Goal: Information Seeking & Learning: Learn about a topic

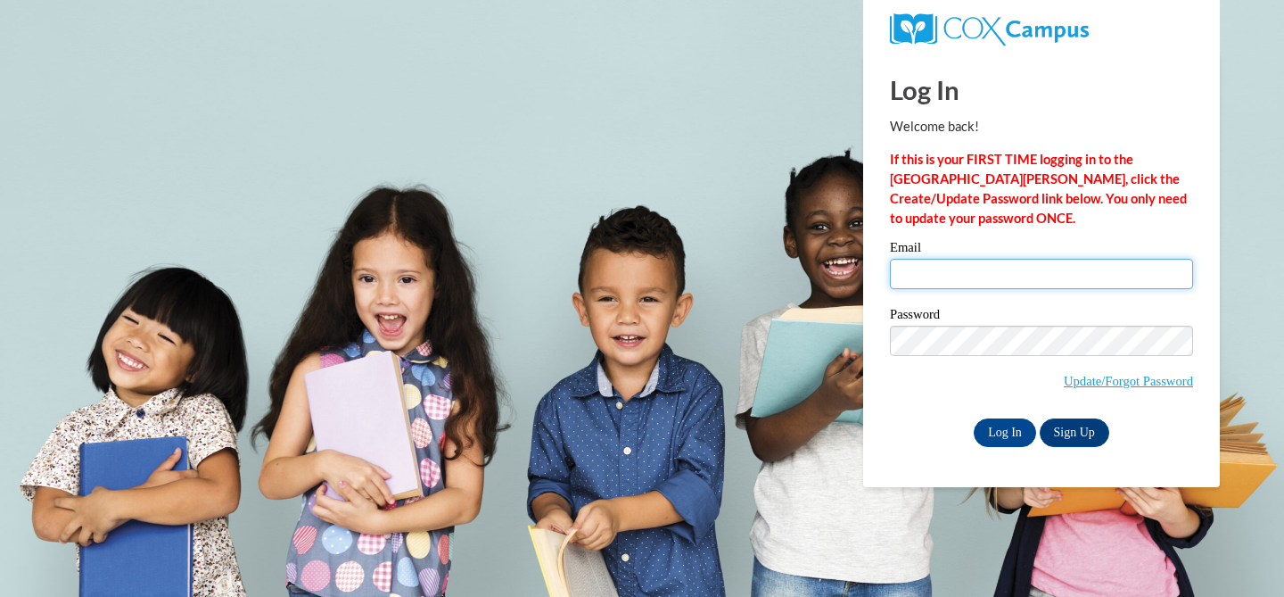
click at [1028, 270] on input "Email" at bounding box center [1041, 274] width 303 height 30
type input "[EMAIL_ADDRESS][DOMAIN_NAME]"
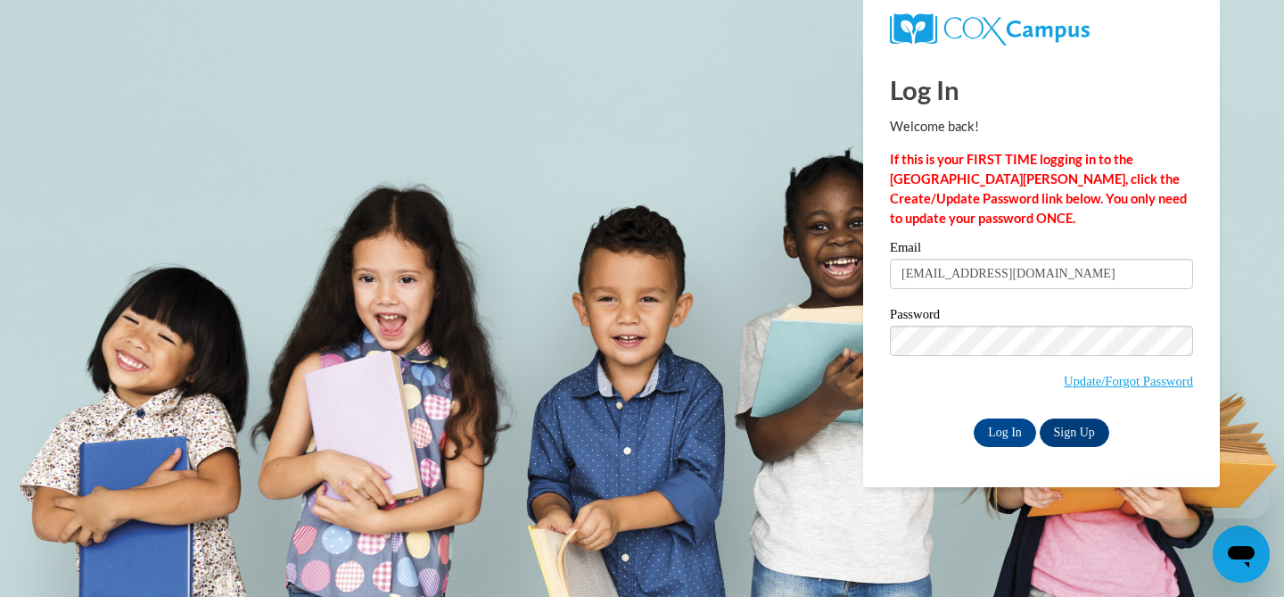
click at [1023, 309] on label "Password" at bounding box center [1041, 317] width 303 height 18
click at [989, 429] on input "Log In" at bounding box center [1005, 432] width 62 height 29
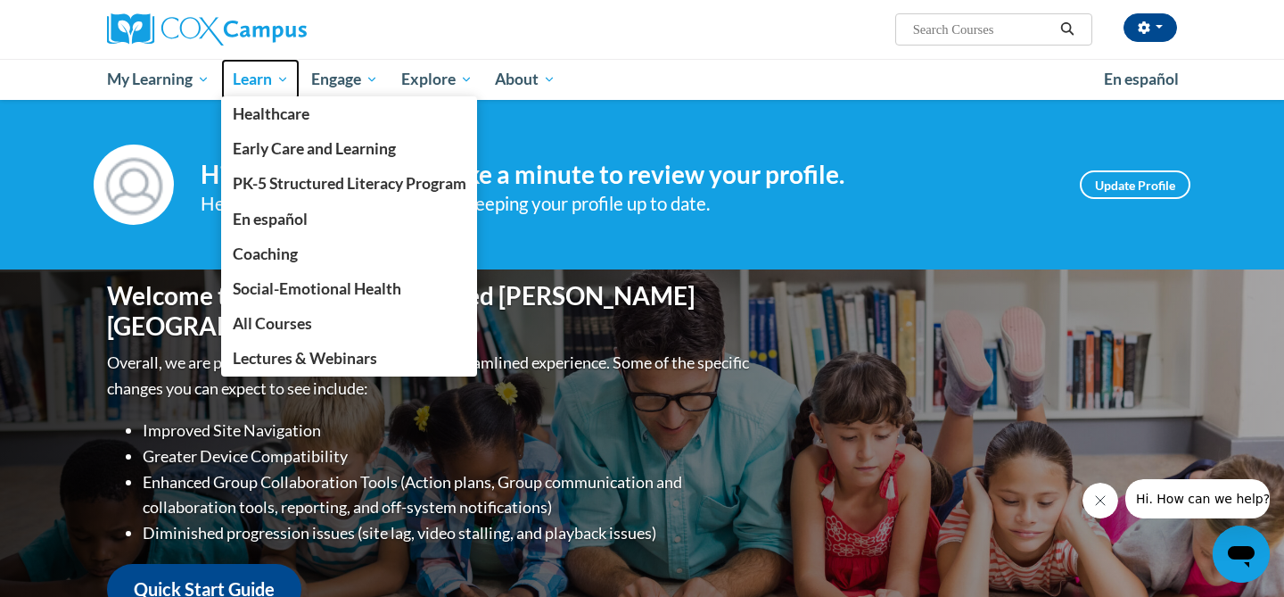
click at [260, 74] on span "Learn" at bounding box center [261, 79] width 56 height 21
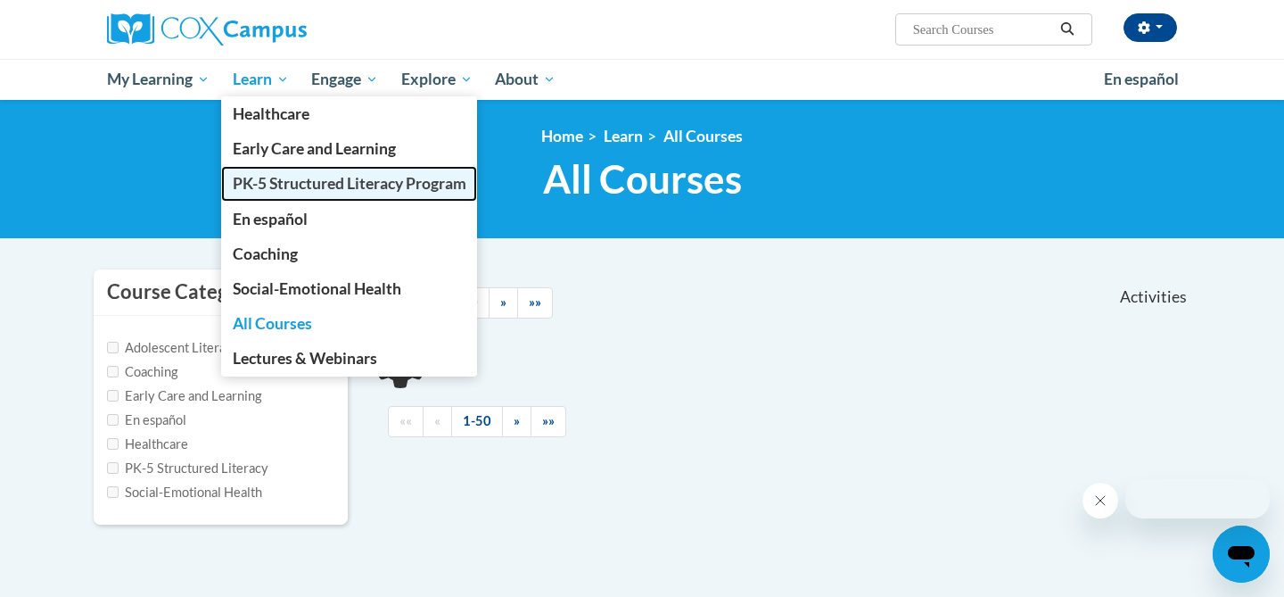
click at [302, 186] on span "PK-5 Structured Literacy Program" at bounding box center [350, 183] width 234 height 19
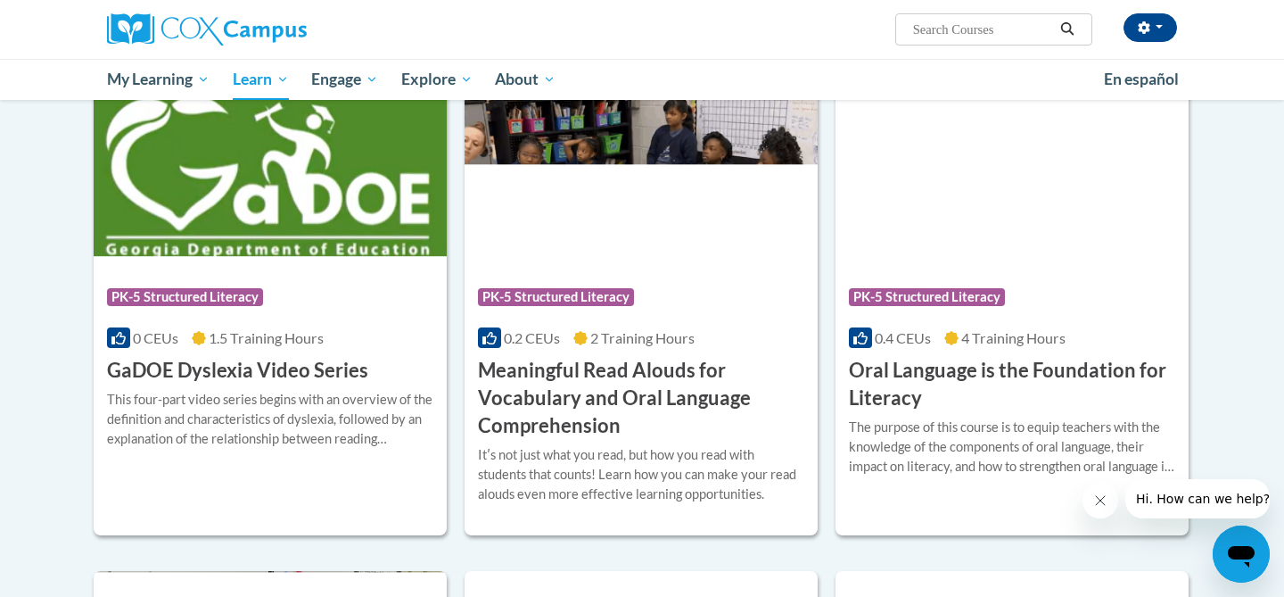
scroll to position [1030, 0]
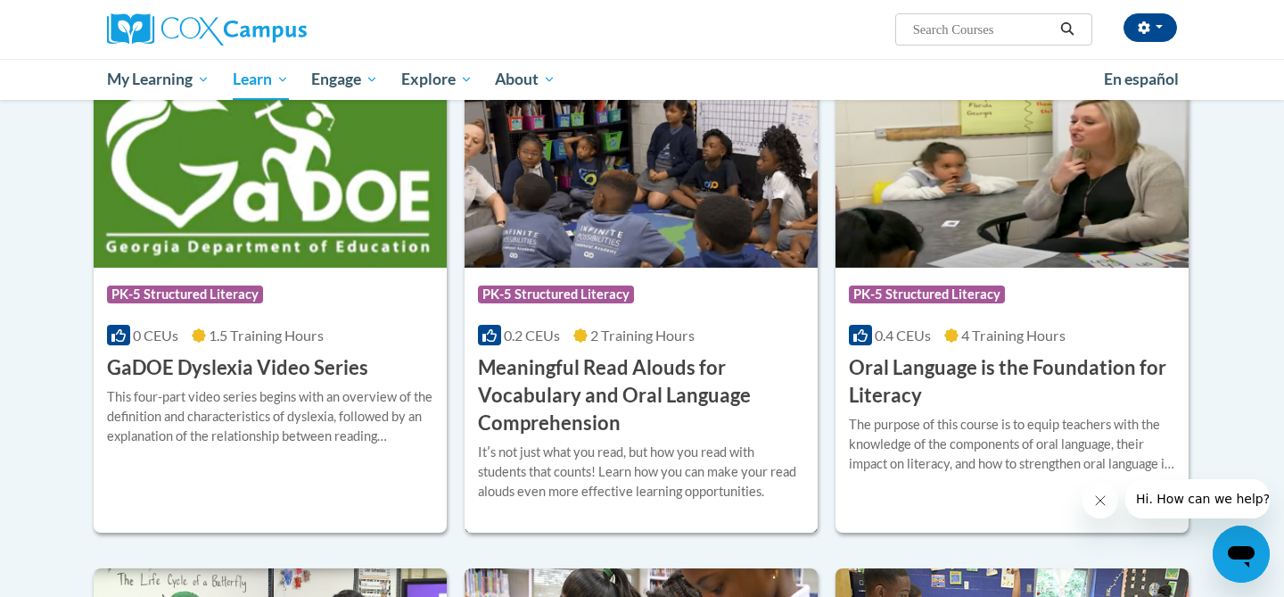
click at [606, 377] on h3 "Meaningful Read Alouds for Vocabulary and Oral Language Comprehension" at bounding box center [641, 395] width 326 height 82
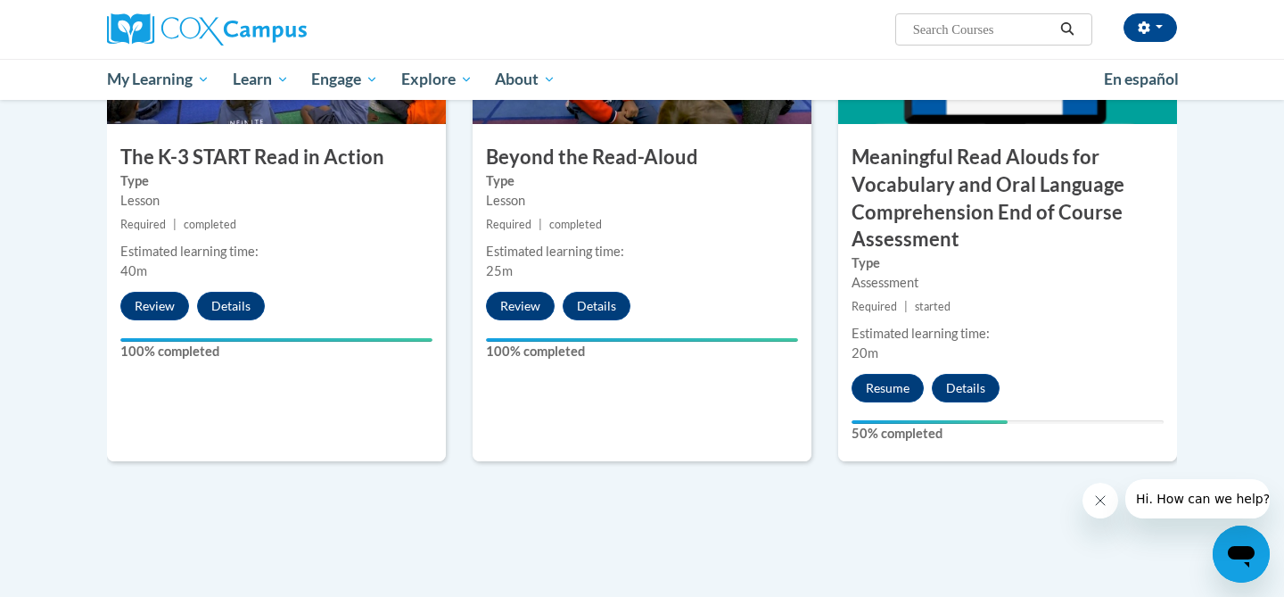
scroll to position [1065, 0]
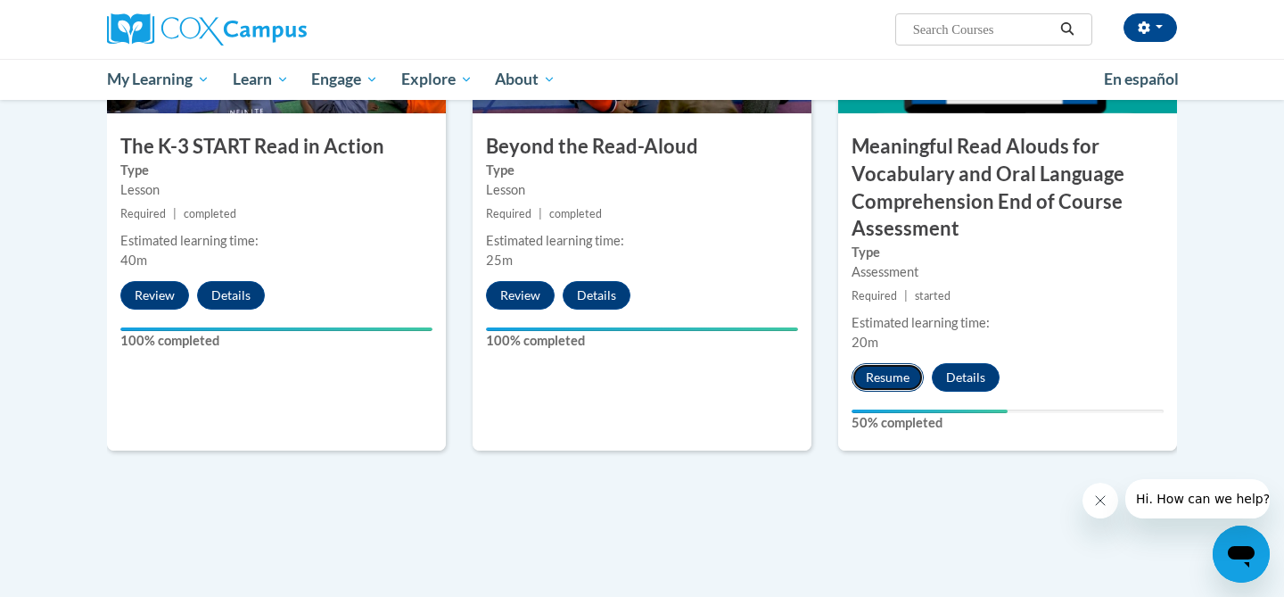
click at [899, 373] on button "Resume" at bounding box center [888, 377] width 72 height 29
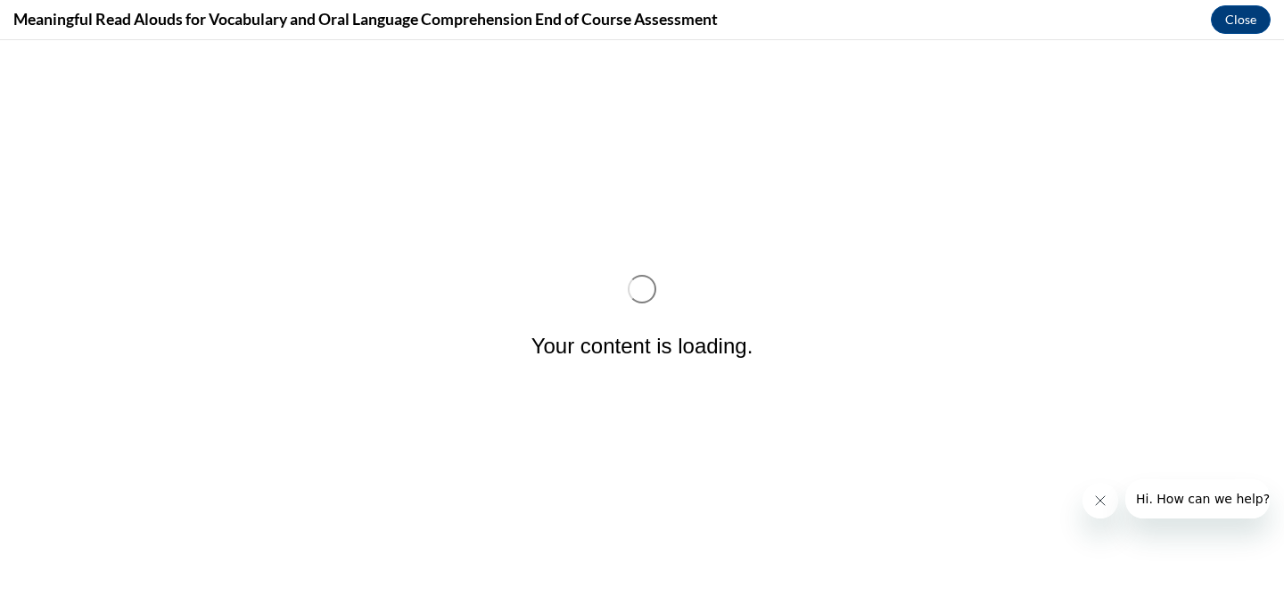
scroll to position [0, 0]
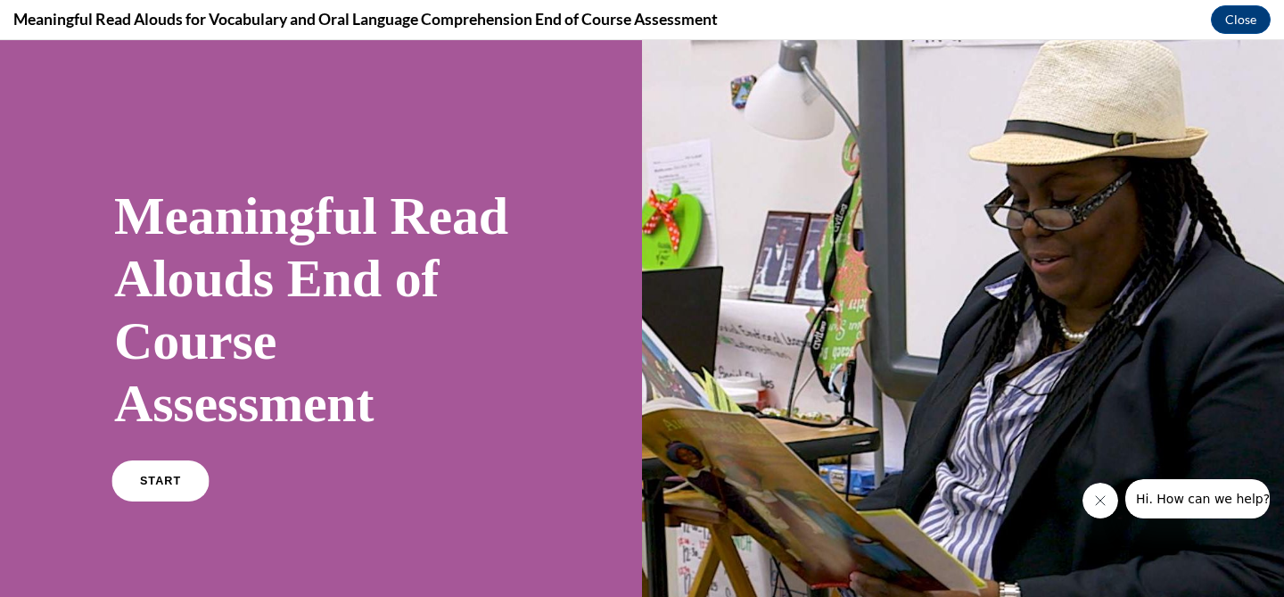
click at [137, 467] on link "START" at bounding box center [159, 480] width 97 height 41
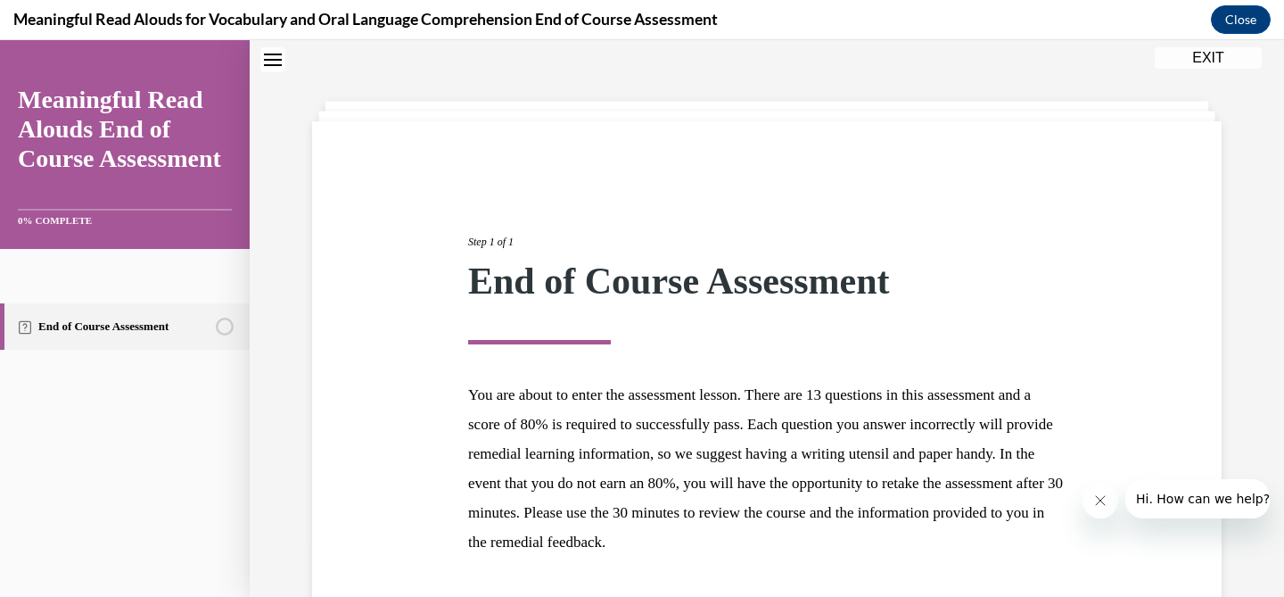
scroll to position [193, 0]
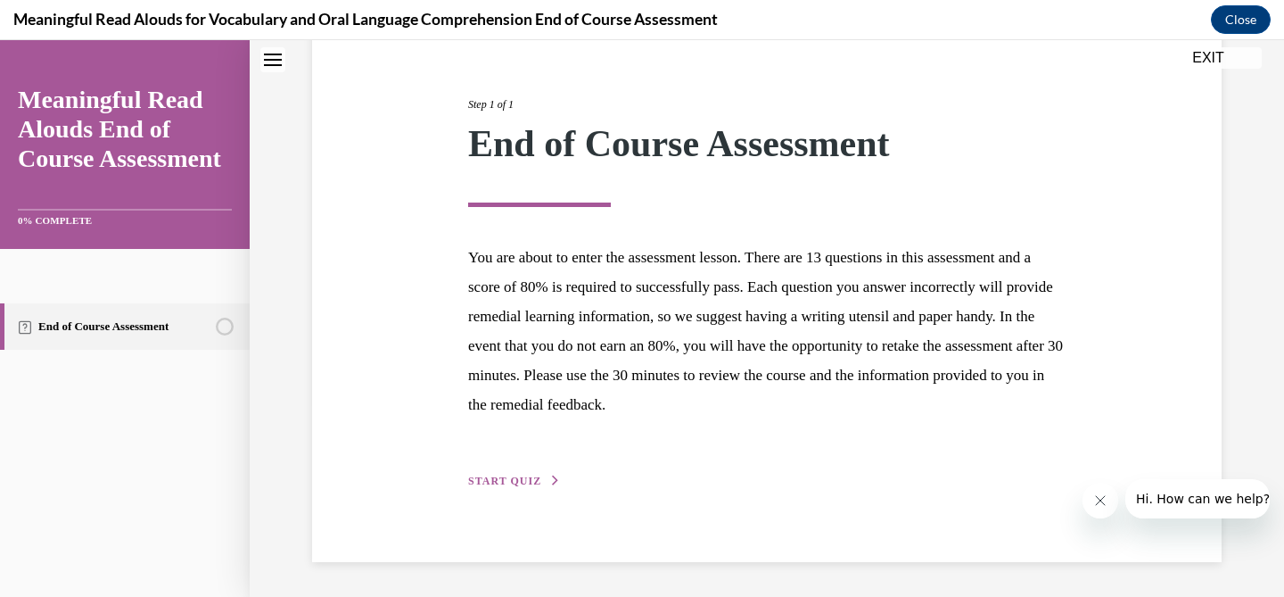
click at [539, 488] on div "Step 1 of 1 End of Course Assessment You are about to enter the assessment less…" at bounding box center [767, 272] width 624 height 435
click at [536, 481] on span "START QUIZ" at bounding box center [504, 480] width 73 height 12
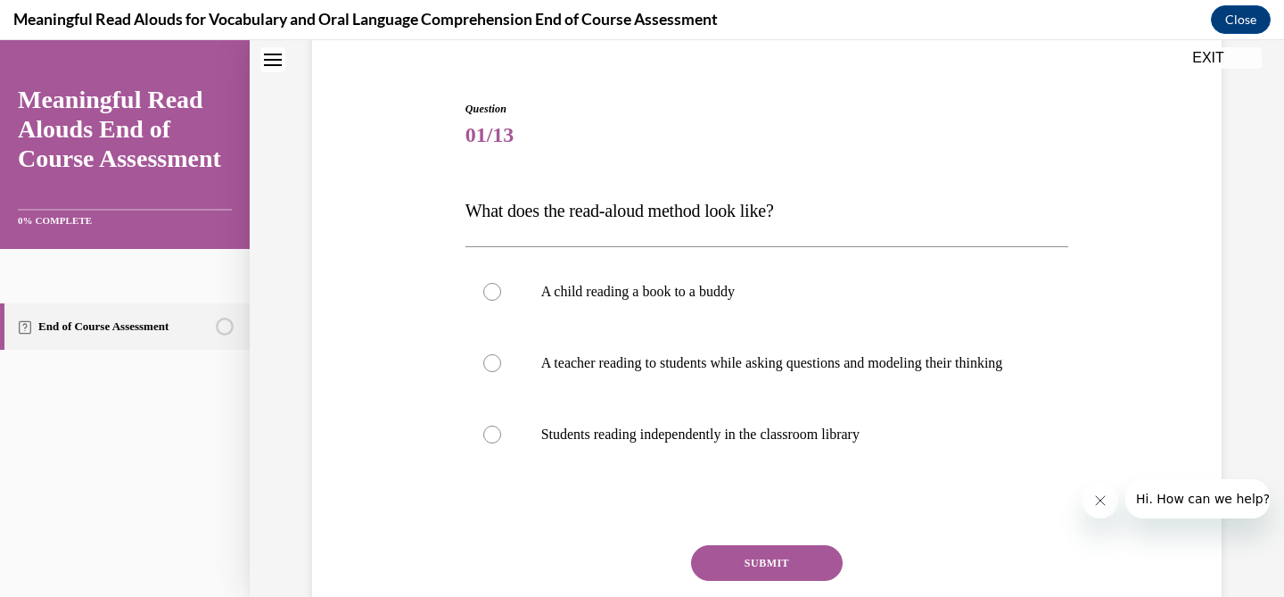
scroll to position [196, 0]
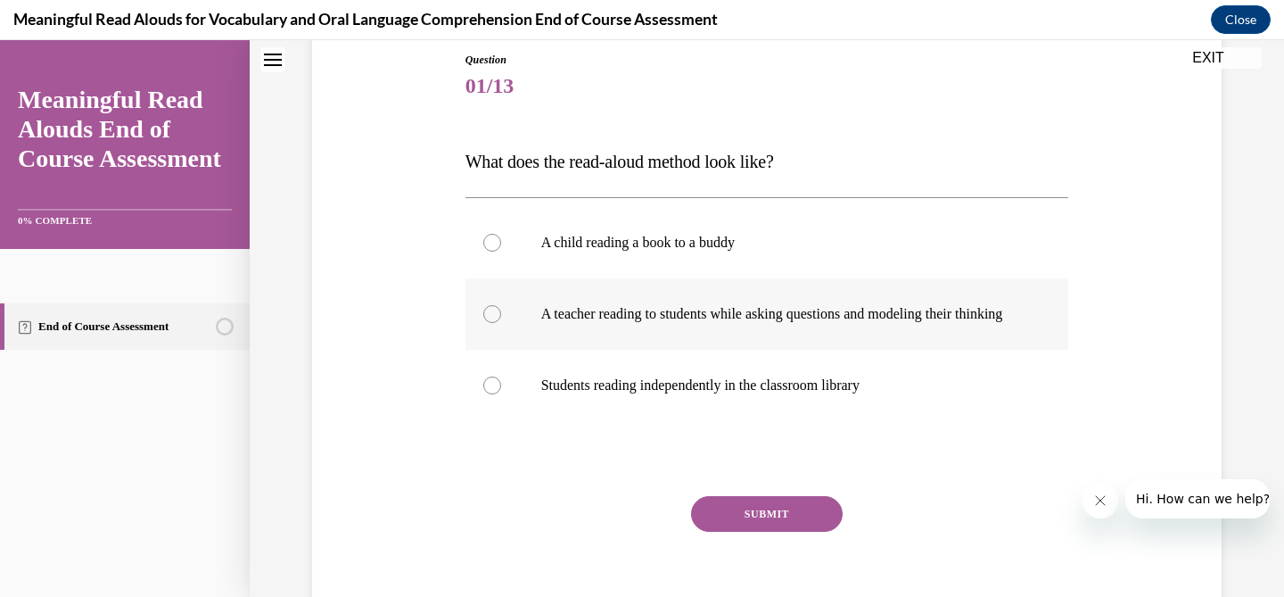
click at [494, 314] on div at bounding box center [492, 314] width 18 height 18
click at [494, 314] on input "A teacher reading to students while asking questions and modeling their thinking" at bounding box center [492, 314] width 18 height 18
radio input "true"
click at [760, 517] on button "SUBMIT" at bounding box center [767, 514] width 152 height 36
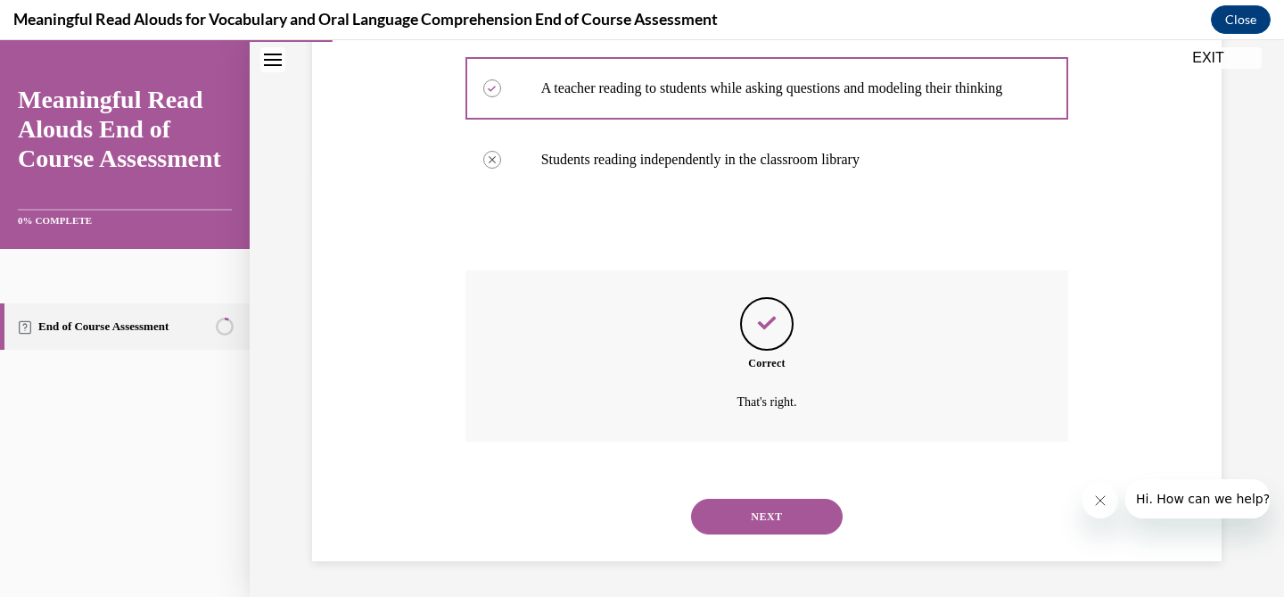
scroll to position [440, 0]
click at [770, 523] on button "NEXT" at bounding box center [767, 516] width 152 height 36
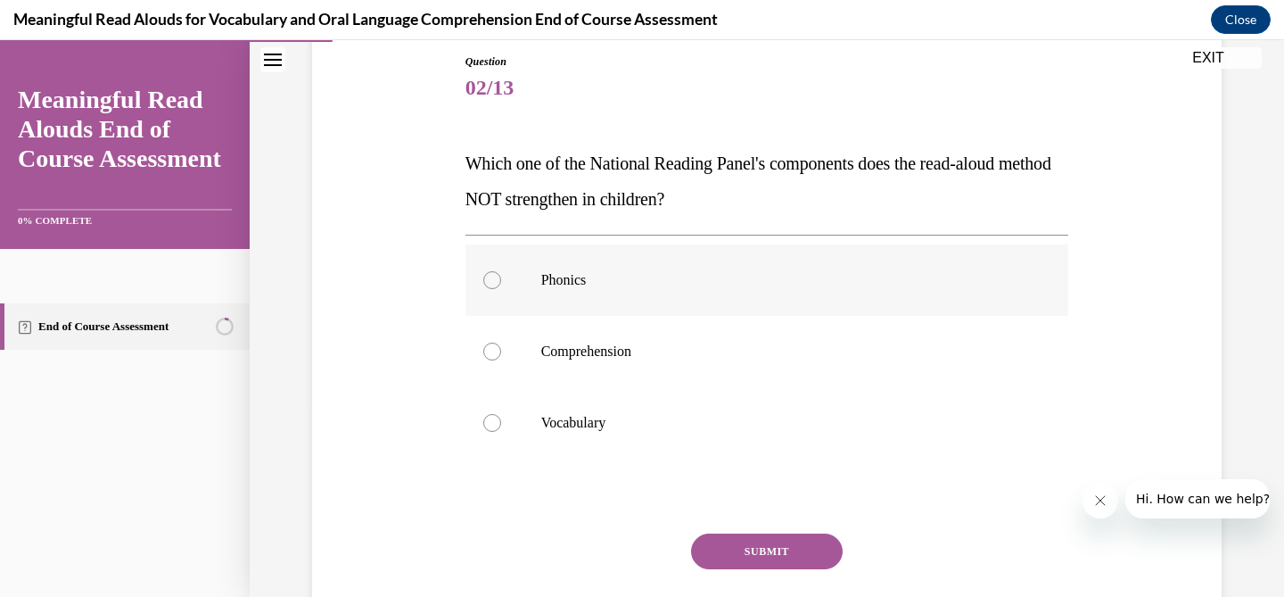
scroll to position [201, 0]
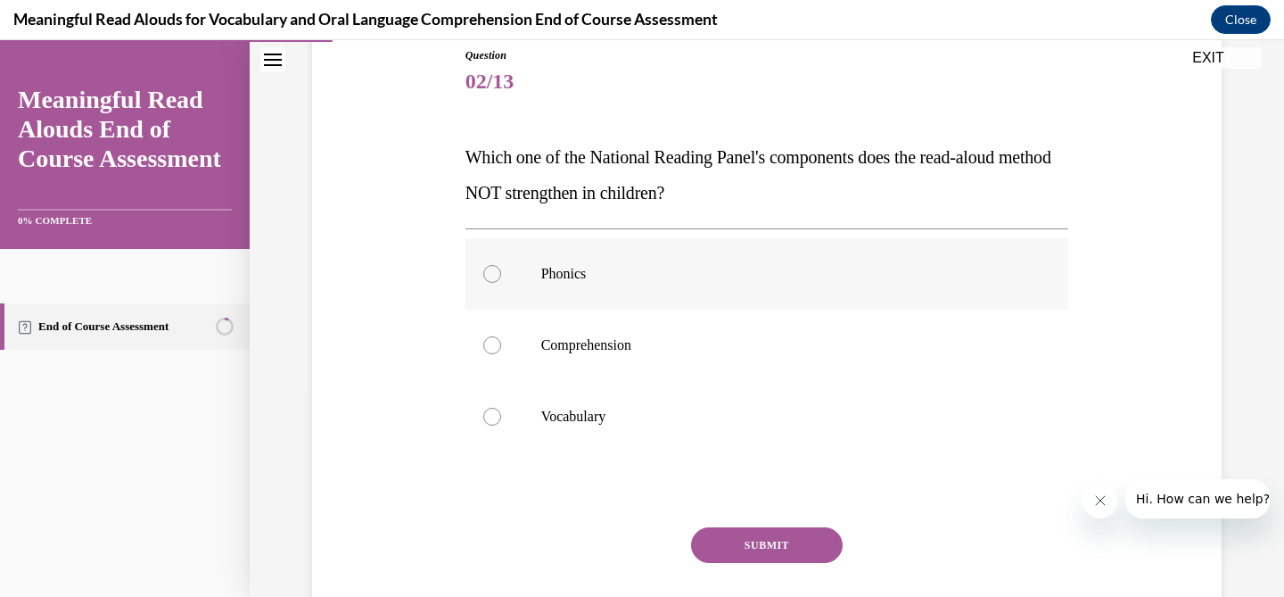
click at [497, 280] on div at bounding box center [492, 274] width 18 height 18
click at [497, 280] on input "Phonics" at bounding box center [492, 274] width 18 height 18
radio input "true"
click at [778, 550] on button "SUBMIT" at bounding box center [767, 545] width 152 height 36
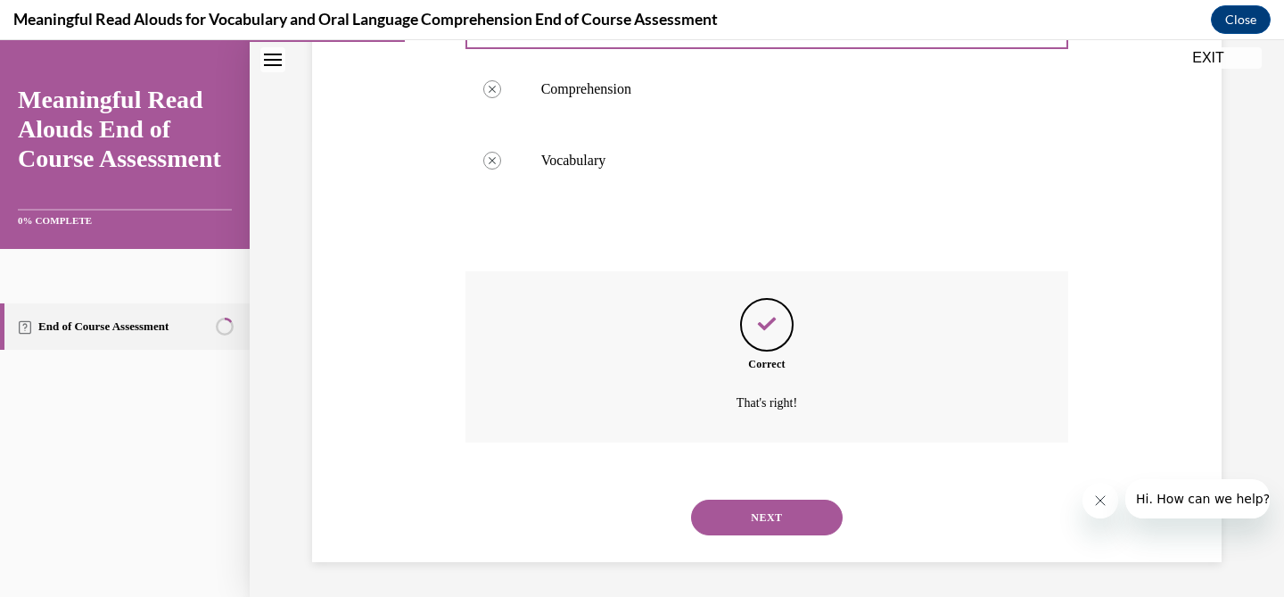
scroll to position [457, 0]
click at [772, 523] on button "NEXT" at bounding box center [767, 516] width 152 height 36
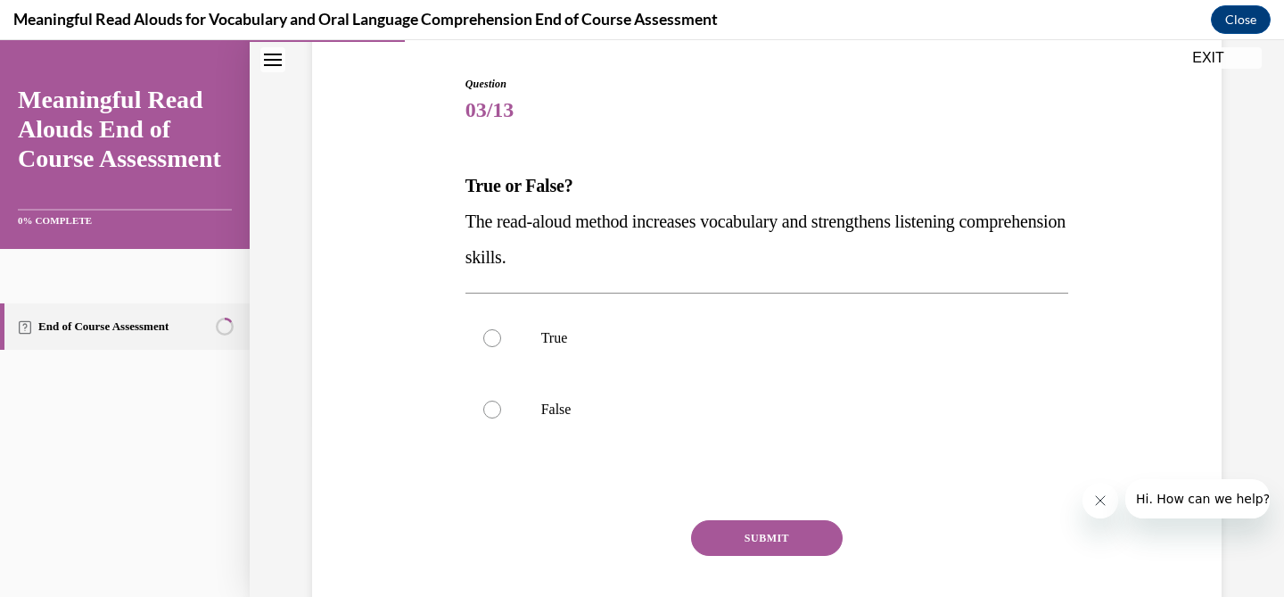
scroll to position [179, 0]
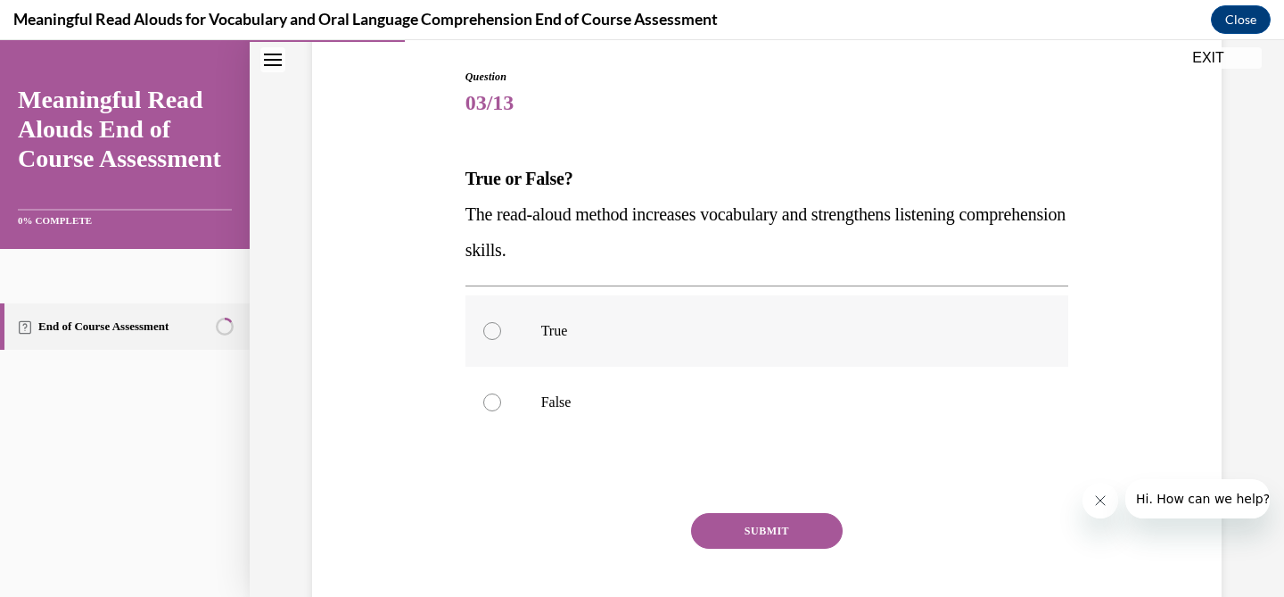
click at [521, 321] on label "True" at bounding box center [767, 330] width 604 height 71
click at [501, 322] on input "True" at bounding box center [492, 331] width 18 height 18
radio input "true"
click at [777, 528] on button "SUBMIT" at bounding box center [767, 531] width 152 height 36
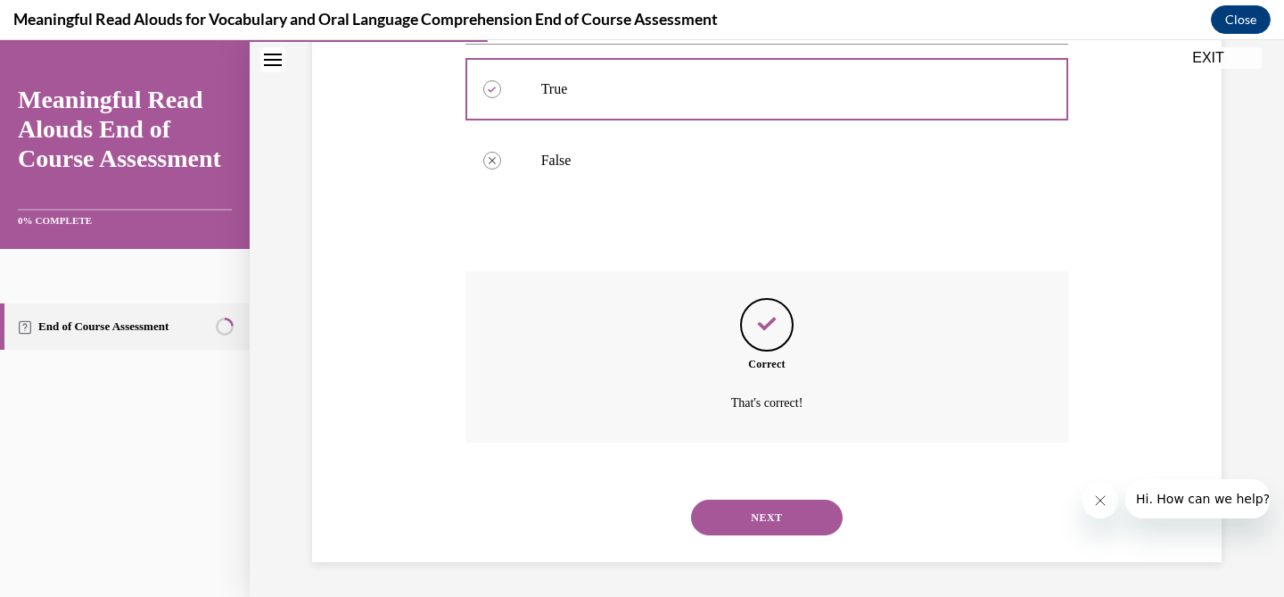
scroll to position [422, 0]
click at [757, 512] on button "NEXT" at bounding box center [767, 516] width 152 height 36
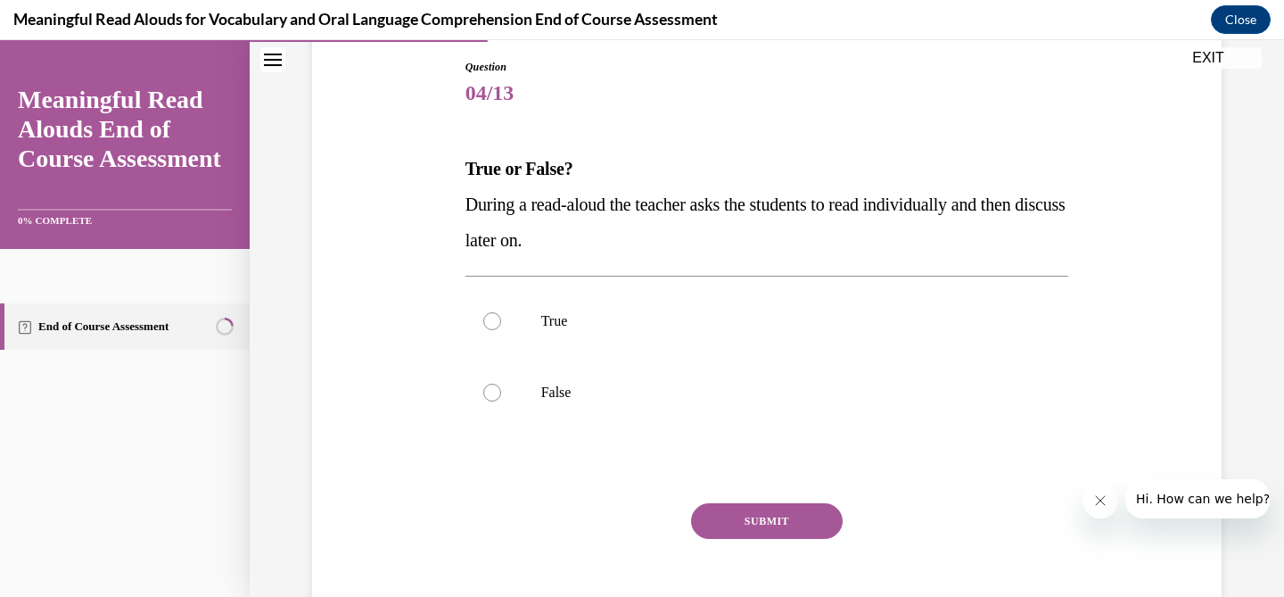
scroll to position [195, 0]
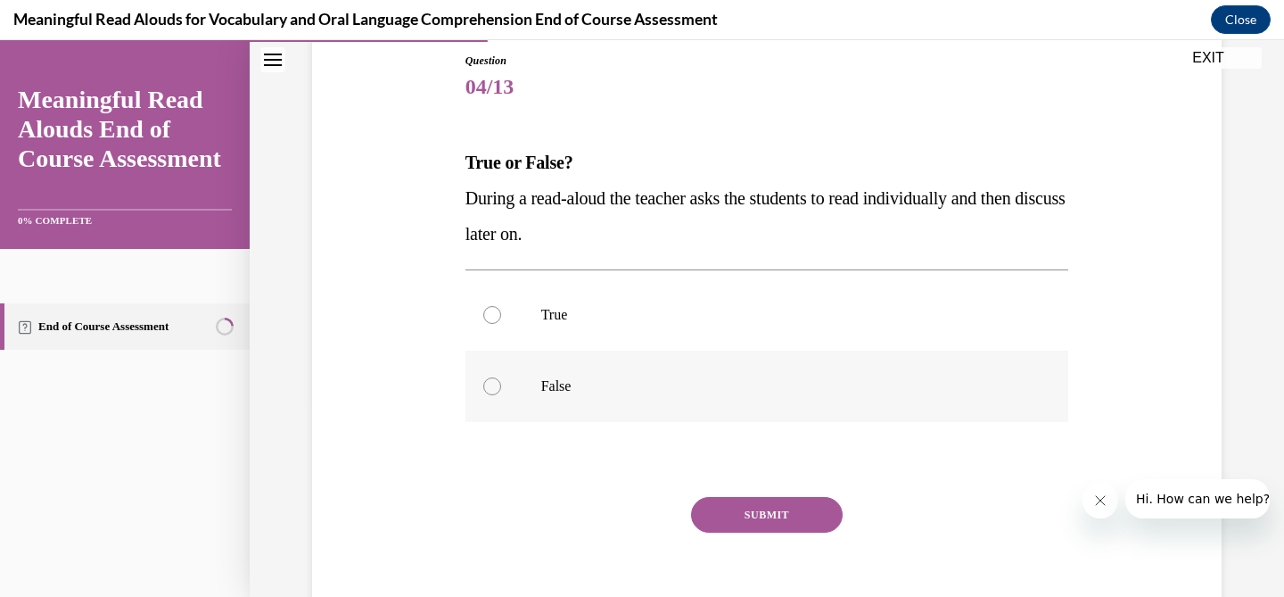
click at [559, 399] on label "False" at bounding box center [767, 385] width 604 height 71
click at [501, 395] on input "False" at bounding box center [492, 386] width 18 height 18
radio input "true"
click at [783, 518] on button "SUBMIT" at bounding box center [767, 515] width 152 height 36
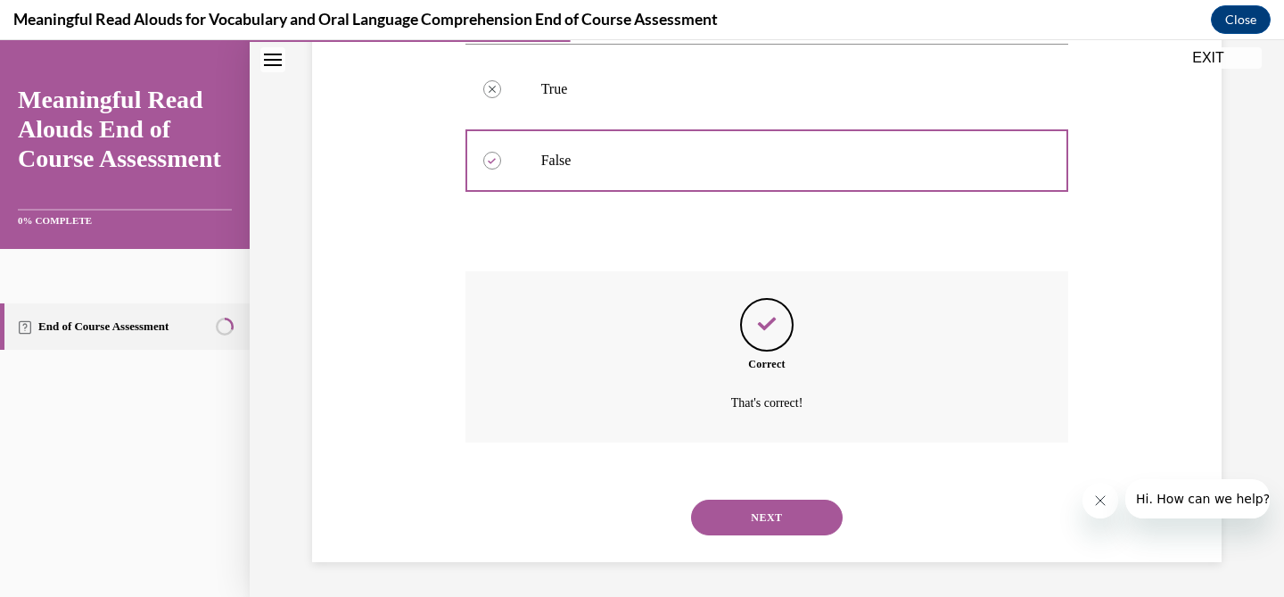
scroll to position [422, 0]
click at [765, 520] on button "NEXT" at bounding box center [767, 516] width 152 height 36
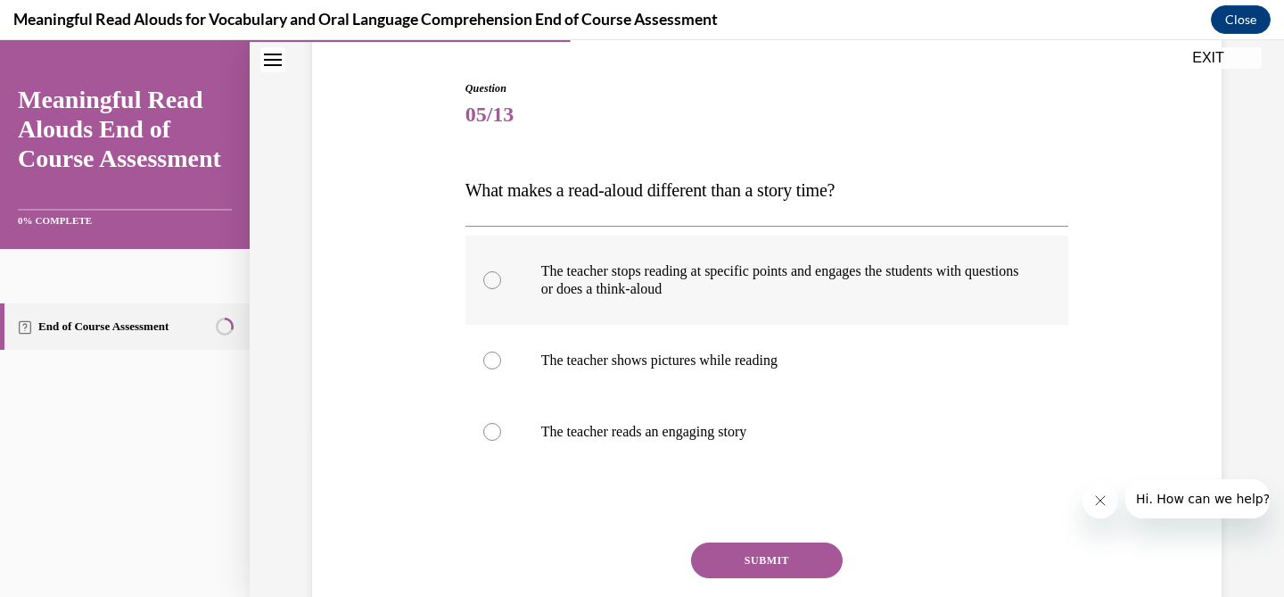
scroll to position [176, 0]
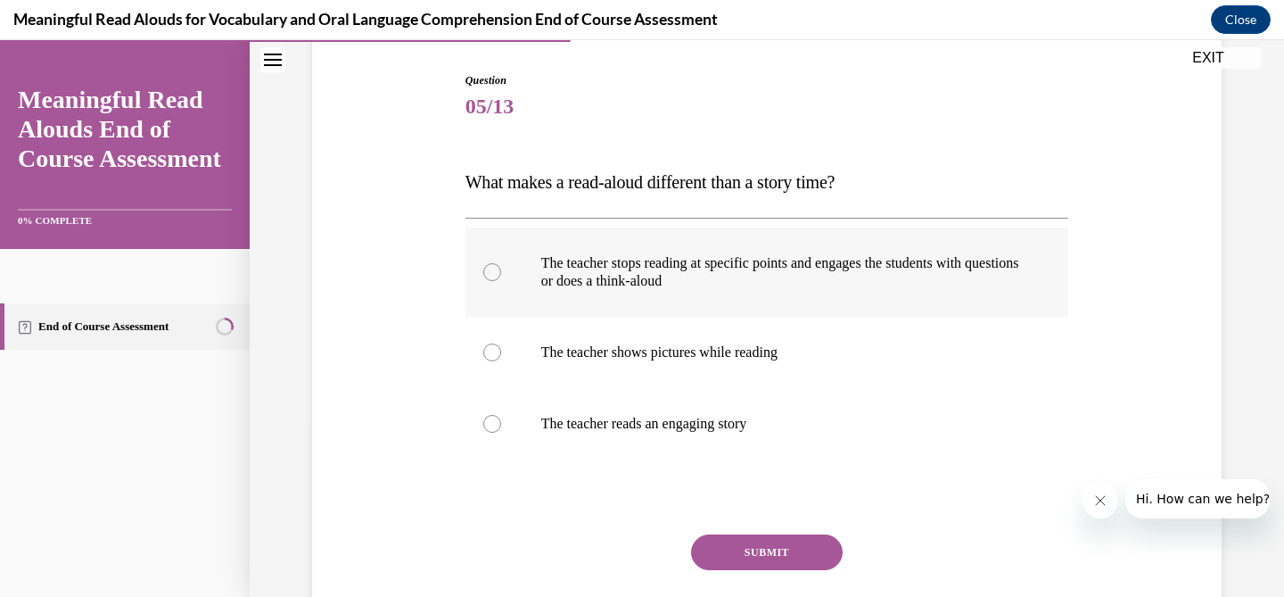
click at [760, 273] on p "The teacher stops reading at specific points and engages the students with ques…" at bounding box center [782, 272] width 483 height 36
click at [501, 273] on input "The teacher stops reading at specific points and engages the students with ques…" at bounding box center [492, 272] width 18 height 18
radio input "true"
click at [784, 541] on button "SUBMIT" at bounding box center [767, 552] width 152 height 36
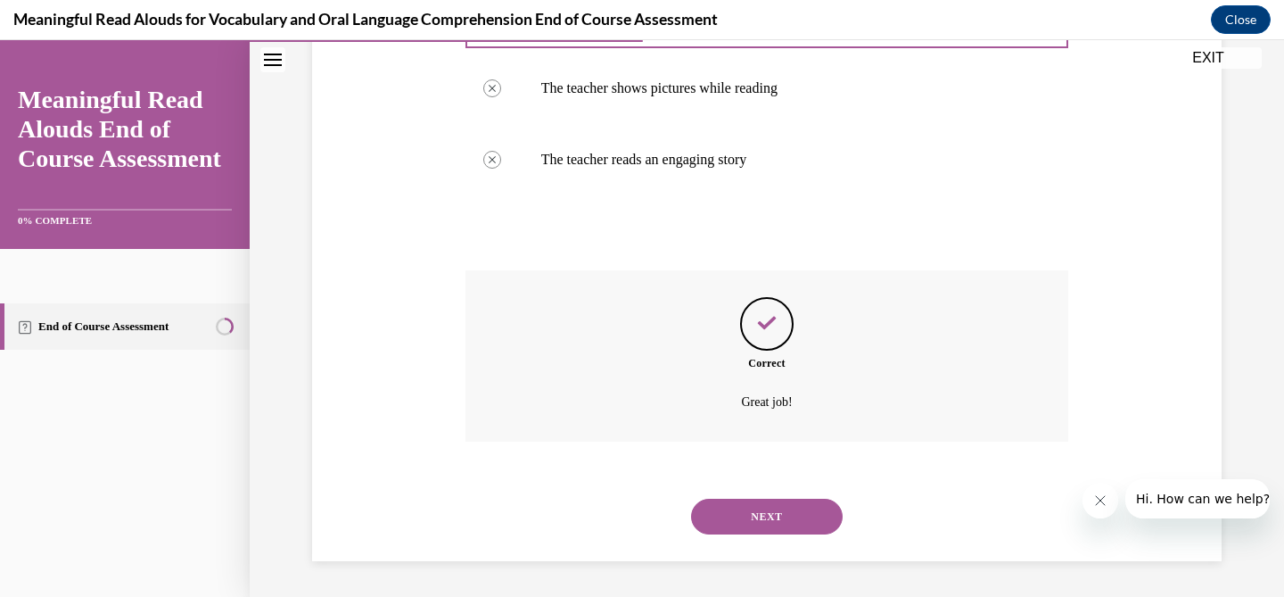
click at [760, 531] on button "NEXT" at bounding box center [767, 516] width 152 height 36
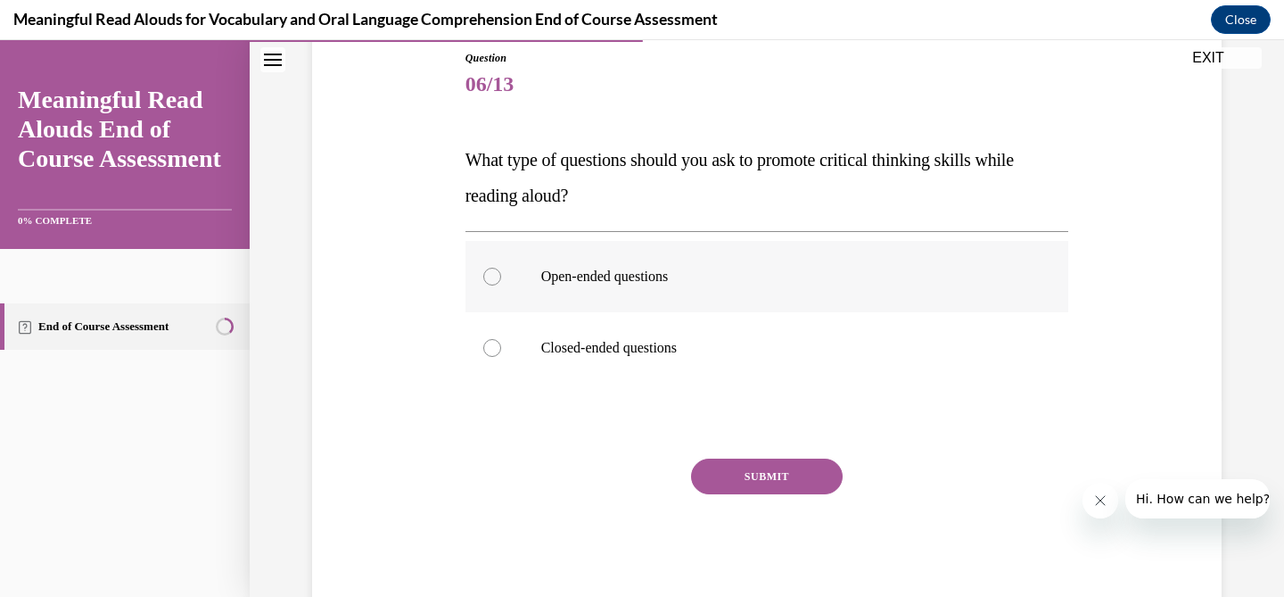
click at [662, 265] on label "Open-ended questions" at bounding box center [767, 276] width 604 height 71
click at [501, 267] on input "Open-ended questions" at bounding box center [492, 276] width 18 height 18
radio input "true"
click at [745, 467] on button "SUBMIT" at bounding box center [767, 476] width 152 height 36
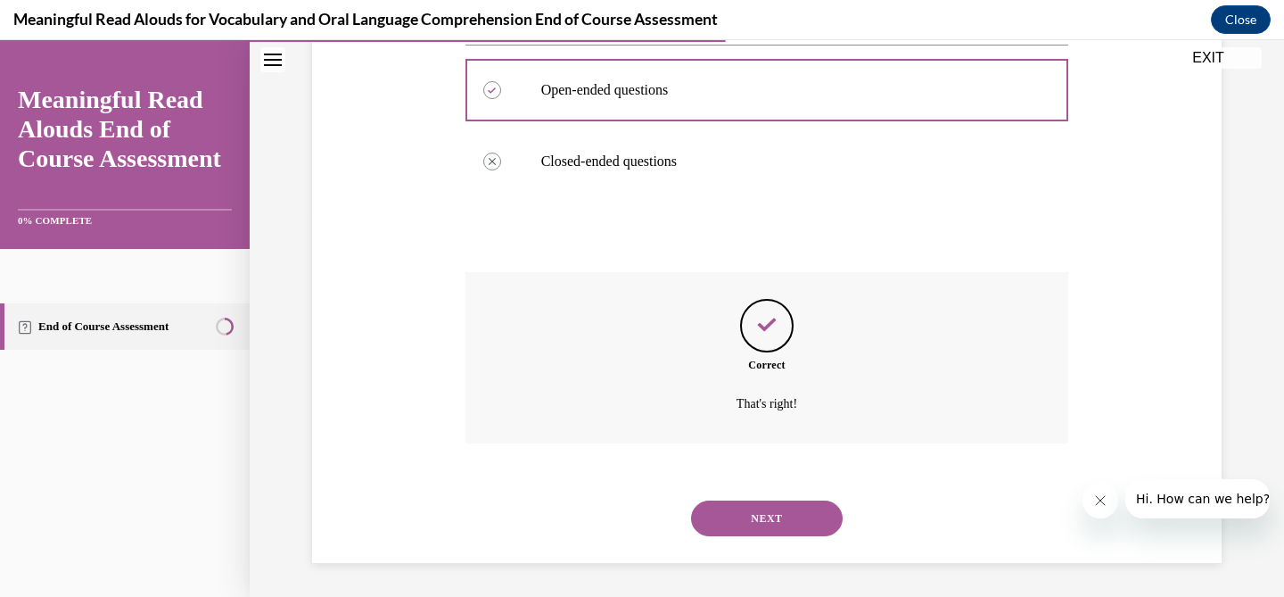
scroll to position [386, 0]
click at [778, 507] on button "NEXT" at bounding box center [767, 516] width 152 height 36
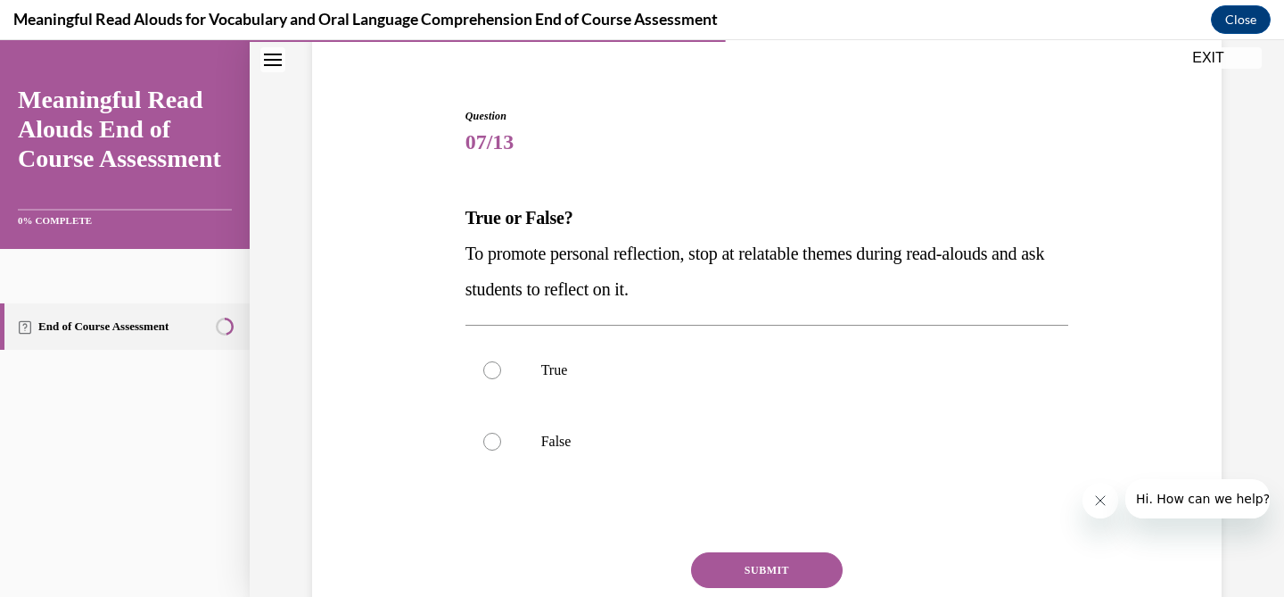
scroll to position [151, 0]
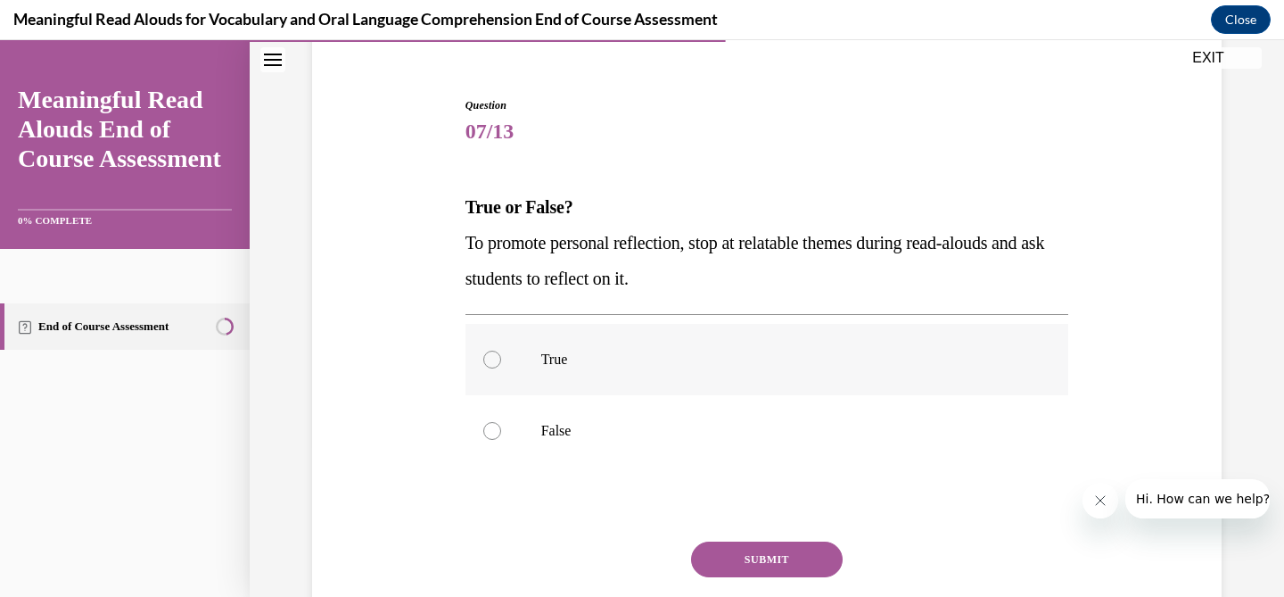
click at [543, 382] on label "True" at bounding box center [767, 359] width 604 height 71
click at [501, 368] on input "True" at bounding box center [492, 359] width 18 height 18
radio input "true"
click at [742, 564] on button "SUBMIT" at bounding box center [767, 559] width 152 height 36
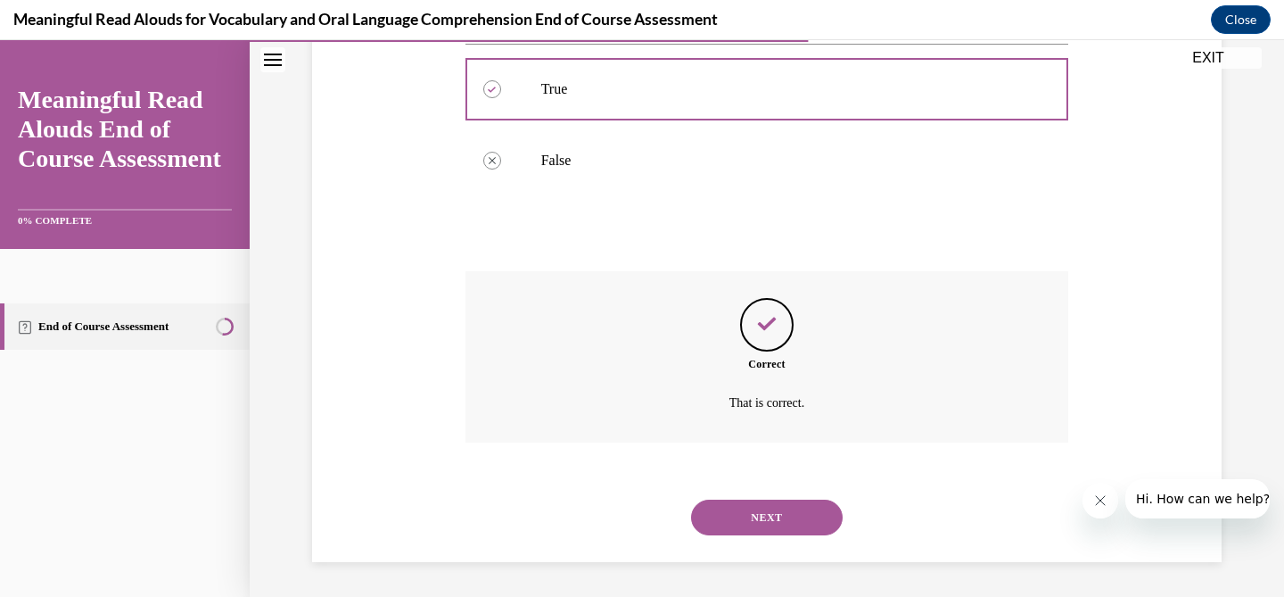
scroll to position [422, 0]
click at [773, 542] on div "NEXT" at bounding box center [767, 516] width 604 height 71
click at [773, 521] on button "NEXT" at bounding box center [767, 516] width 152 height 36
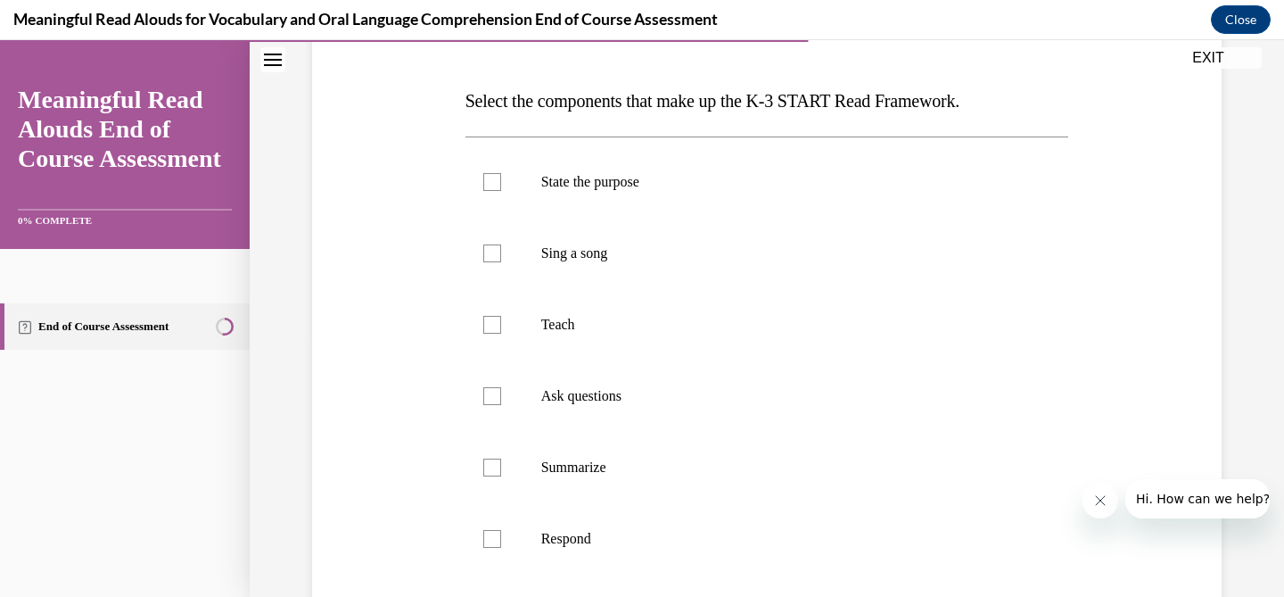
scroll to position [262, 0]
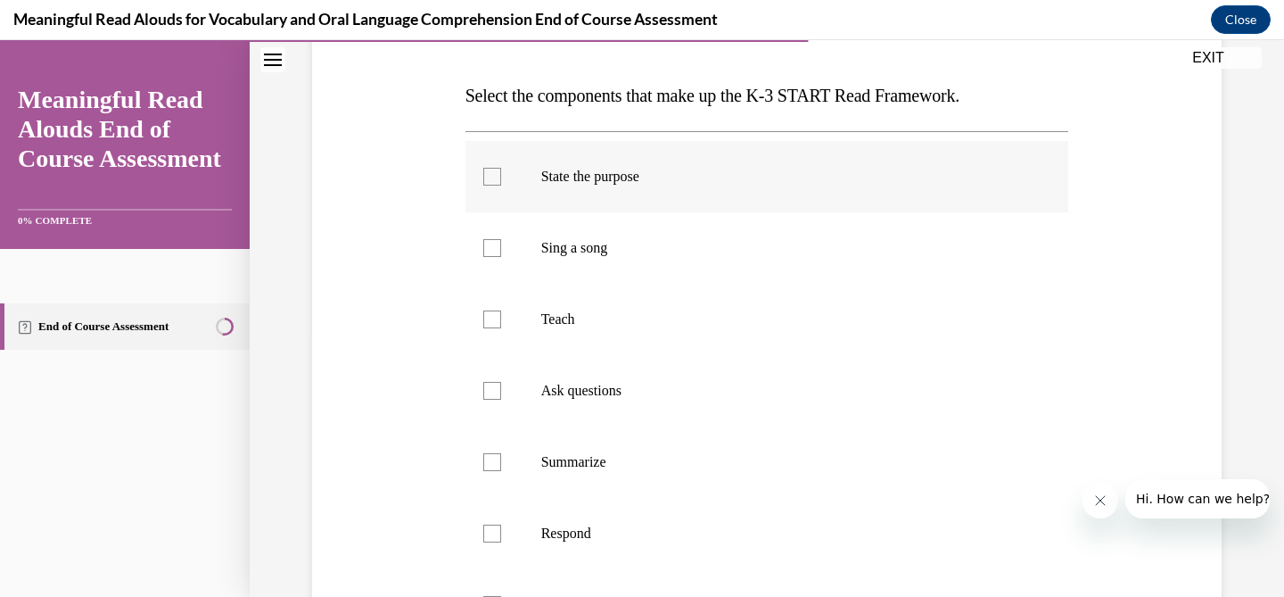
click at [756, 180] on p "State the purpose" at bounding box center [782, 177] width 483 height 18
click at [501, 180] on input "State the purpose" at bounding box center [492, 177] width 18 height 18
checkbox input "true"
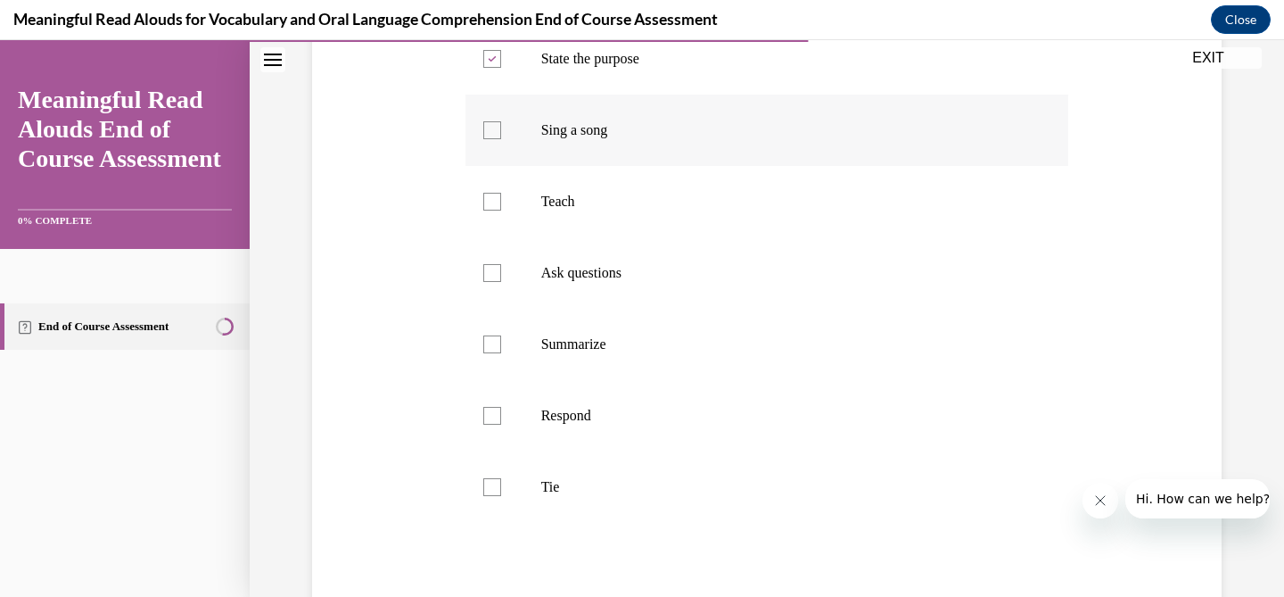
scroll to position [382, 0]
click at [729, 271] on p "Ask questions" at bounding box center [782, 271] width 483 height 18
click at [501, 271] on input "Ask questions" at bounding box center [492, 271] width 18 height 18
checkbox input "true"
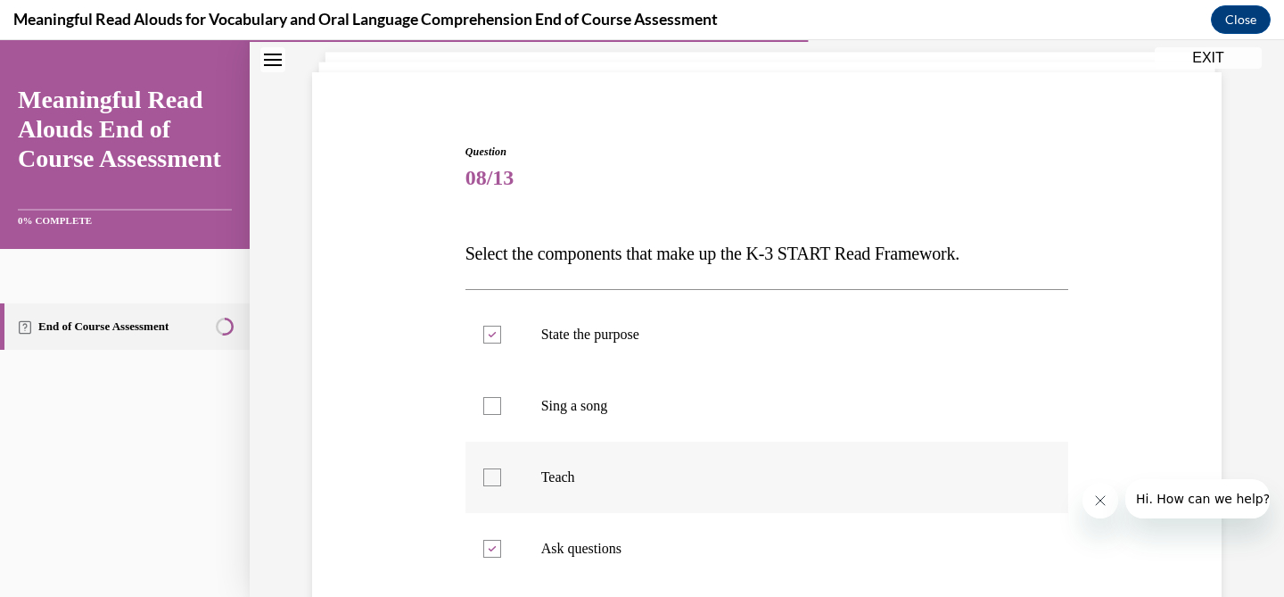
scroll to position [86, 0]
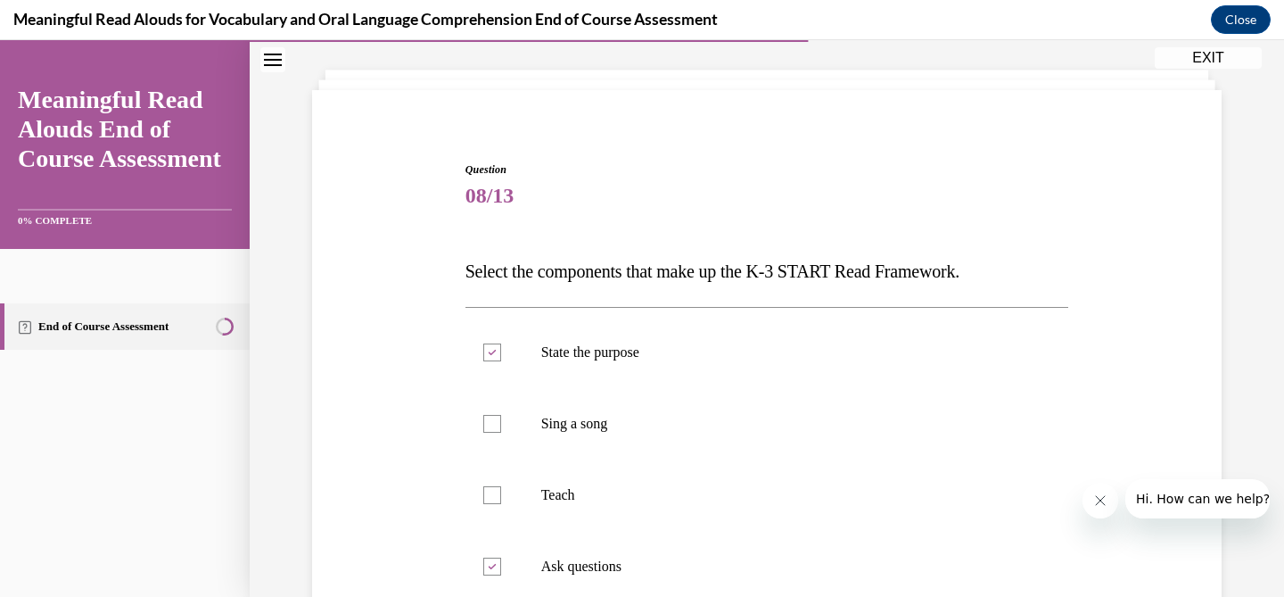
click at [713, 261] on span "Select the components that make up the K-3 START Read Framework." at bounding box center [712, 271] width 494 height 20
click at [712, 268] on span "Select the components that make up the K-3 START Read Framework." at bounding box center [712, 271] width 494 height 20
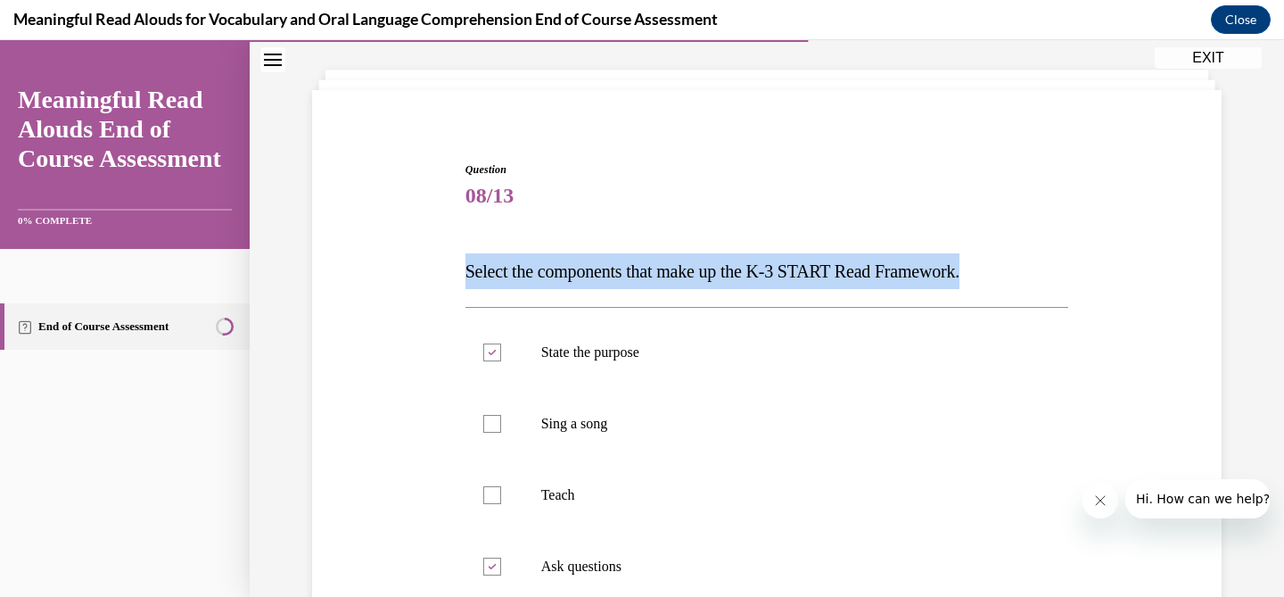
copy span "Select the components that make up the K-3 START Read Framework."
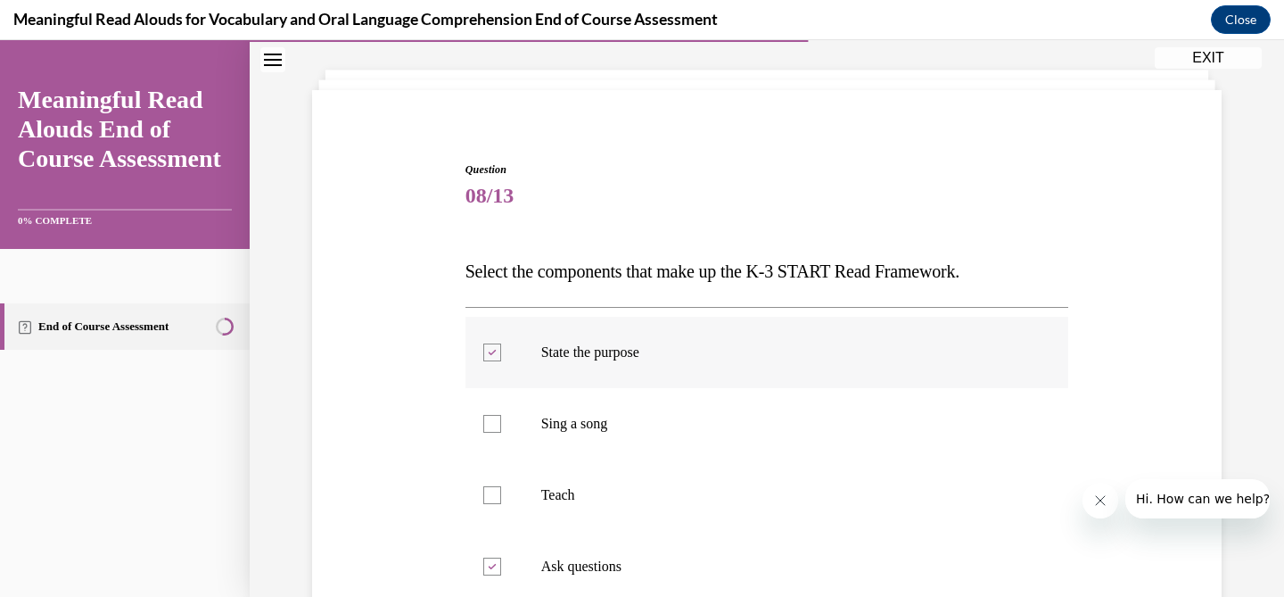
click at [652, 362] on label "State the purpose" at bounding box center [767, 352] width 604 height 71
click at [501, 361] on input "State the purpose" at bounding box center [492, 352] width 18 height 18
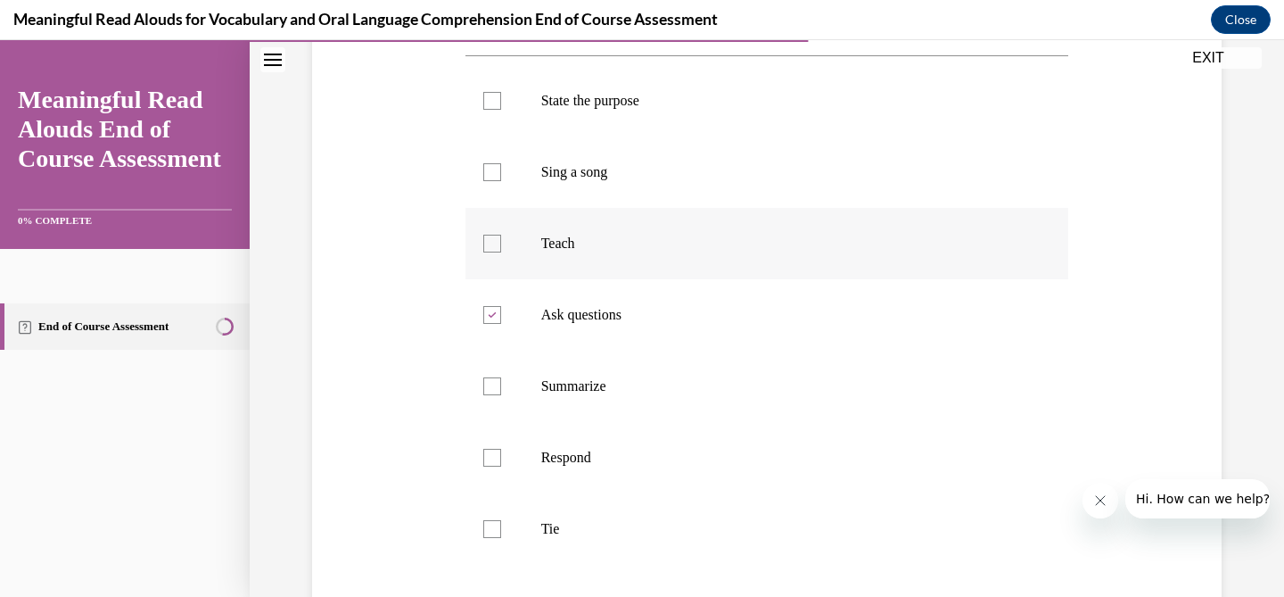
scroll to position [321, 0]
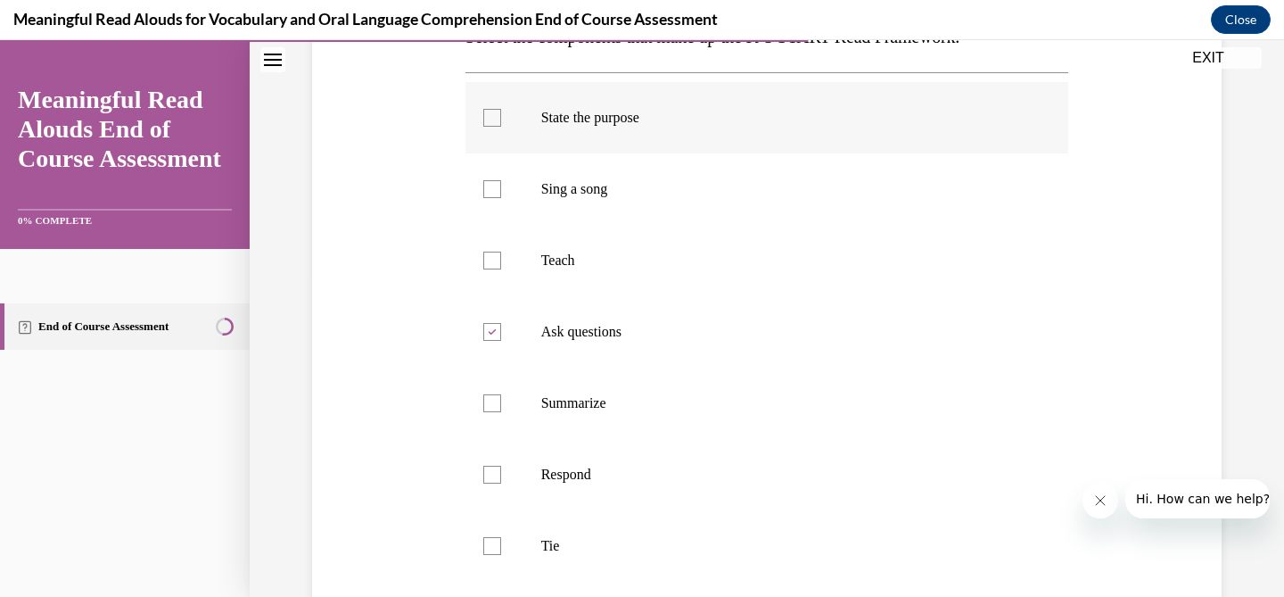
click at [742, 130] on label "State the purpose" at bounding box center [767, 117] width 604 height 71
click at [501, 127] on input "State the purpose" at bounding box center [492, 118] width 18 height 18
checkbox input "true"
click at [721, 249] on label "Teach" at bounding box center [767, 260] width 604 height 71
click at [501, 251] on input "Teach" at bounding box center [492, 260] width 18 height 18
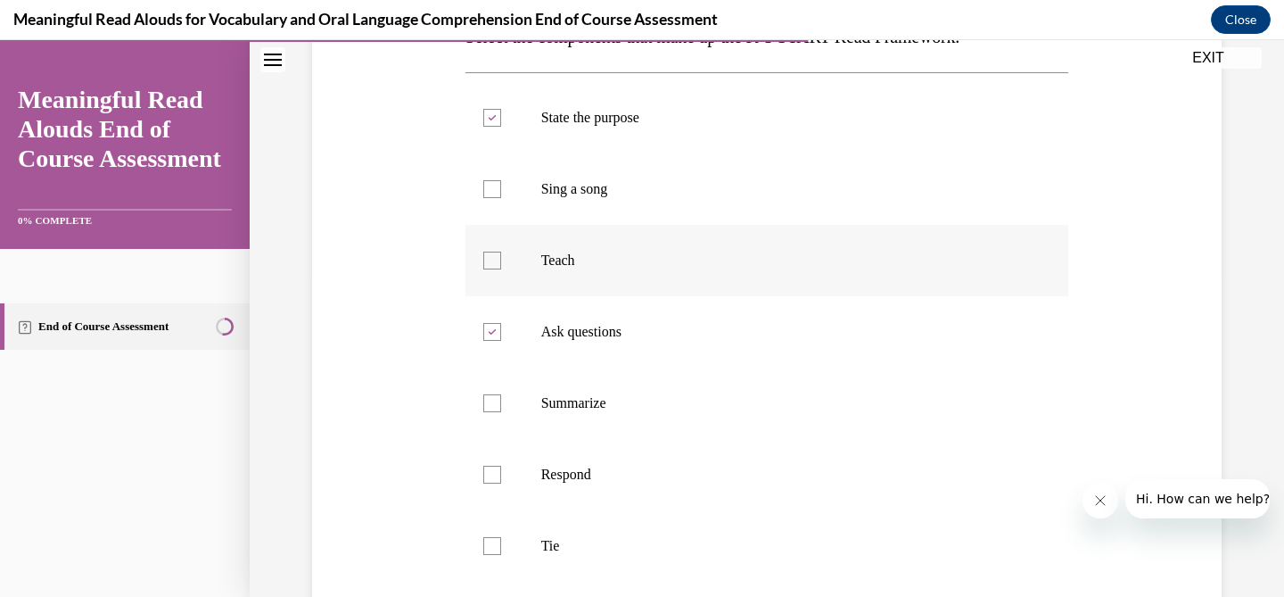
checkbox input "true"
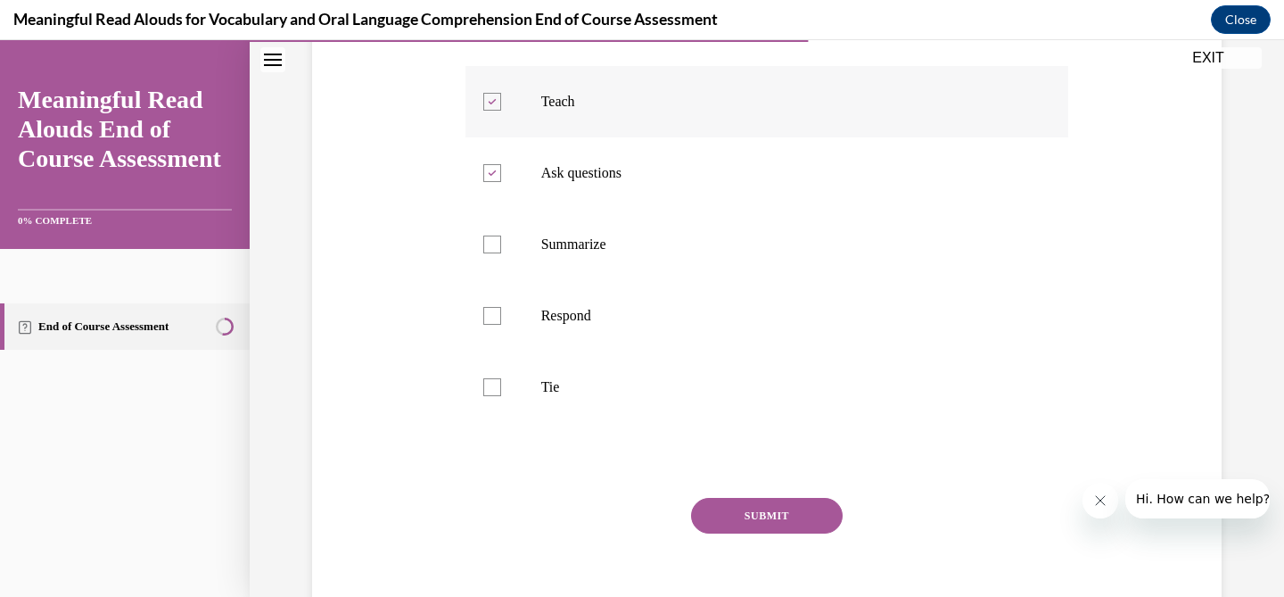
scroll to position [479, 0]
click at [724, 249] on p "Summarize" at bounding box center [782, 245] width 483 height 18
click at [501, 249] on input "Summarize" at bounding box center [492, 245] width 18 height 18
checkbox input "true"
click at [706, 329] on label "Respond" at bounding box center [767, 316] width 604 height 71
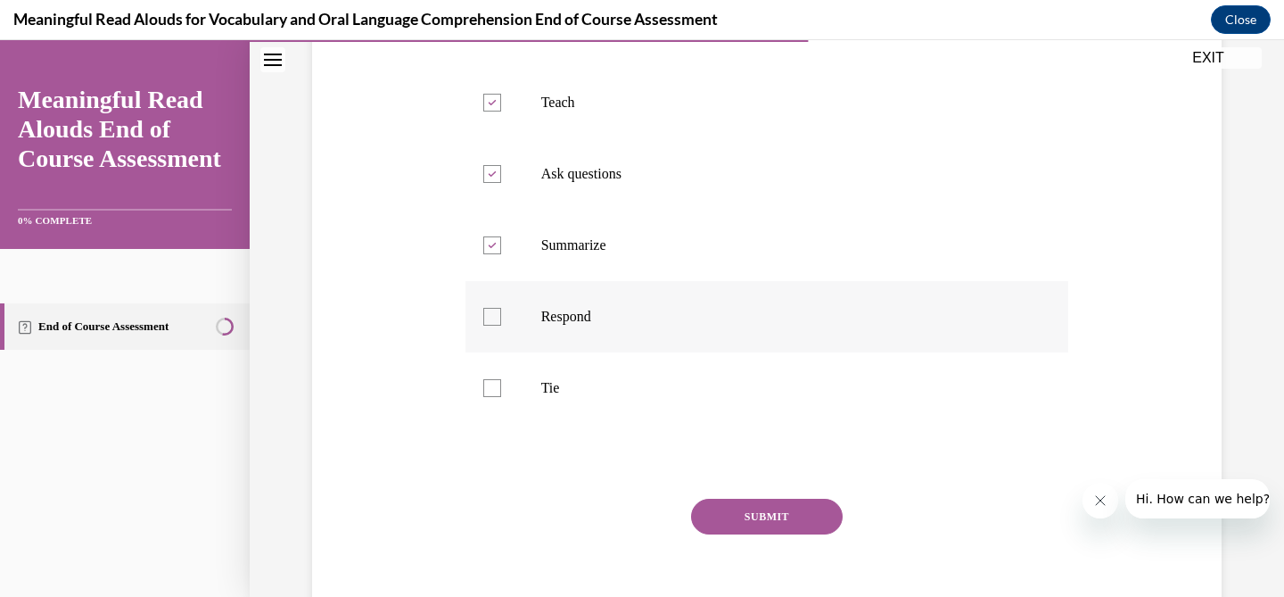
click at [501, 325] on input "Respond" at bounding box center [492, 317] width 18 height 18
checkbox input "true"
click at [819, 535] on div "SUBMIT" at bounding box center [767, 542] width 604 height 89
click at [819, 528] on button "SUBMIT" at bounding box center [767, 516] width 152 height 36
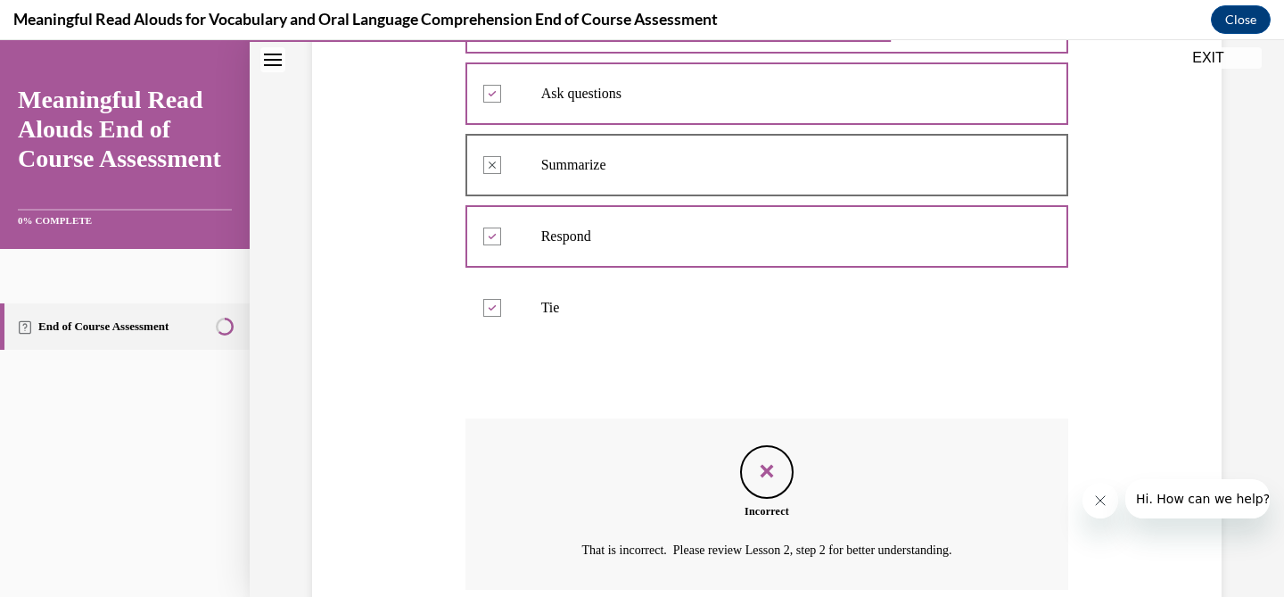
scroll to position [707, 0]
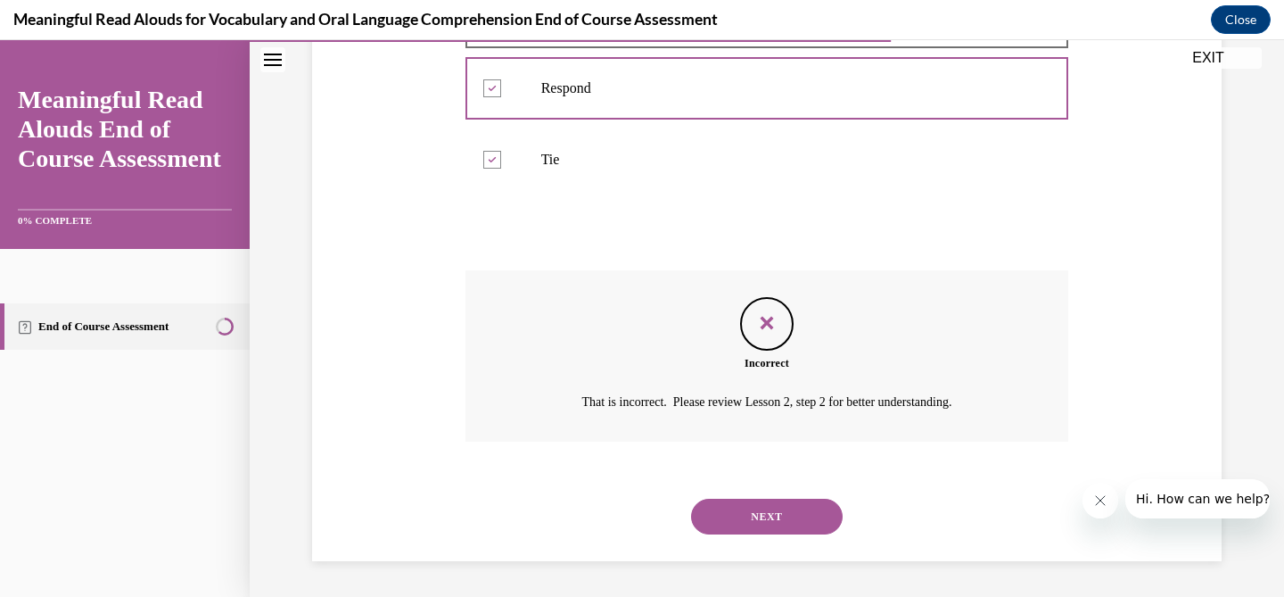
click at [783, 538] on div "NEXT" at bounding box center [767, 516] width 604 height 71
click at [784, 514] on button "NEXT" at bounding box center [767, 516] width 152 height 36
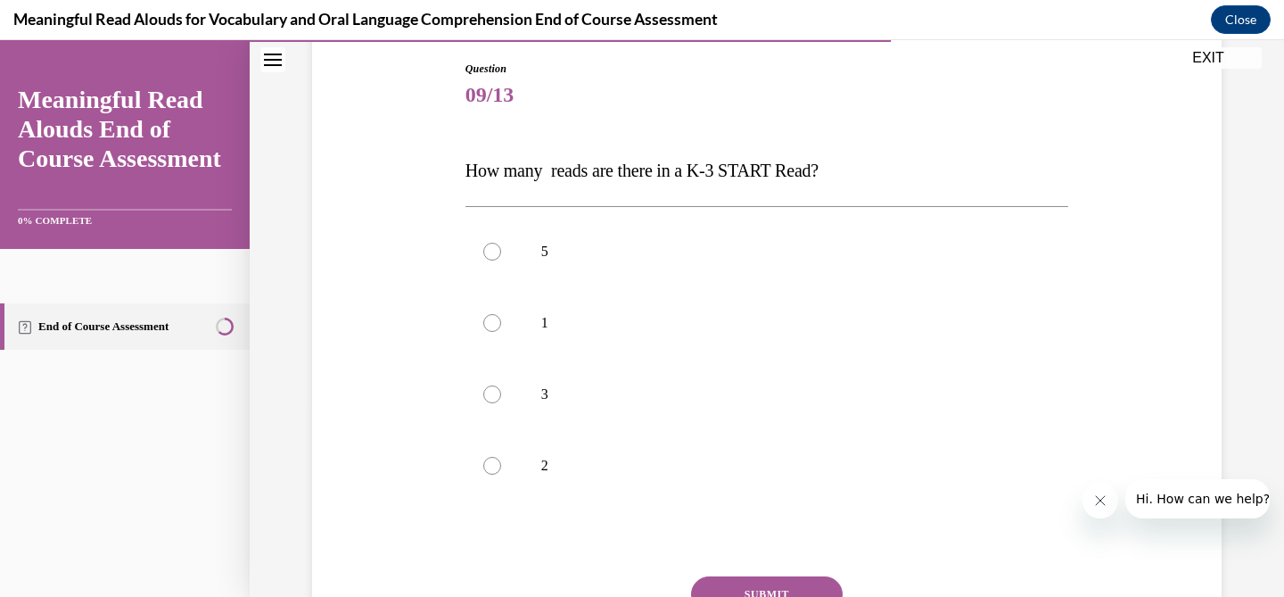
scroll to position [190, 0]
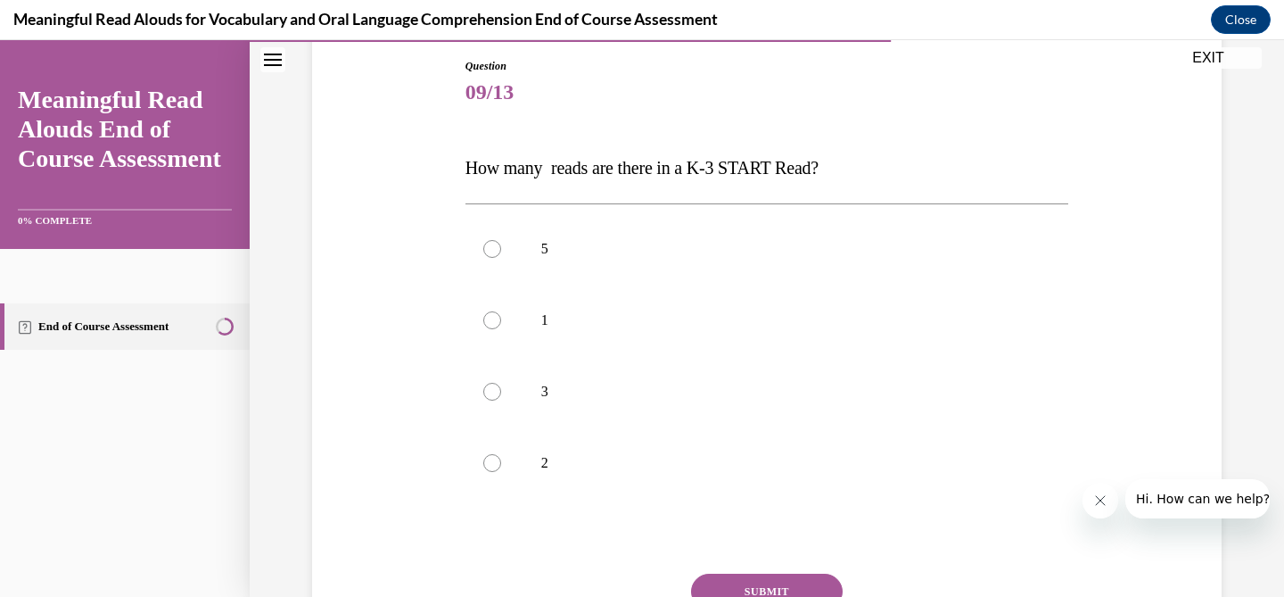
click at [759, 159] on span "How many reads are there in a K-3 START Read?" at bounding box center [641, 168] width 353 height 20
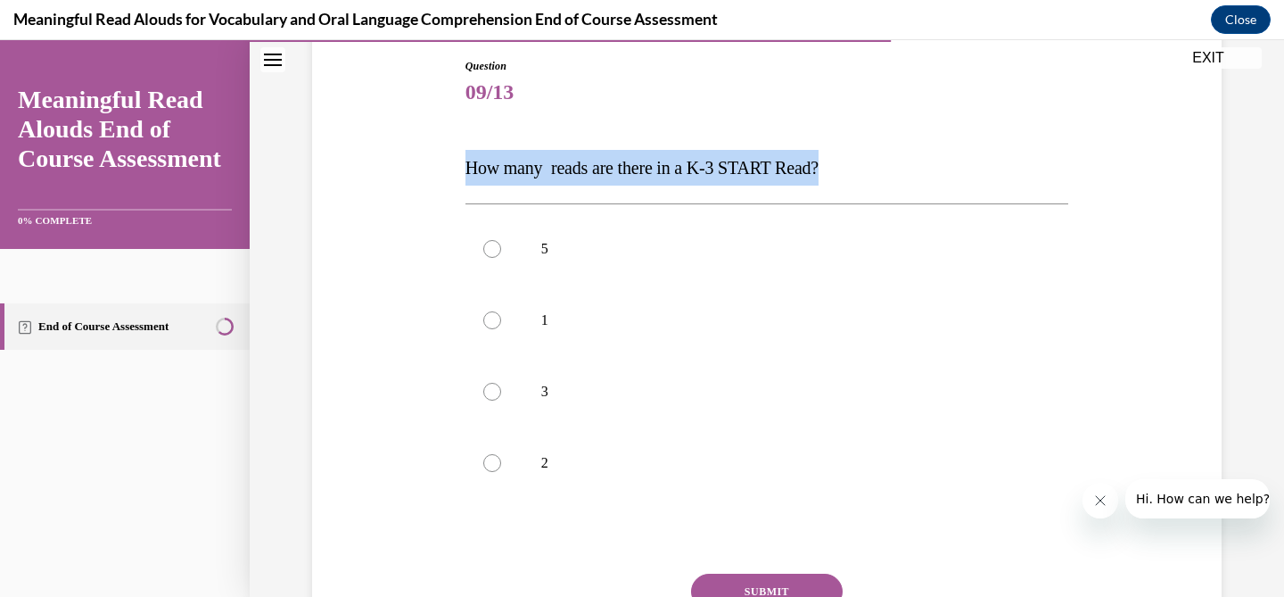
click at [759, 159] on span "How many reads are there in a K-3 START Read?" at bounding box center [641, 168] width 353 height 20
copy span "How many reads are there in a K-3 START Read?"
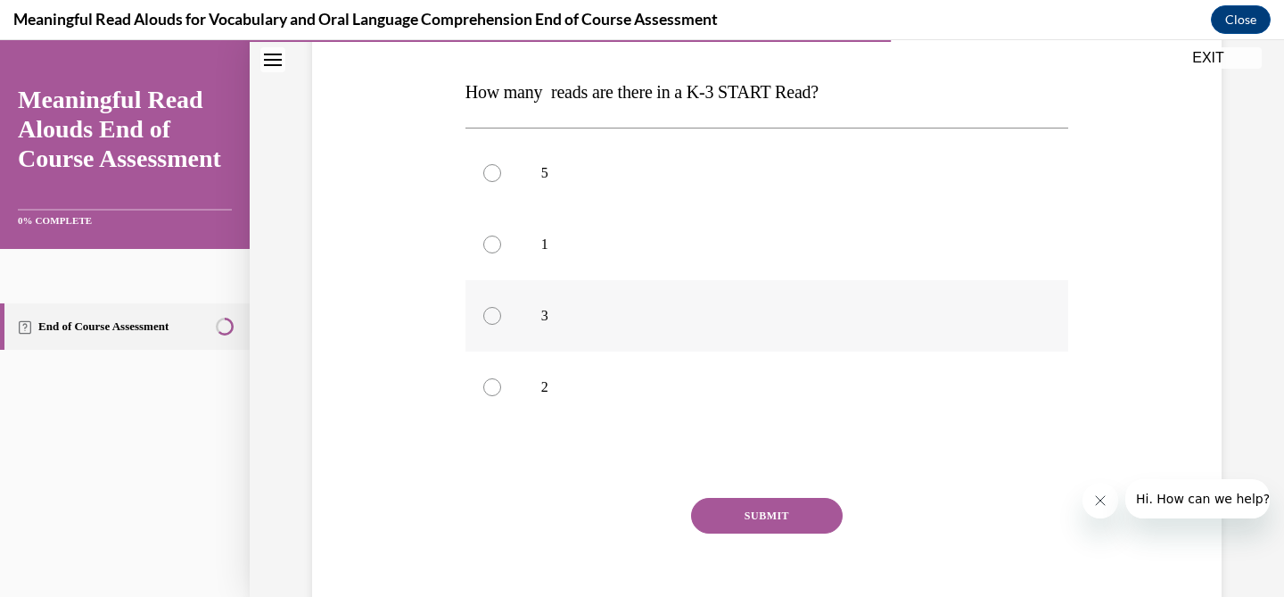
click at [555, 325] on label "3" at bounding box center [767, 315] width 604 height 71
click at [501, 325] on input "3" at bounding box center [492, 316] width 18 height 18
radio input "true"
click at [804, 501] on button "SUBMIT" at bounding box center [767, 516] width 152 height 36
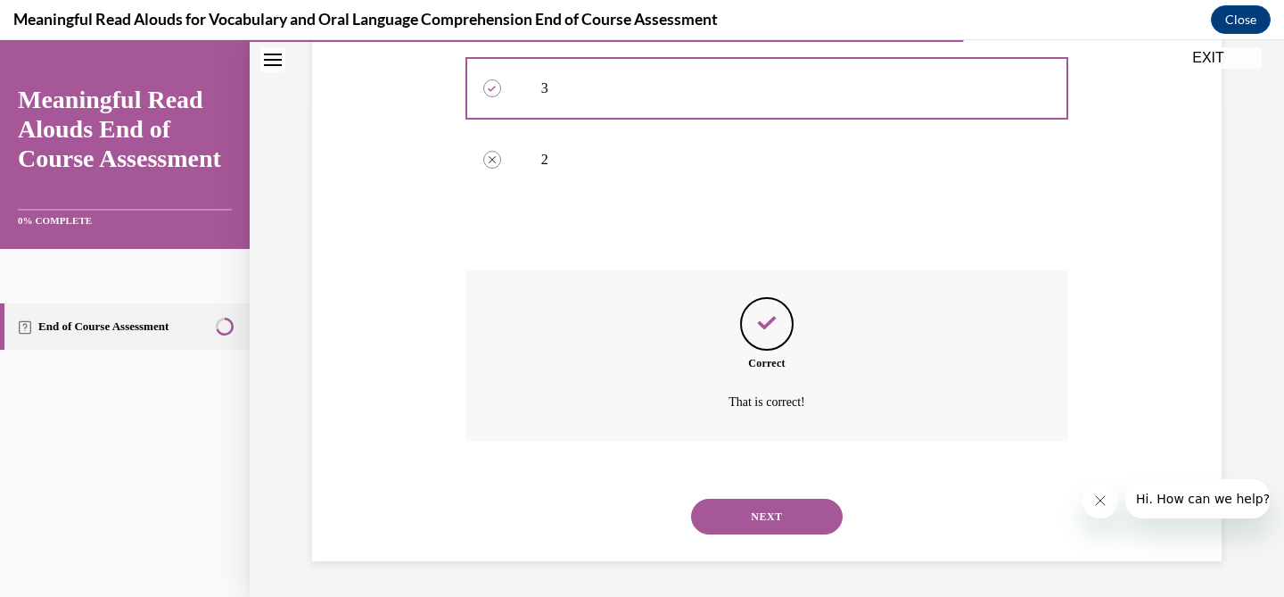
click at [808, 526] on button "NEXT" at bounding box center [767, 516] width 152 height 36
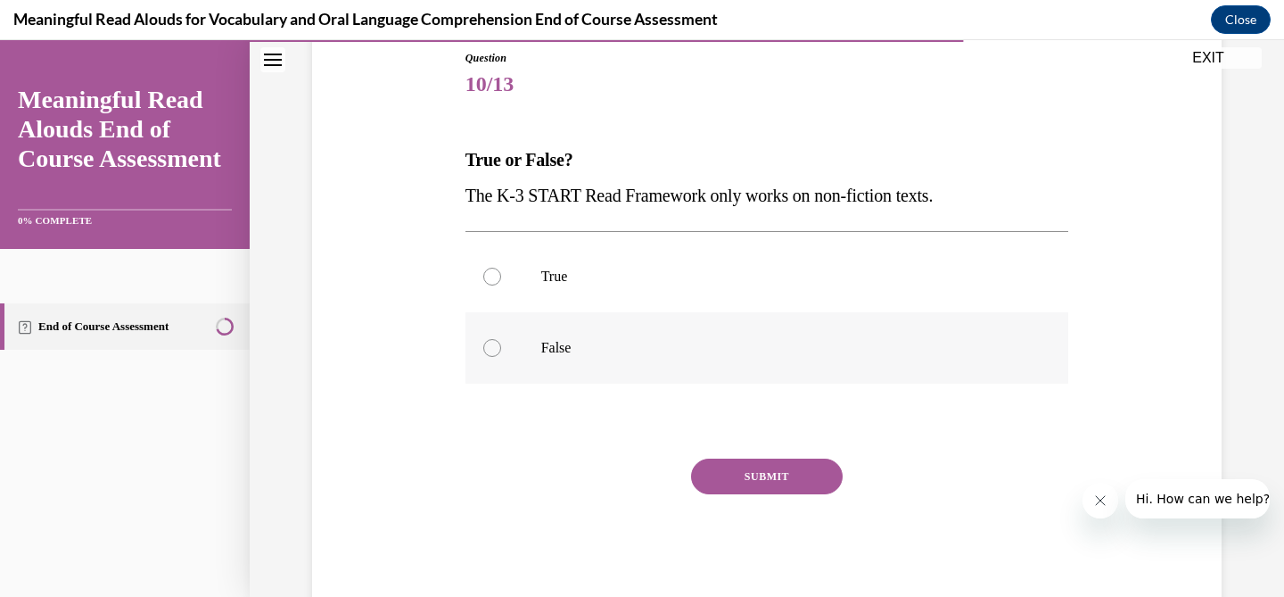
click at [615, 356] on p "False" at bounding box center [782, 348] width 483 height 18
click at [501, 356] on input "False" at bounding box center [492, 348] width 18 height 18
radio input "true"
click at [782, 497] on div "SUBMIT" at bounding box center [767, 502] width 604 height 89
click at [782, 487] on button "SUBMIT" at bounding box center [767, 476] width 152 height 36
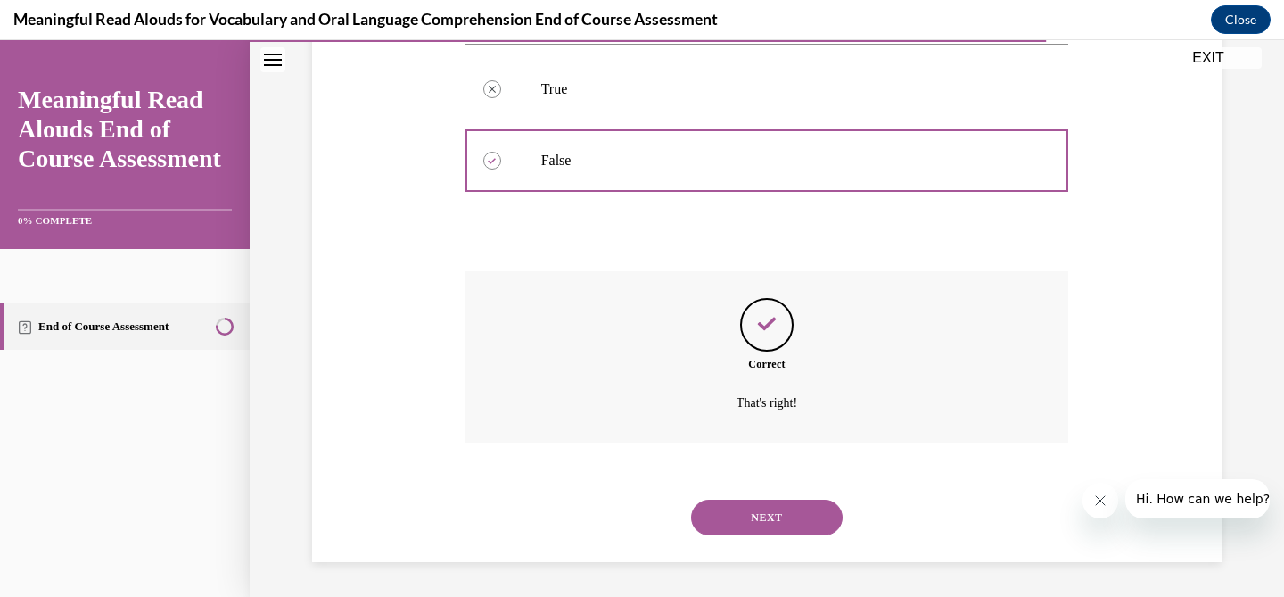
scroll to position [386, 0]
click at [773, 508] on button "NEXT" at bounding box center [767, 516] width 152 height 36
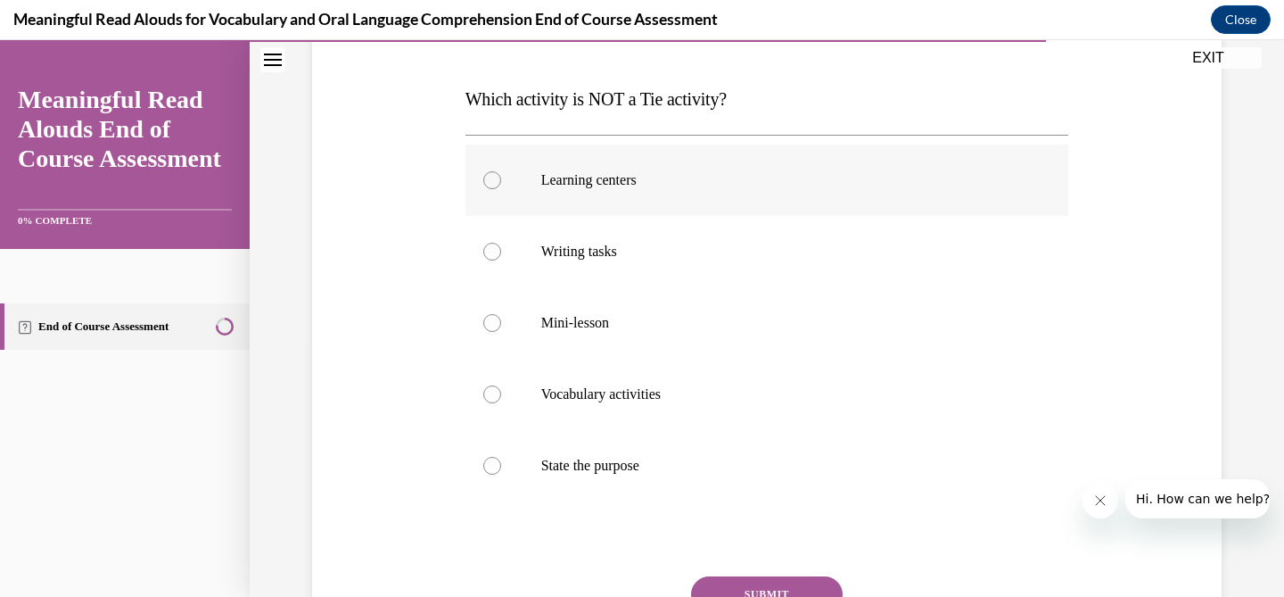
scroll to position [260, 0]
click at [690, 97] on span "Which activity is NOT a Tie activity?" at bounding box center [595, 97] width 261 height 20
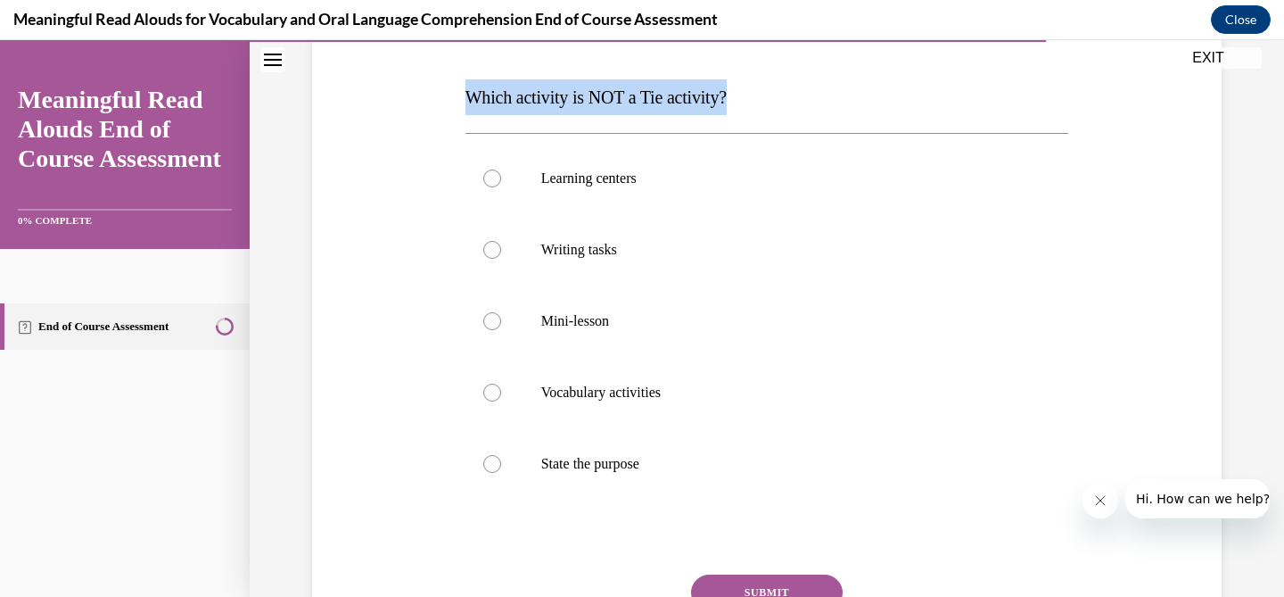
click at [690, 97] on span "Which activity is NOT a Tie activity?" at bounding box center [595, 97] width 261 height 20
copy span "Which activity is NOT a Tie activity?"
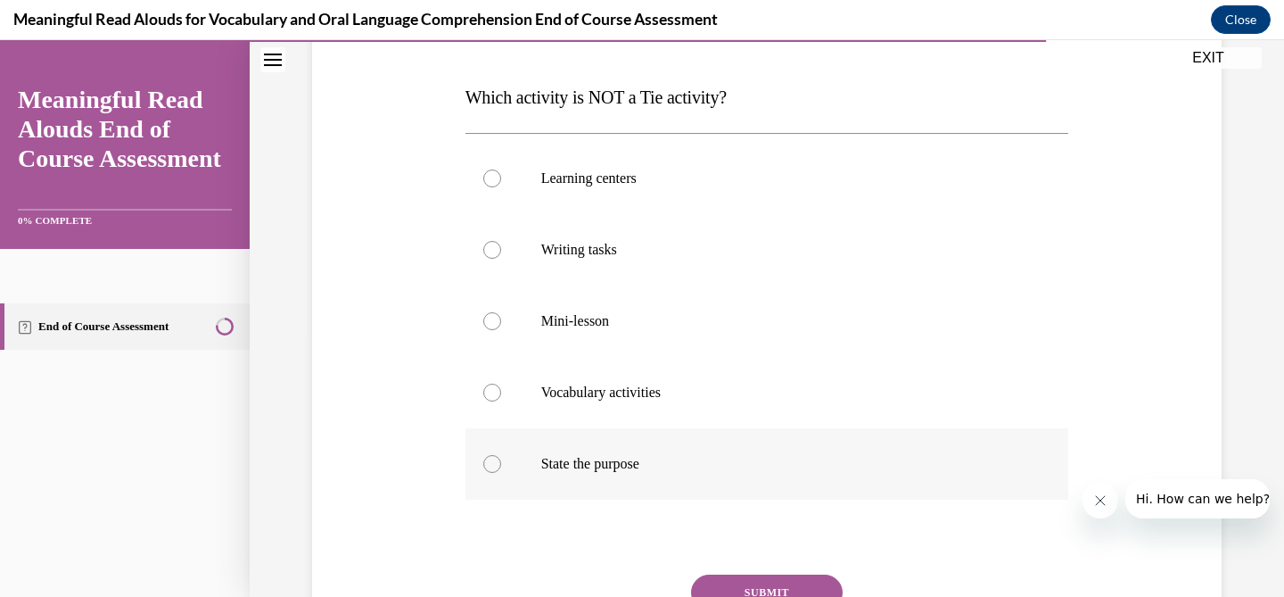
click at [591, 469] on p "State the purpose" at bounding box center [782, 464] width 483 height 18
click at [501, 469] on input "State the purpose" at bounding box center [492, 464] width 18 height 18
radio input "true"
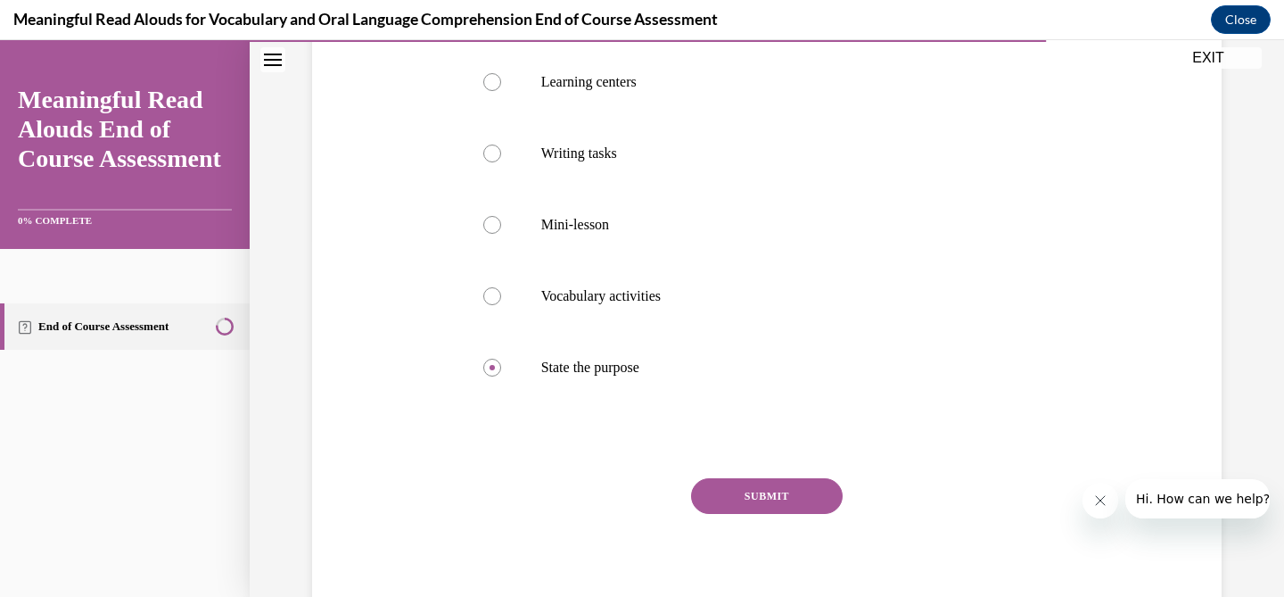
scroll to position [420, 0]
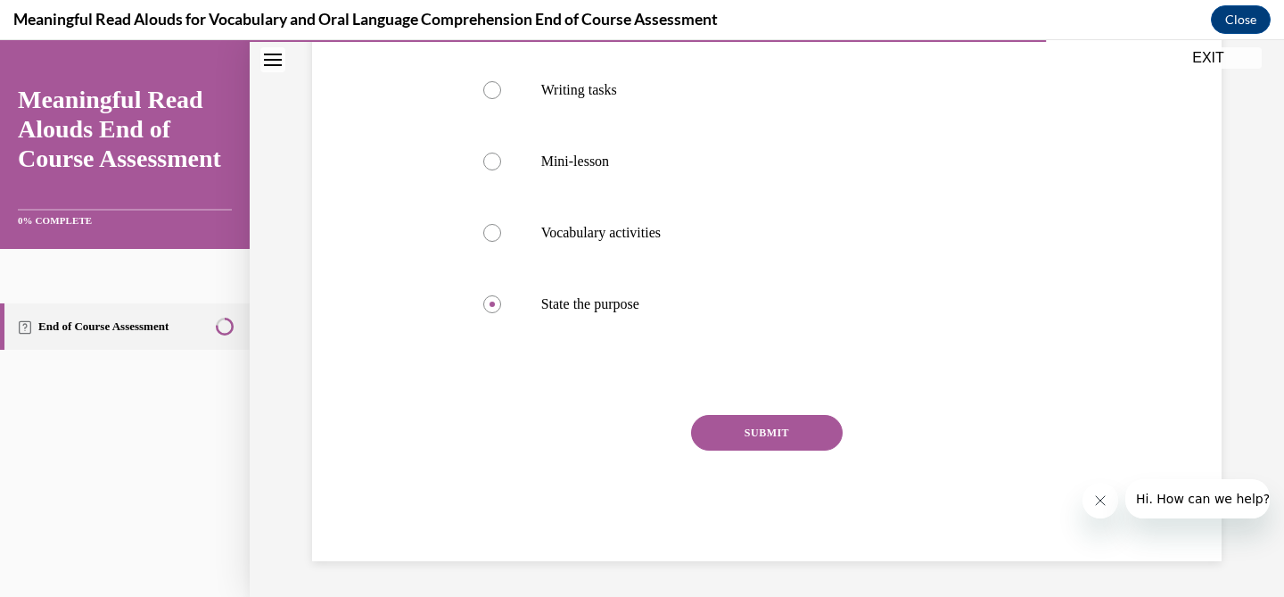
click at [745, 427] on button "SUBMIT" at bounding box center [767, 433] width 152 height 36
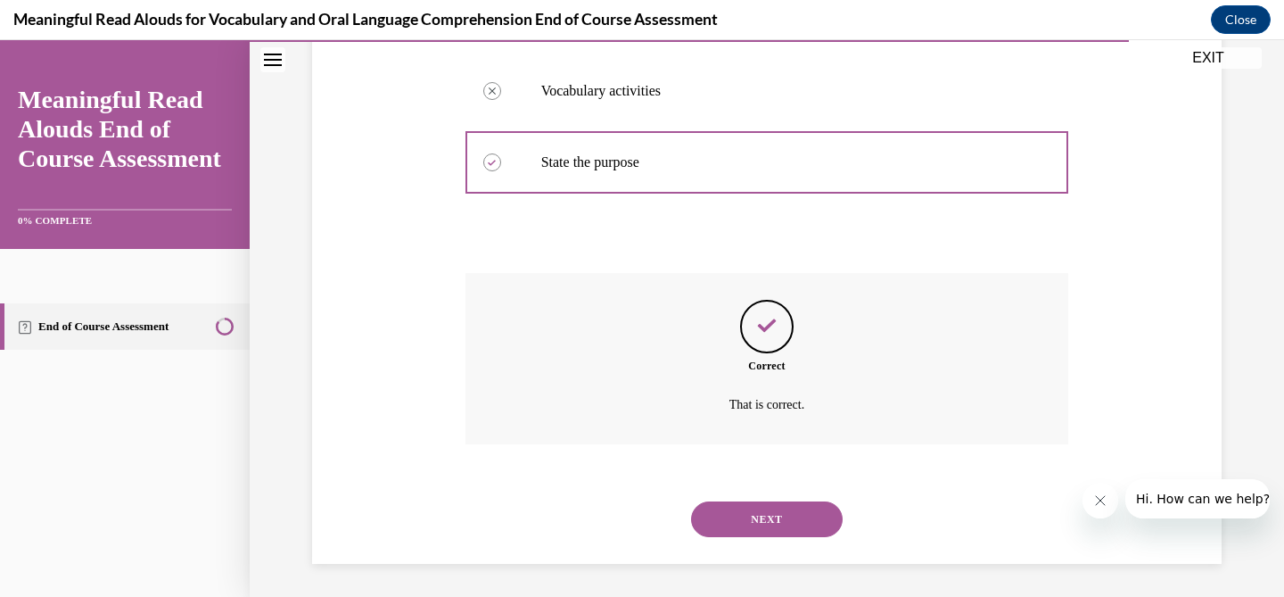
scroll to position [564, 0]
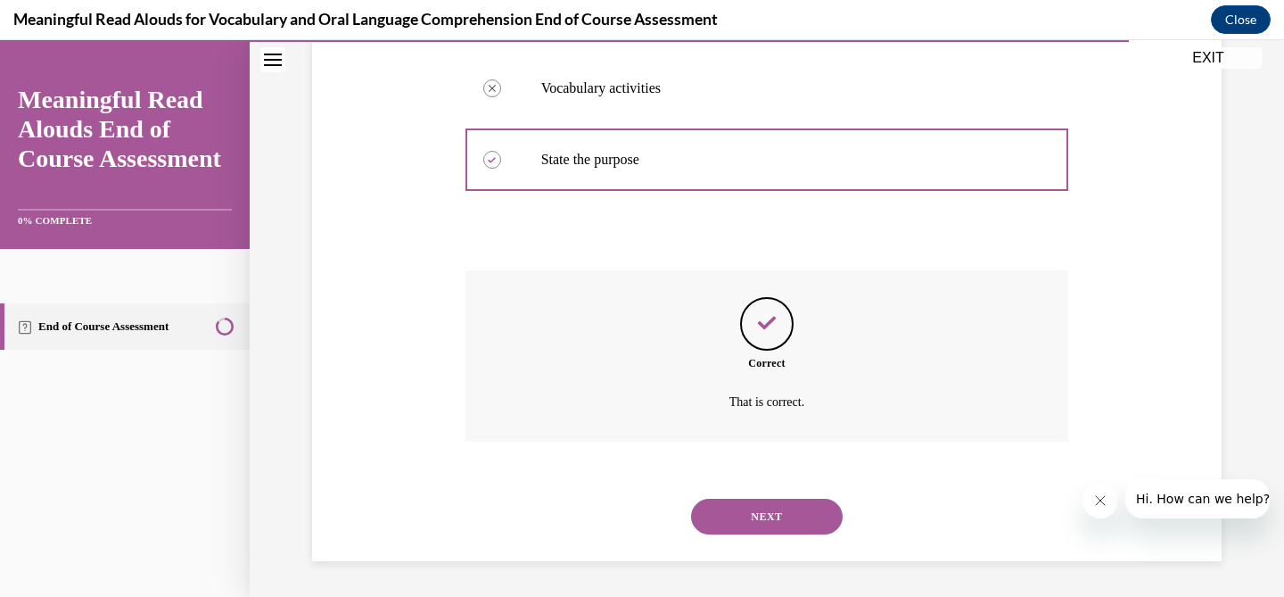
click at [767, 517] on button "NEXT" at bounding box center [767, 516] width 152 height 36
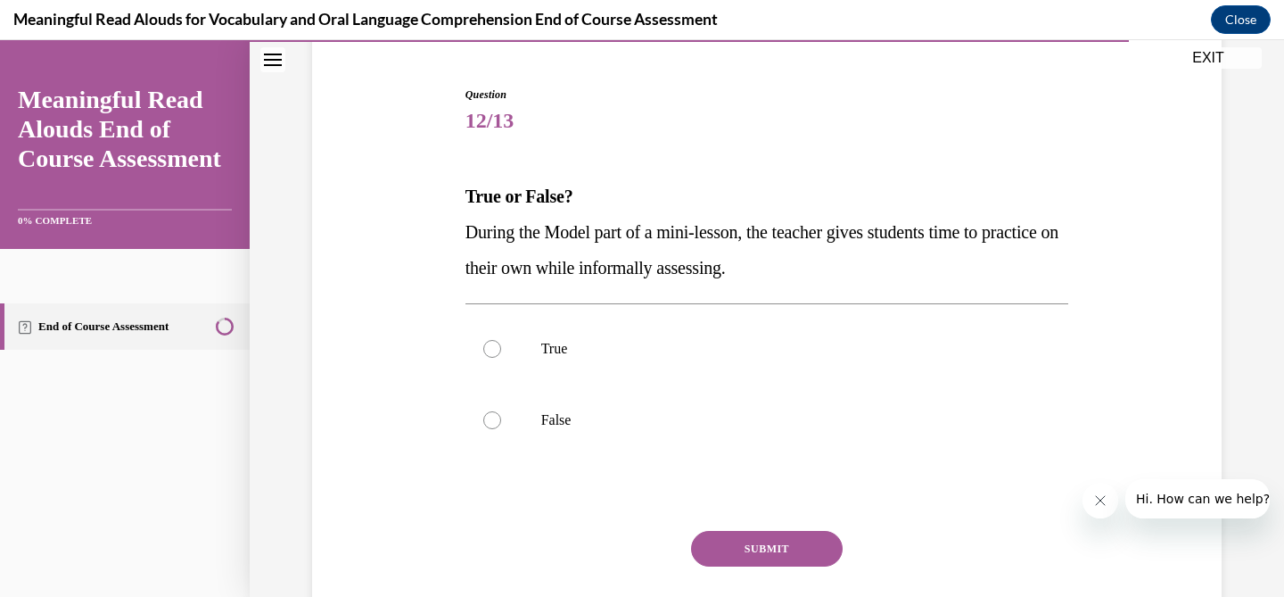
scroll to position [170, 0]
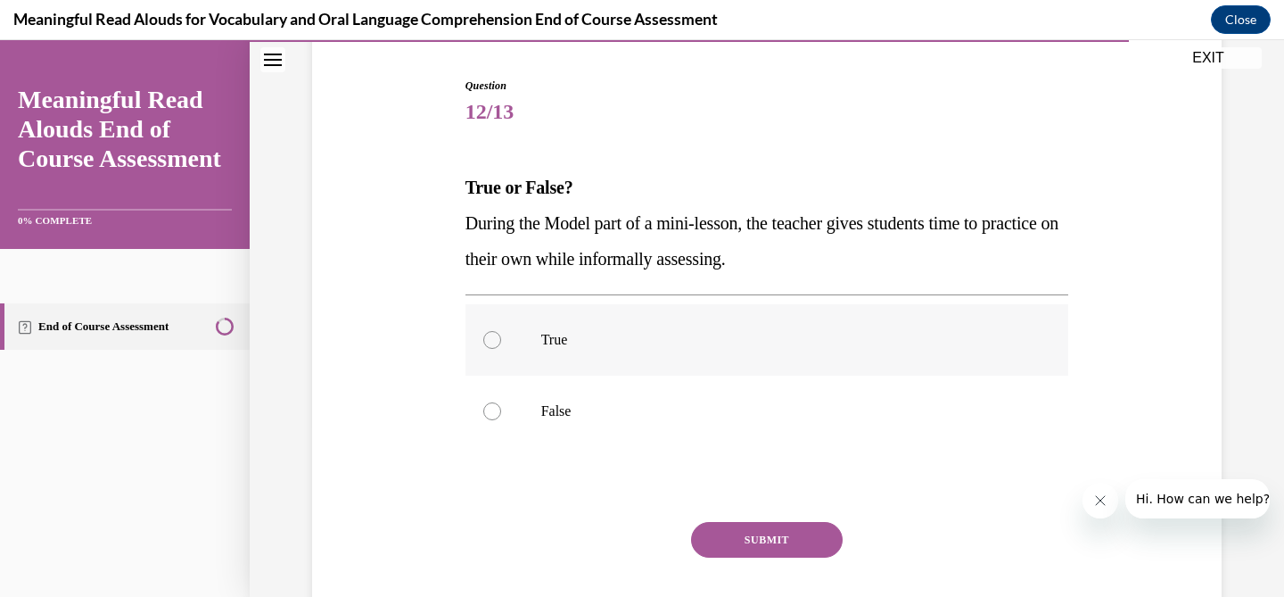
click at [662, 319] on label "True" at bounding box center [767, 339] width 604 height 71
click at [501, 331] on input "True" at bounding box center [492, 340] width 18 height 18
radio input "true"
click at [771, 531] on button "SUBMIT" at bounding box center [767, 540] width 152 height 36
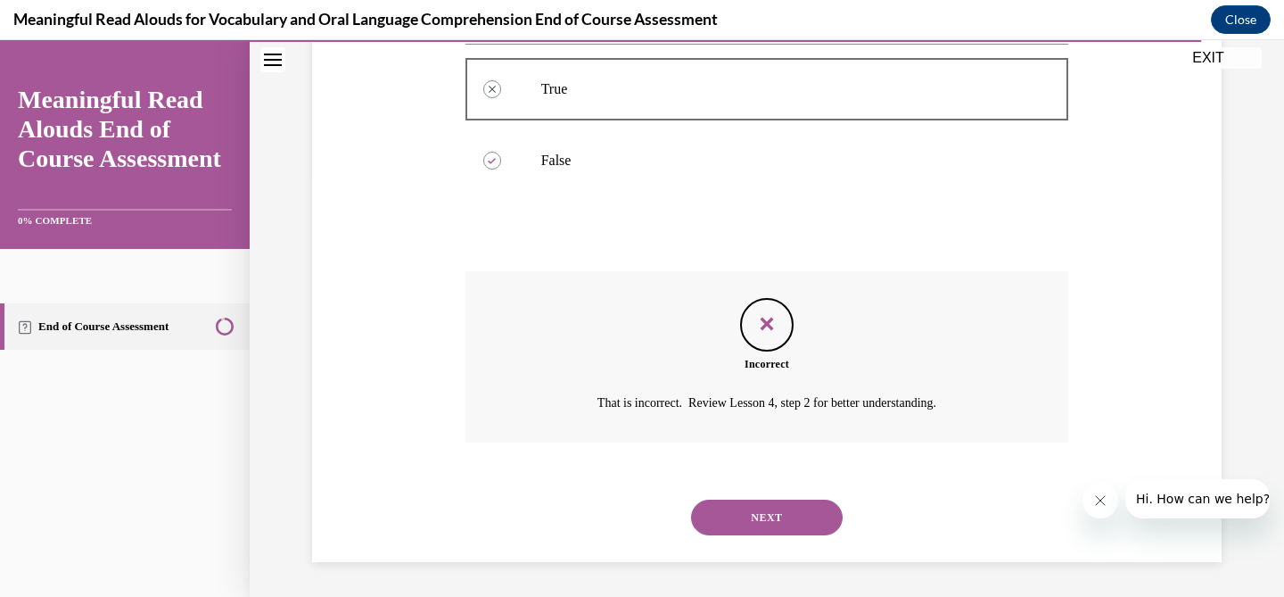
scroll to position [422, 0]
click at [784, 523] on button "NEXT" at bounding box center [767, 516] width 152 height 36
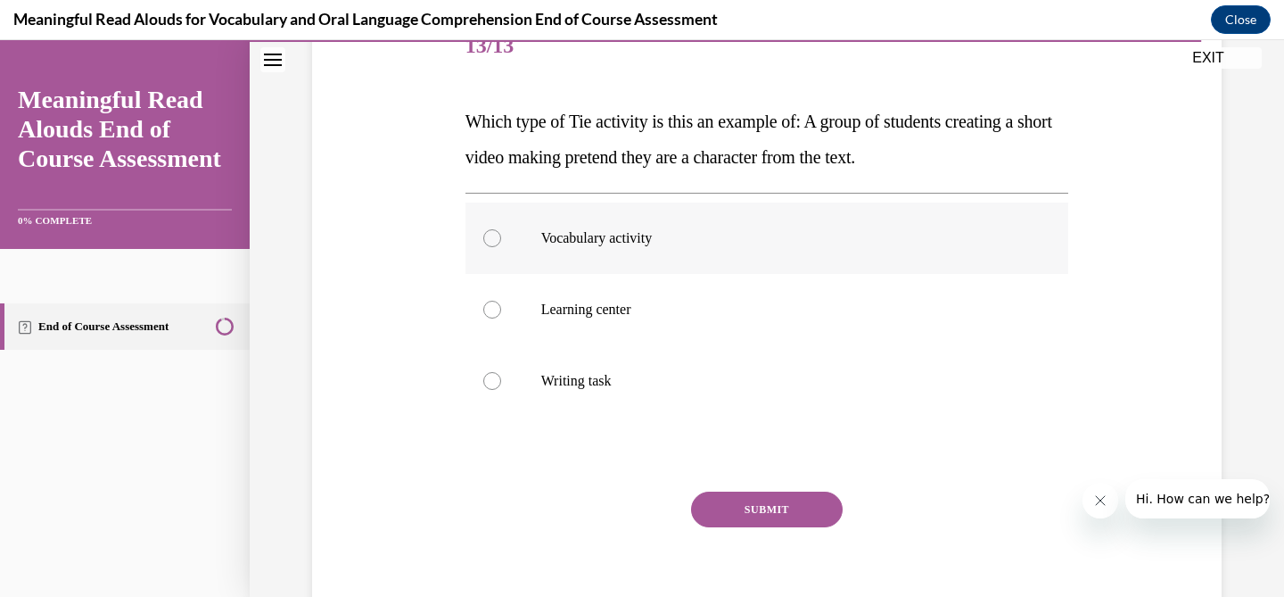
scroll to position [234, 0]
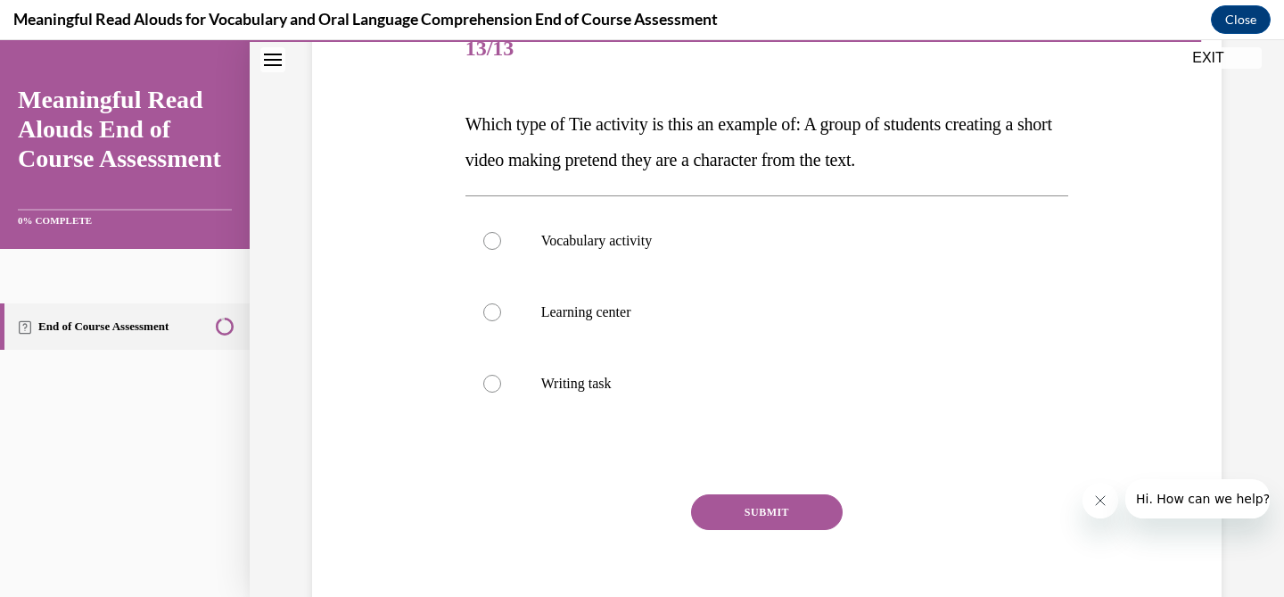
click at [846, 159] on span "Which type of Tie activity is this an example of: A group of students creating …" at bounding box center [758, 141] width 587 height 55
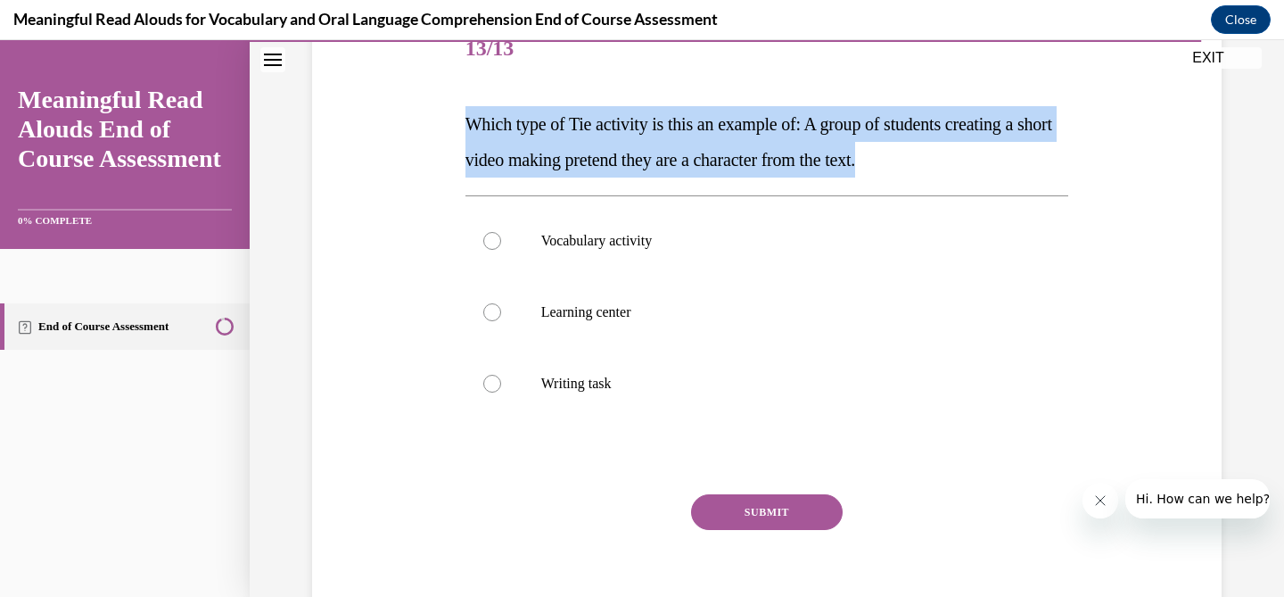
click at [846, 159] on span "Which type of Tie activity is this an example of: A group of students creating …" at bounding box center [758, 141] width 587 height 55
copy span "Which type of Tie activity is this an example of: A group of students creating …"
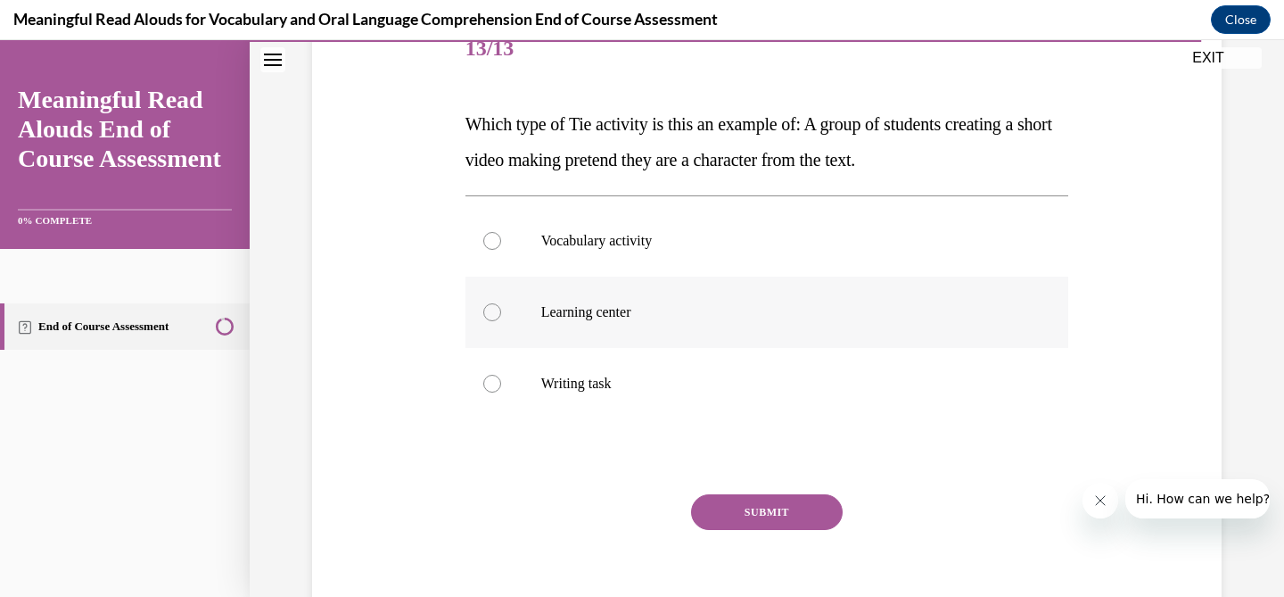
click at [769, 317] on p "Learning center" at bounding box center [782, 312] width 483 height 18
click at [501, 317] on input "Learning center" at bounding box center [492, 312] width 18 height 18
radio input "true"
click at [772, 511] on button "SUBMIT" at bounding box center [767, 512] width 152 height 36
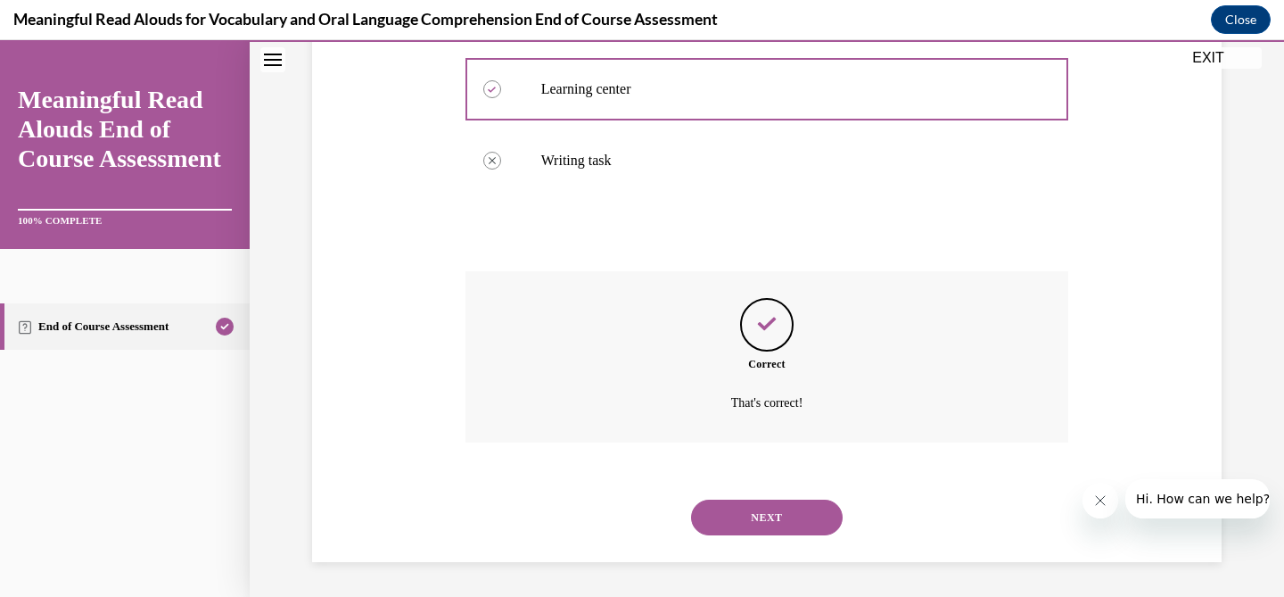
scroll to position [457, 0]
click at [773, 546] on div "NEXT" at bounding box center [767, 516] width 604 height 71
click at [773, 534] on div "NEXT" at bounding box center [767, 516] width 604 height 71
click at [773, 519] on button "NEXT" at bounding box center [767, 516] width 152 height 36
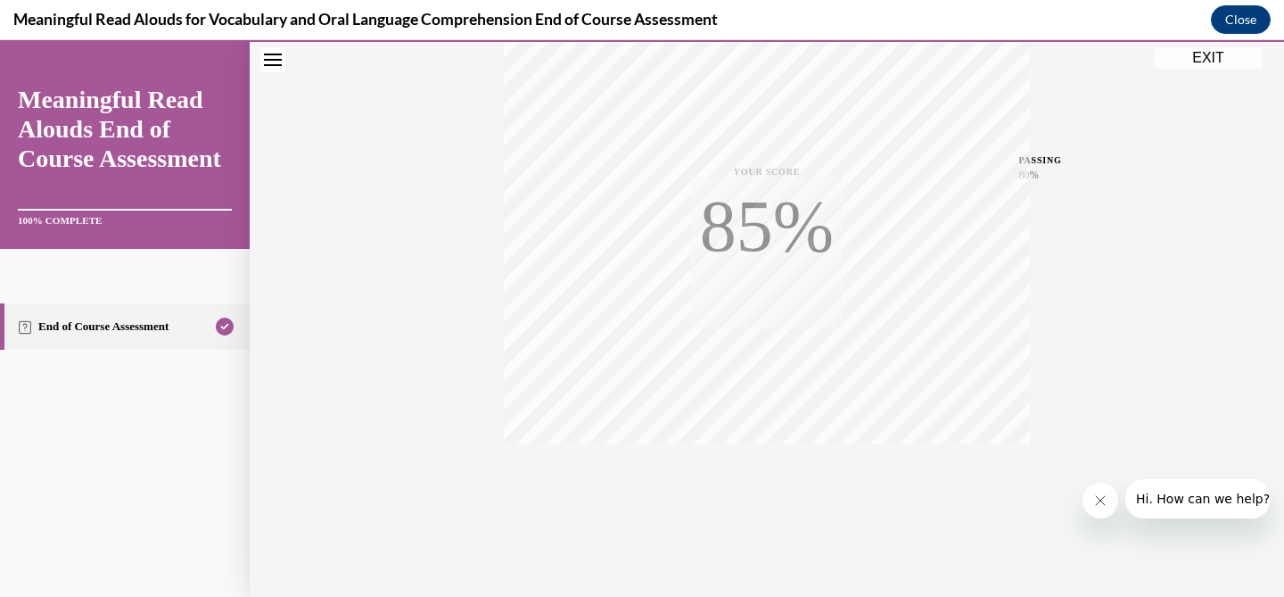
scroll to position [358, 0]
click at [1213, 65] on button "EXIT" at bounding box center [1208, 57] width 107 height 21
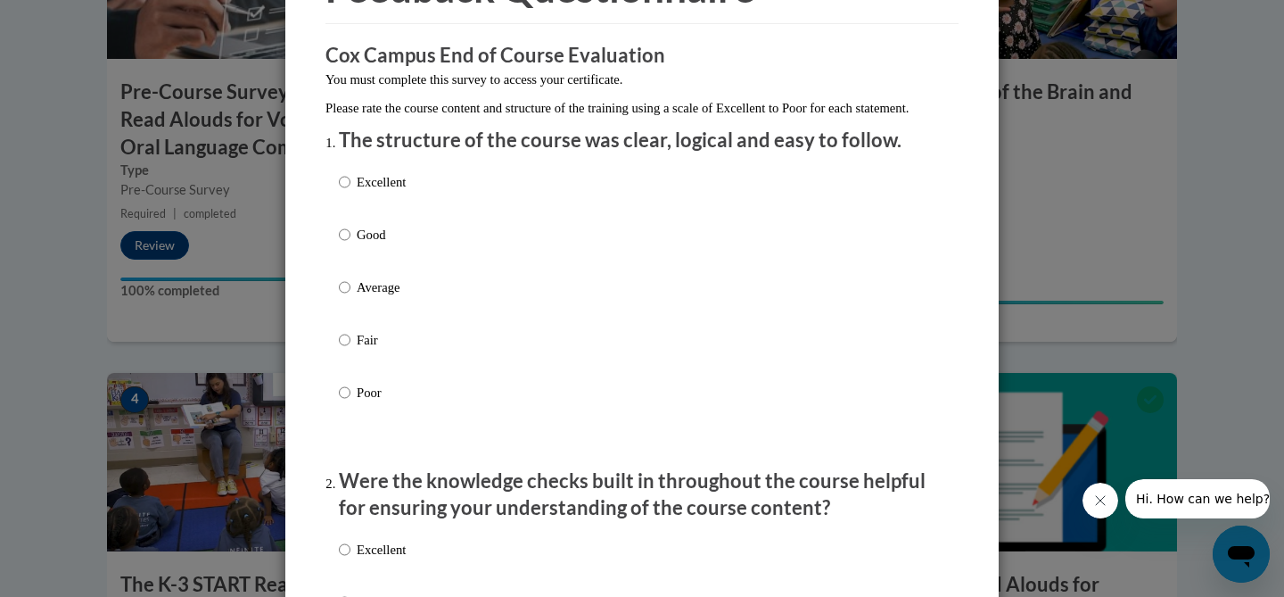
scroll to position [128, 0]
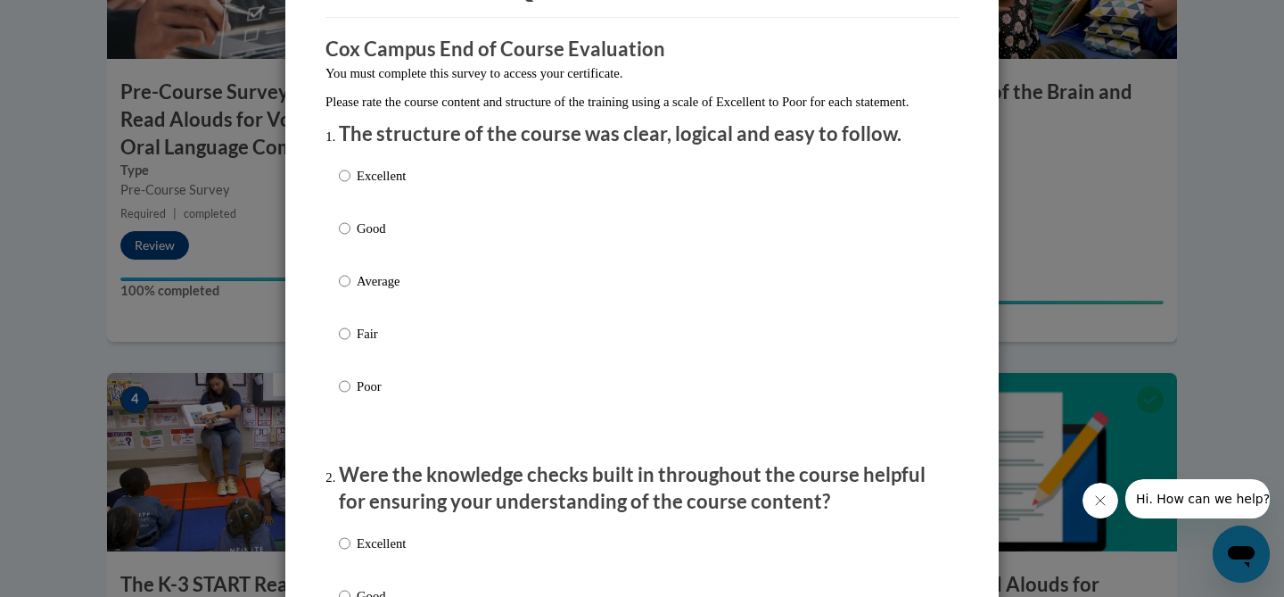
click at [370, 238] on p "Good" at bounding box center [381, 228] width 49 height 20
click at [350, 238] on input "Good" at bounding box center [345, 228] width 12 height 20
radio input "true"
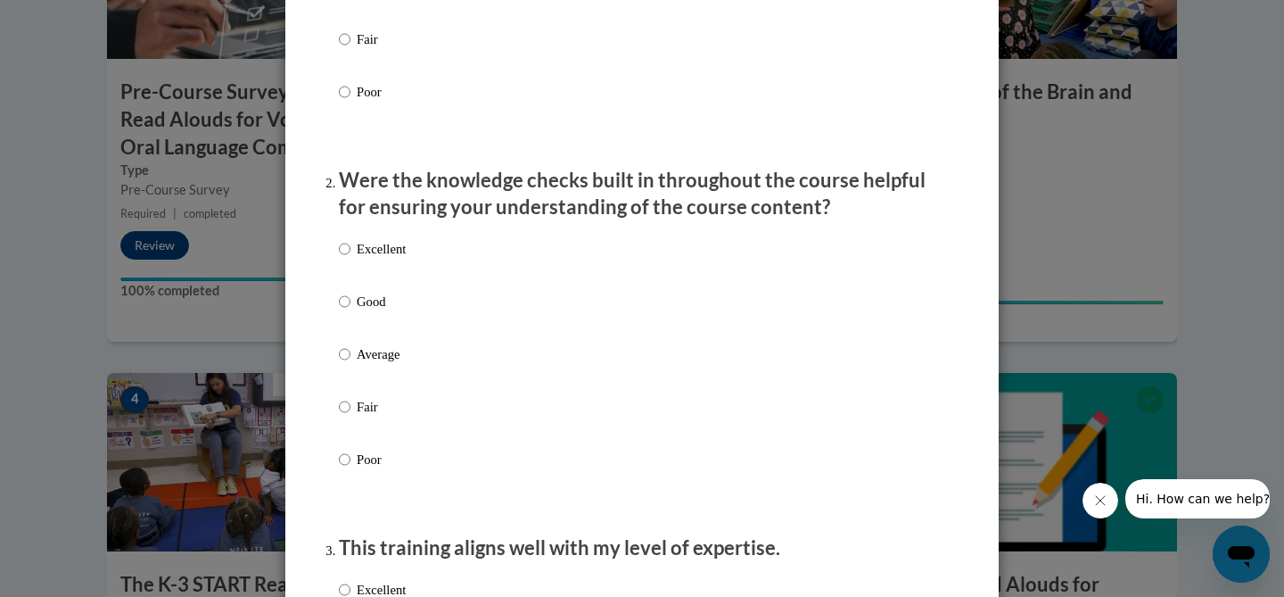
click at [361, 311] on p "Good" at bounding box center [381, 302] width 49 height 20
click at [350, 311] on input "Good" at bounding box center [345, 302] width 12 height 20
radio input "true"
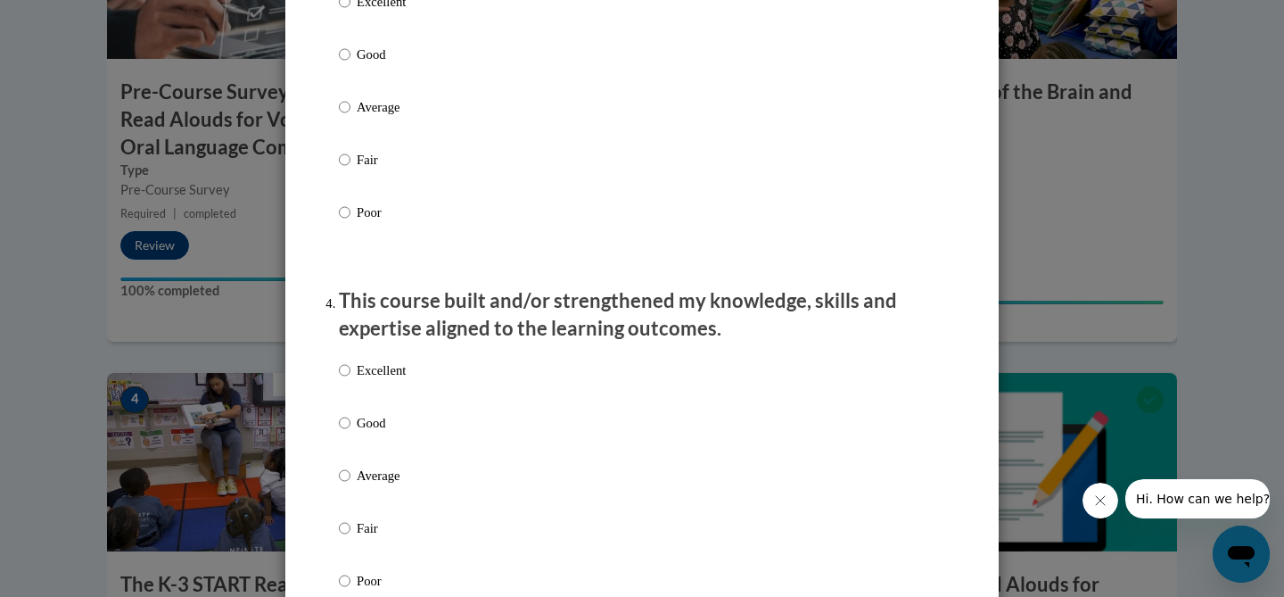
scroll to position [972, 0]
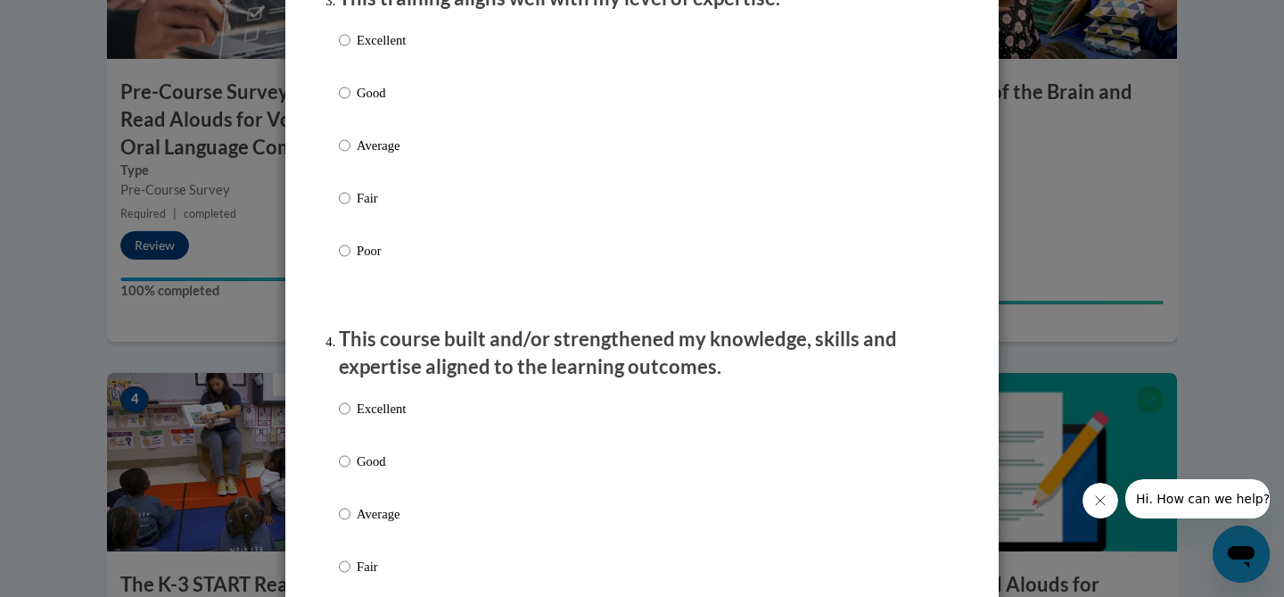
click at [366, 103] on p "Good" at bounding box center [381, 93] width 49 height 20
click at [350, 103] on input "Good" at bounding box center [345, 93] width 12 height 20
radio input "true"
click at [367, 447] on label "Excellent" at bounding box center [372, 423] width 67 height 48
click at [350, 418] on input "Excellent" at bounding box center [345, 409] width 12 height 20
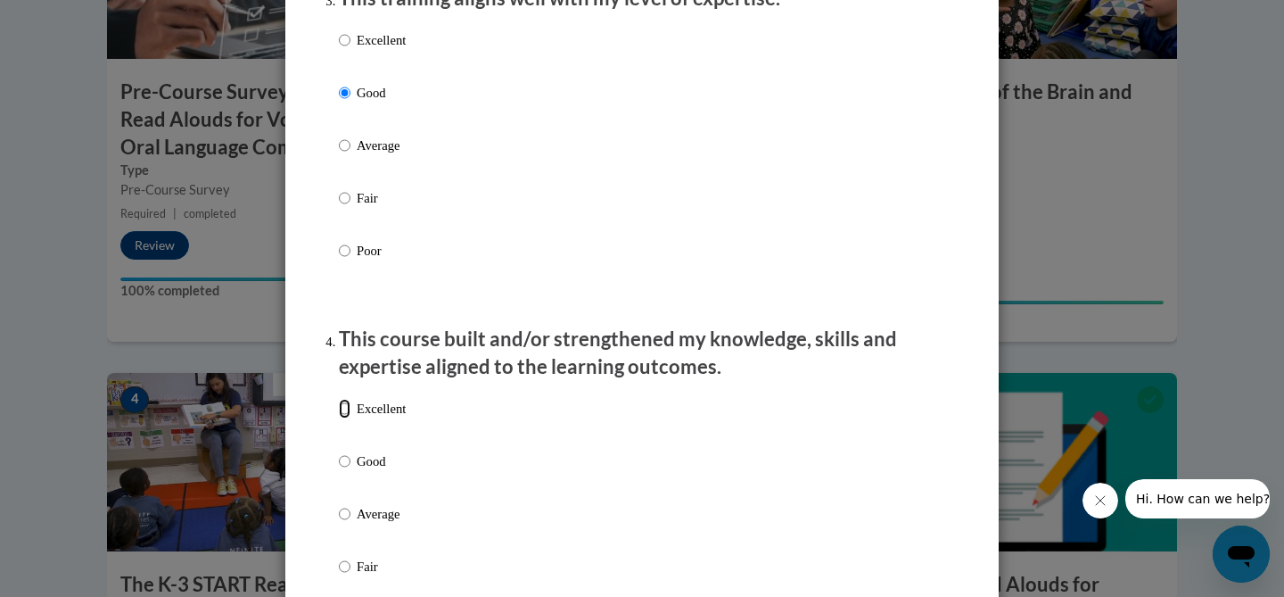
radio input "true"
click at [368, 471] on p "Good" at bounding box center [381, 461] width 49 height 20
click at [350, 471] on input "Good" at bounding box center [345, 461] width 12 height 20
radio input "true"
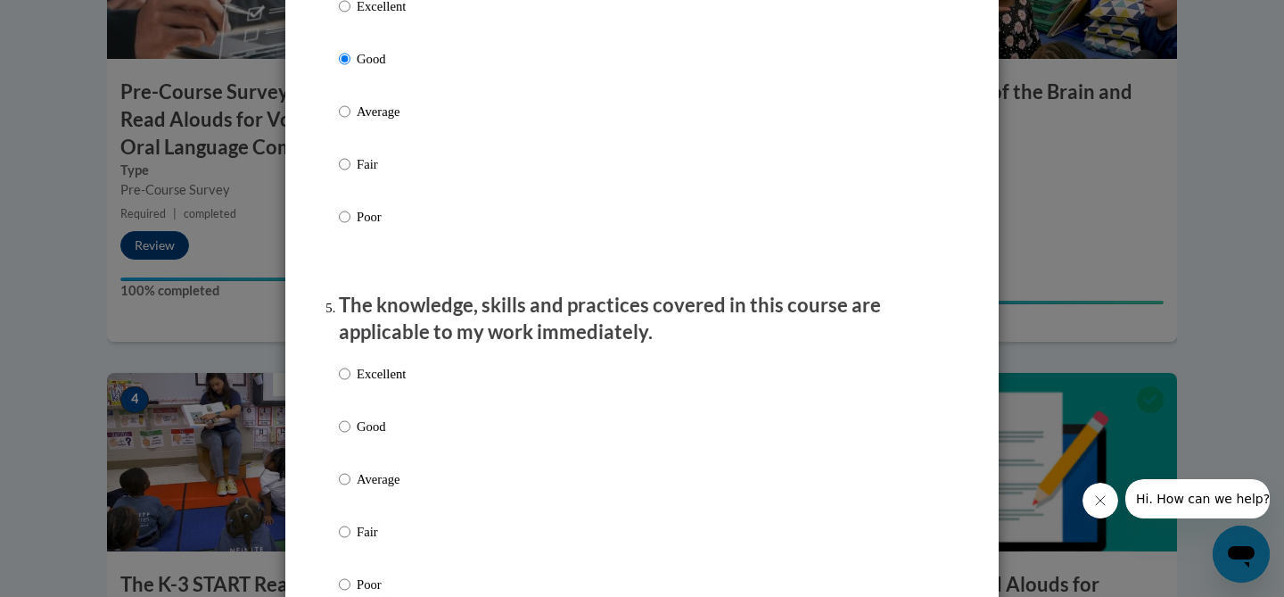
click at [380, 435] on p "Good" at bounding box center [381, 426] width 49 height 20
click at [350, 435] on input "Good" at bounding box center [345, 426] width 12 height 20
radio input "true"
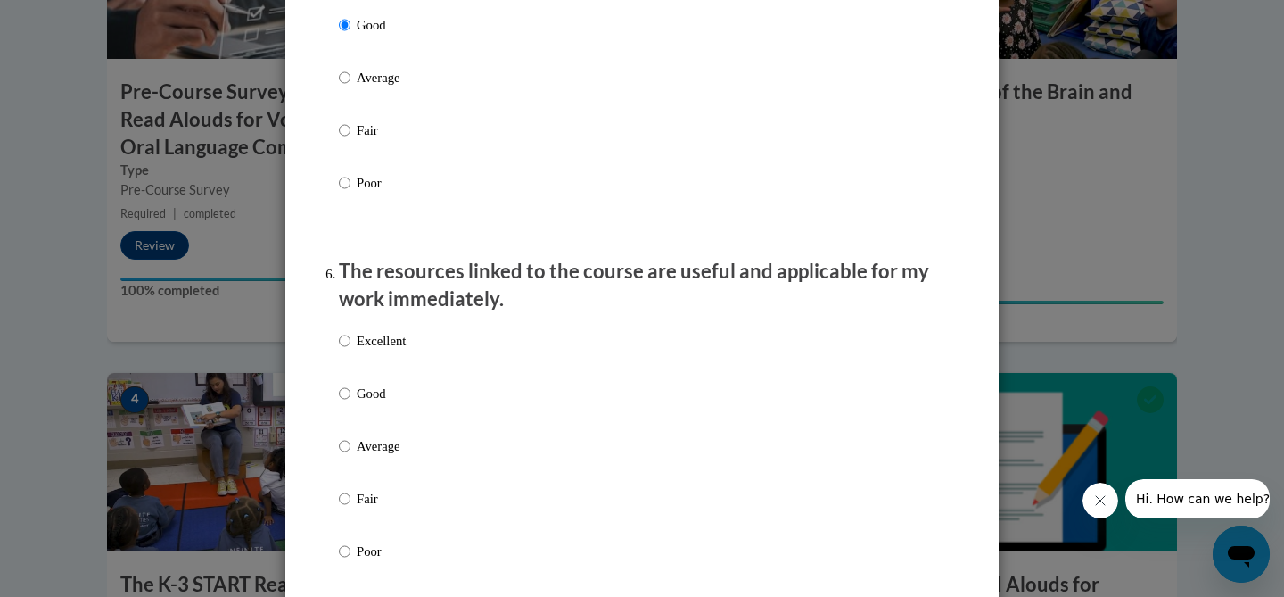
click at [380, 403] on p "Good" at bounding box center [381, 393] width 49 height 20
click at [350, 403] on input "Good" at bounding box center [345, 393] width 12 height 20
radio input "true"
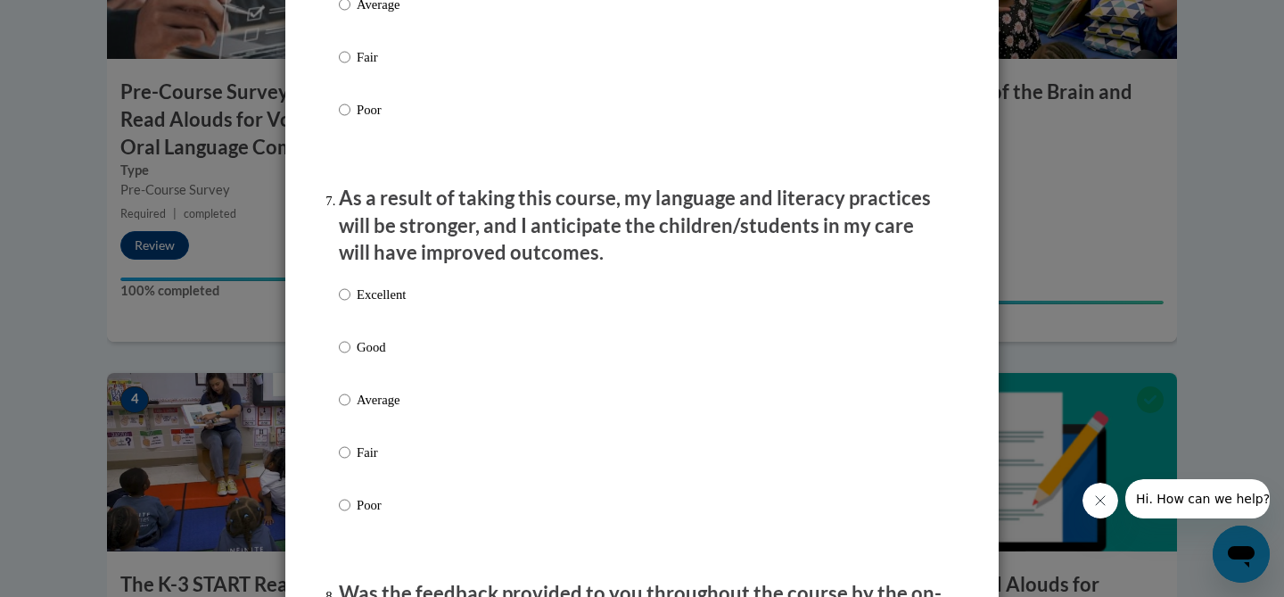
click at [379, 357] on p "Good" at bounding box center [381, 347] width 49 height 20
click at [350, 357] on input "Good" at bounding box center [345, 347] width 12 height 20
radio input "true"
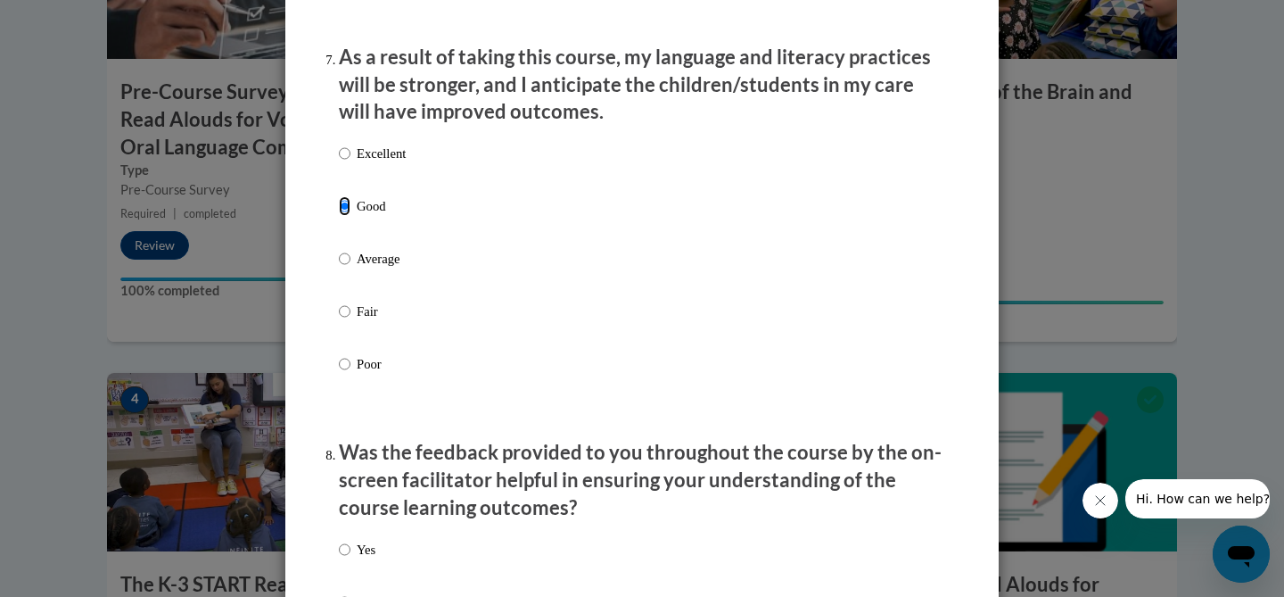
scroll to position [2798, 0]
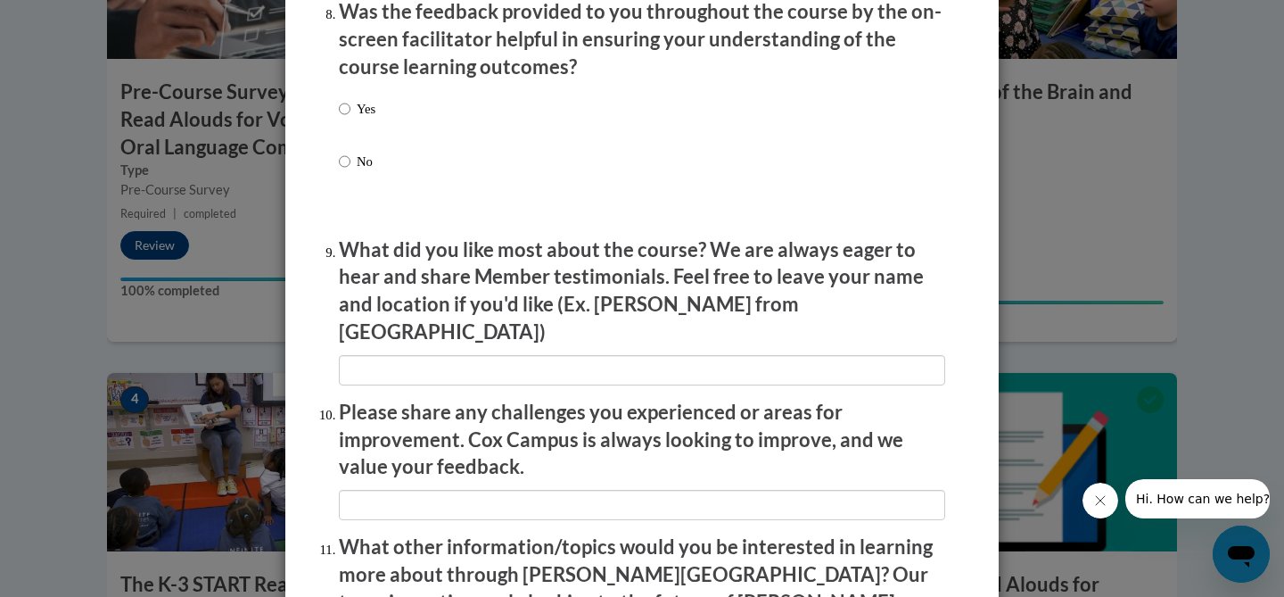
click at [363, 119] on p "Yes" at bounding box center [366, 109] width 19 height 20
click at [350, 119] on input "Yes" at bounding box center [345, 109] width 12 height 20
radio input "true"
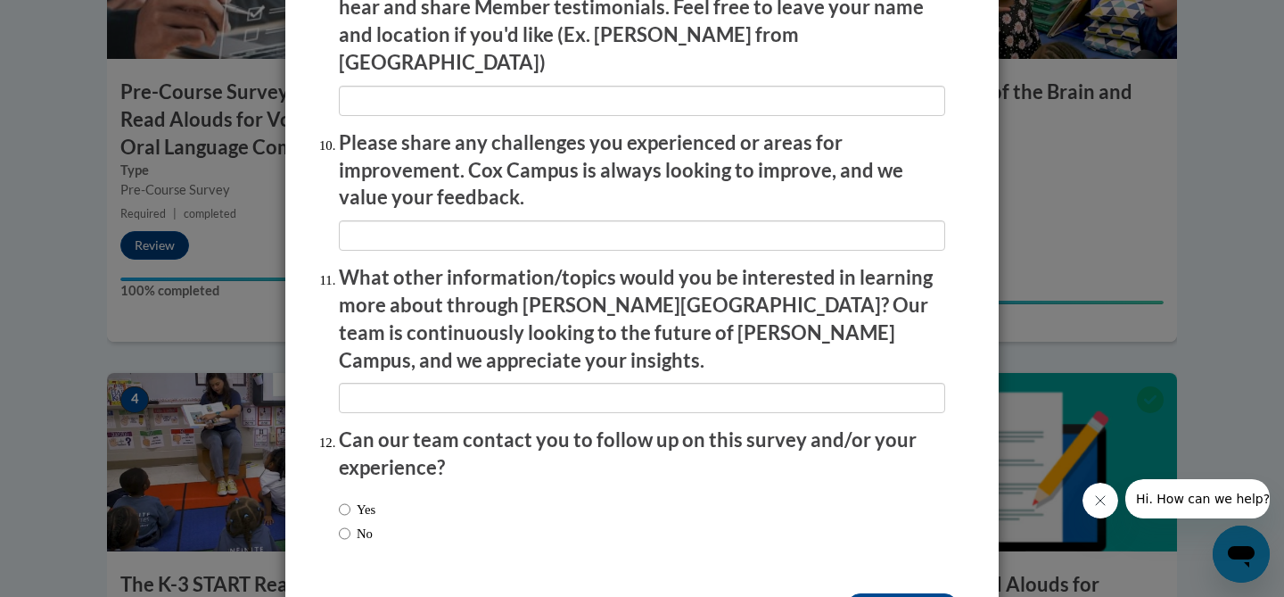
scroll to position [3113, 0]
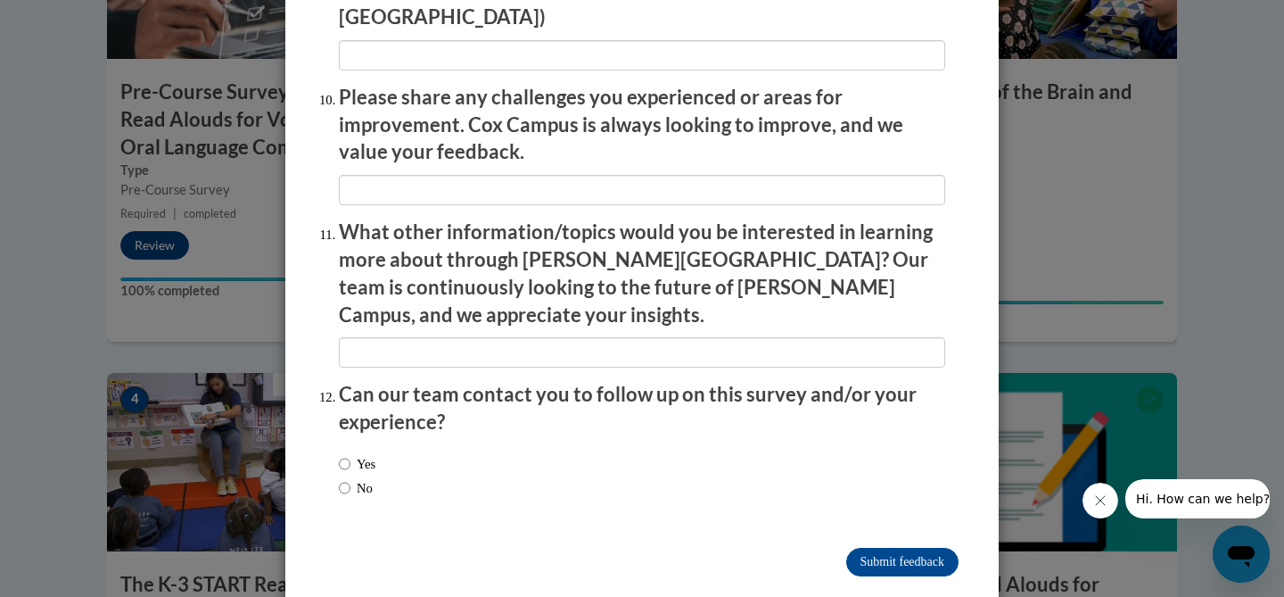
click at [368, 478] on label "No" at bounding box center [356, 488] width 34 height 20
click at [350, 478] on input "No" at bounding box center [345, 488] width 12 height 20
radio input "true"
click at [911, 547] on input "Submit feedback" at bounding box center [902, 561] width 112 height 29
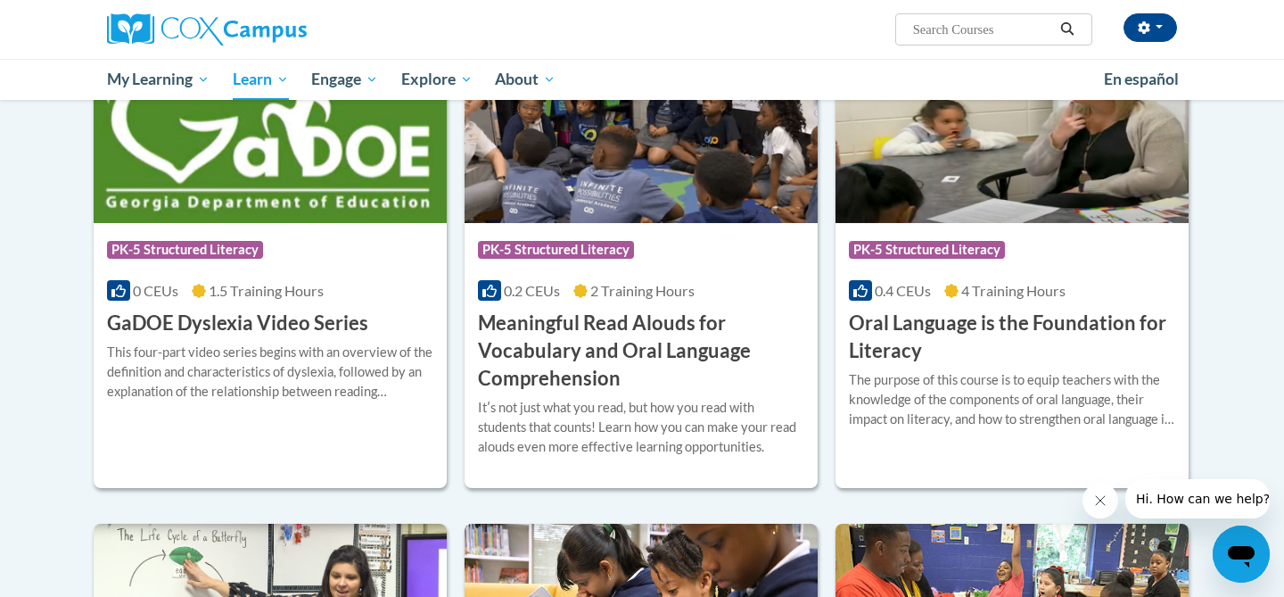
scroll to position [1085, 0]
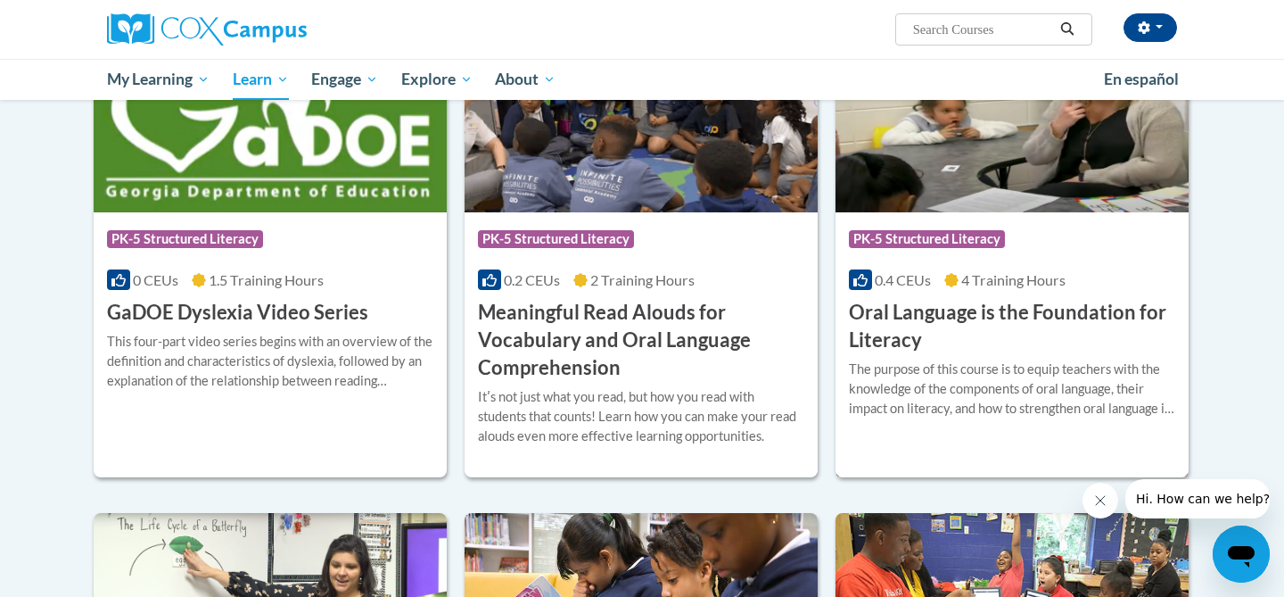
click at [943, 294] on div "Course Category: PK-5 Structured Literacy 0.4 CEUs 4 Training Hours COURSE Oral…" at bounding box center [1011, 283] width 353 height 142
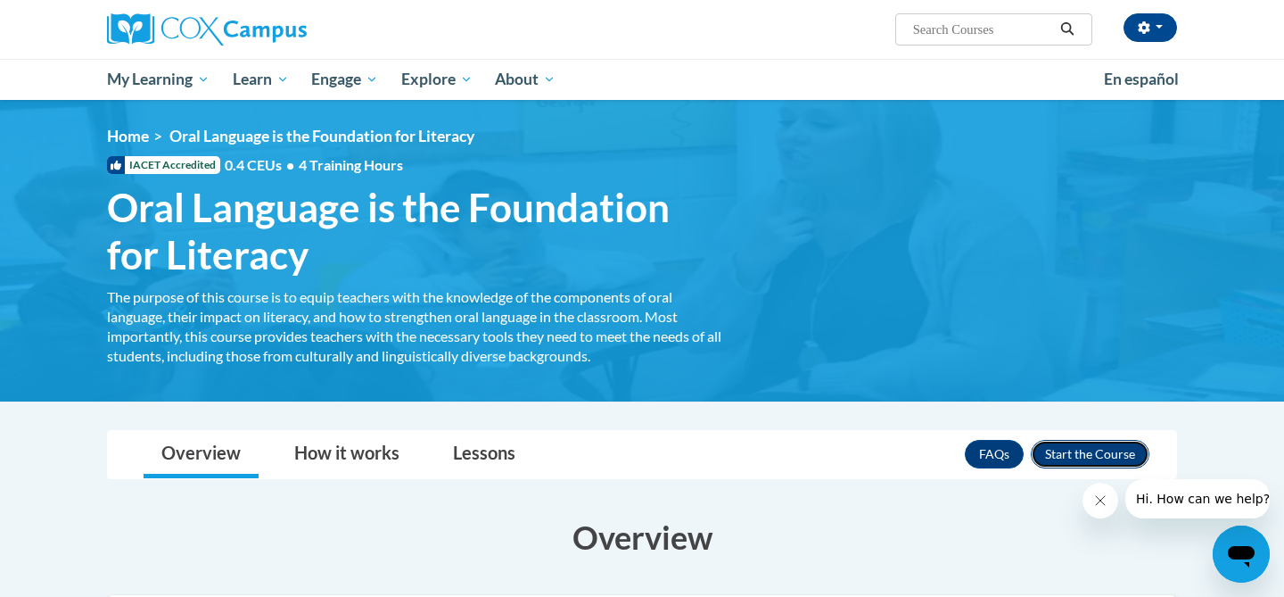
click at [1074, 465] on button "Enroll" at bounding box center [1090, 454] width 119 height 29
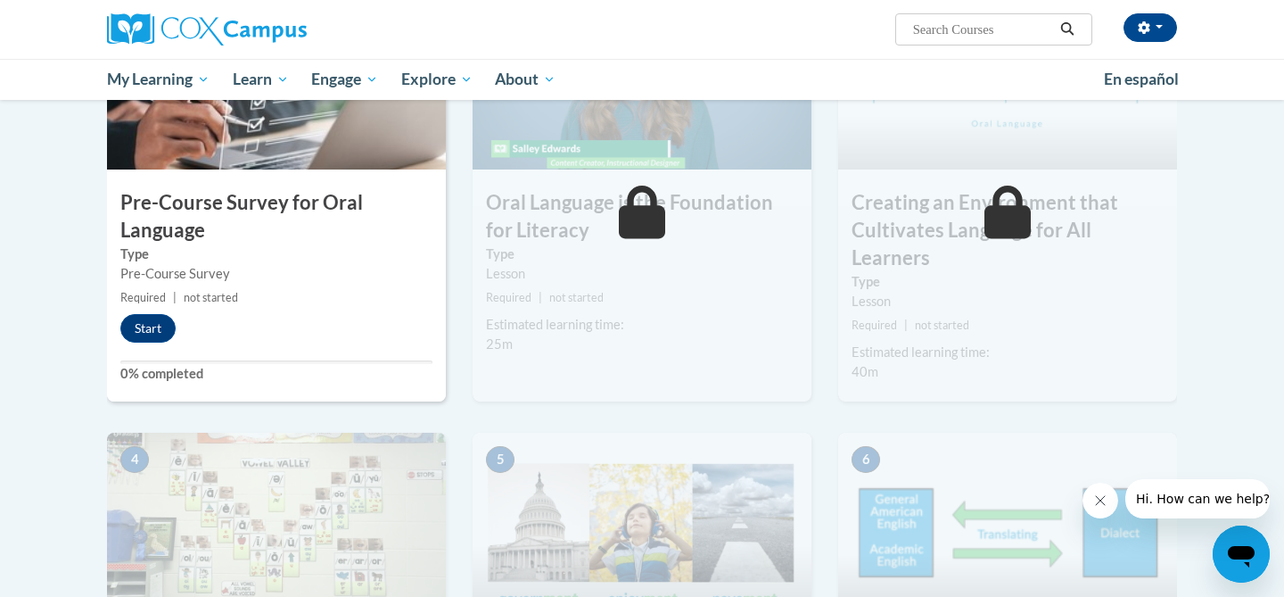
scroll to position [381, 0]
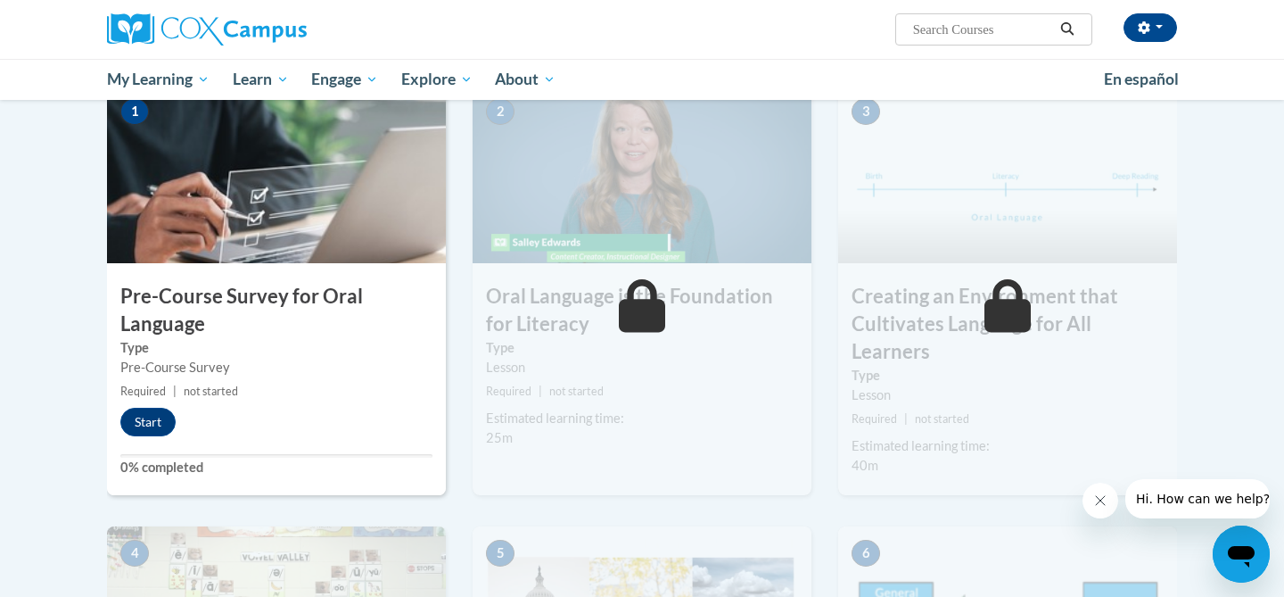
click at [255, 323] on h3 "Pre-Course Survey for Oral Language" at bounding box center [276, 310] width 339 height 55
click at [156, 433] on button "Start" at bounding box center [147, 421] width 55 height 29
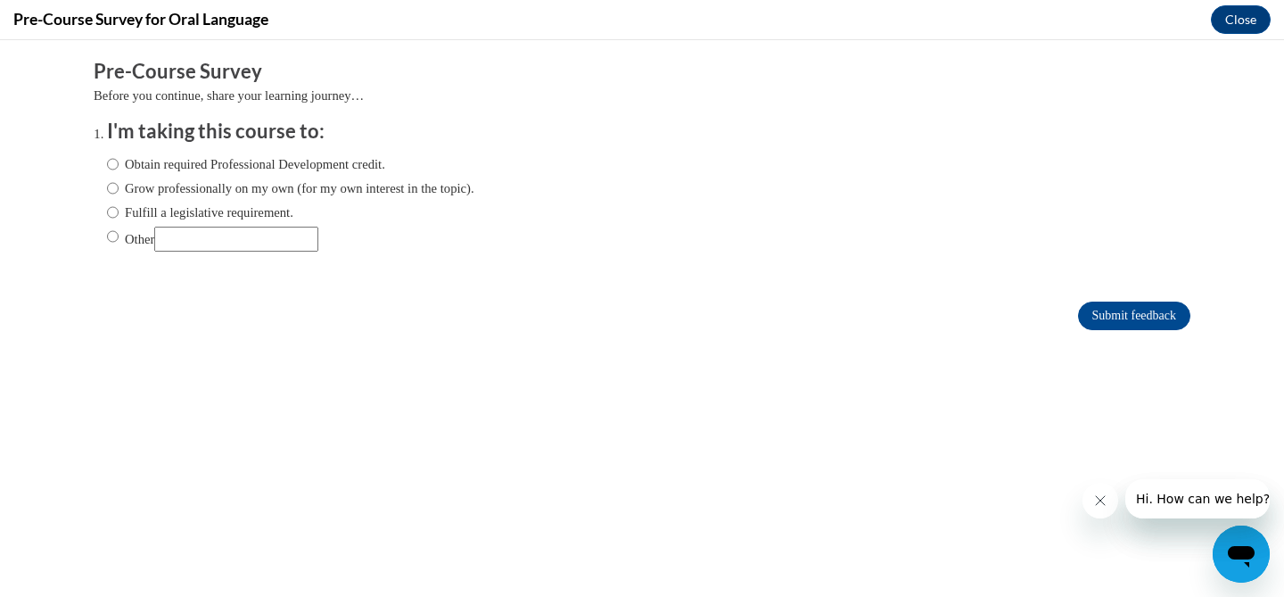
scroll to position [0, 0]
click at [196, 161] on label "Obtain required Professional Development credit." at bounding box center [246, 164] width 278 height 20
click at [119, 161] on input "Obtain required Professional Development credit." at bounding box center [113, 164] width 12 height 20
radio input "true"
click at [1114, 313] on input "Submit feedback" at bounding box center [1134, 315] width 112 height 29
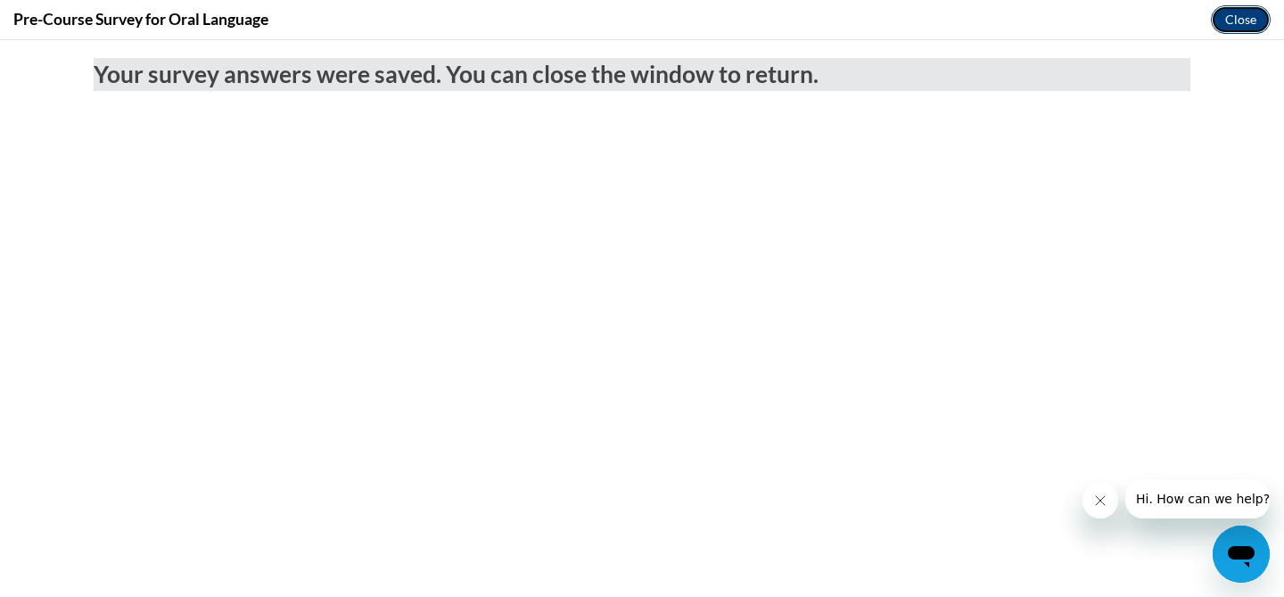
click at [1220, 12] on button "Close" at bounding box center [1241, 19] width 60 height 29
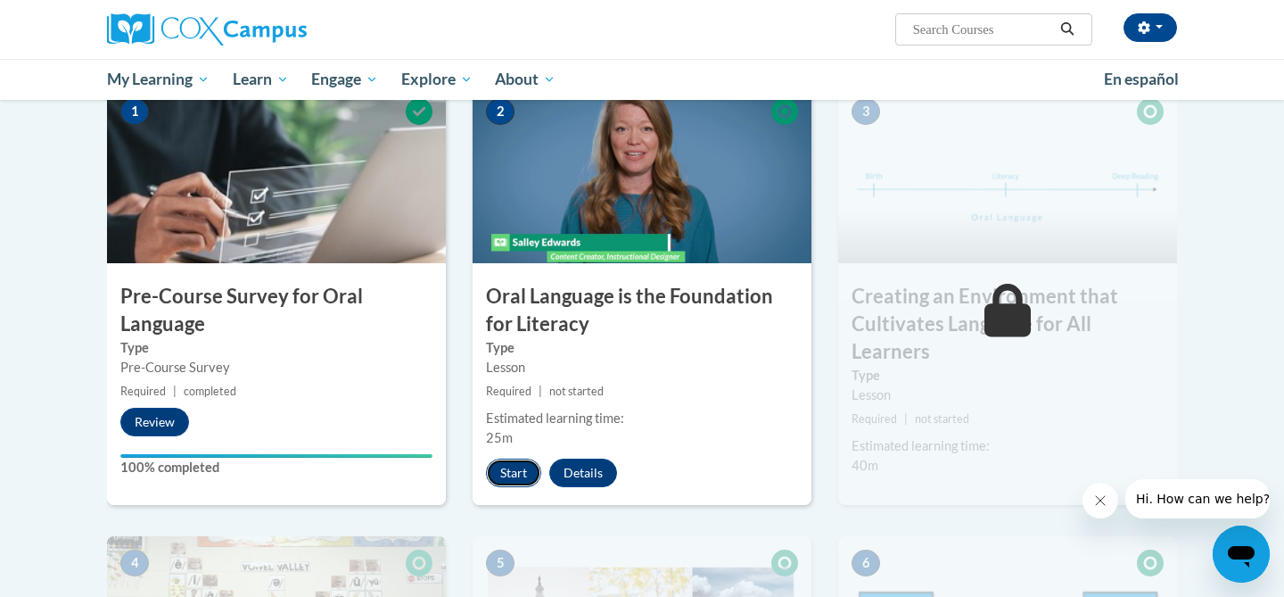
click at [517, 469] on button "Start" at bounding box center [513, 472] width 55 height 29
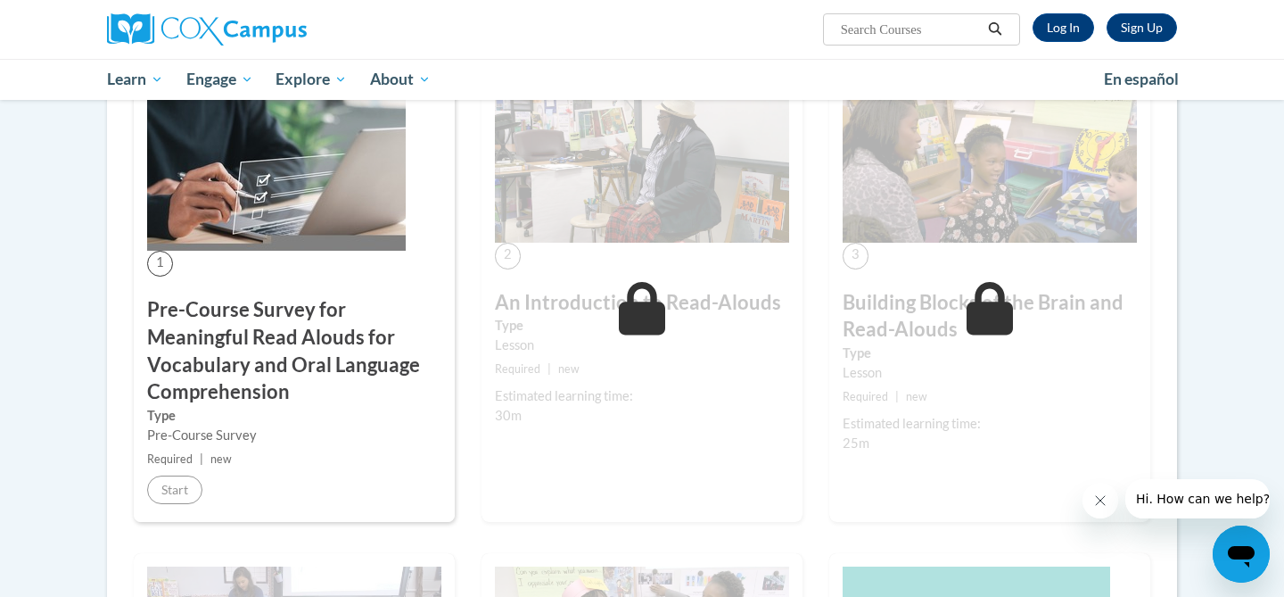
scroll to position [396, 0]
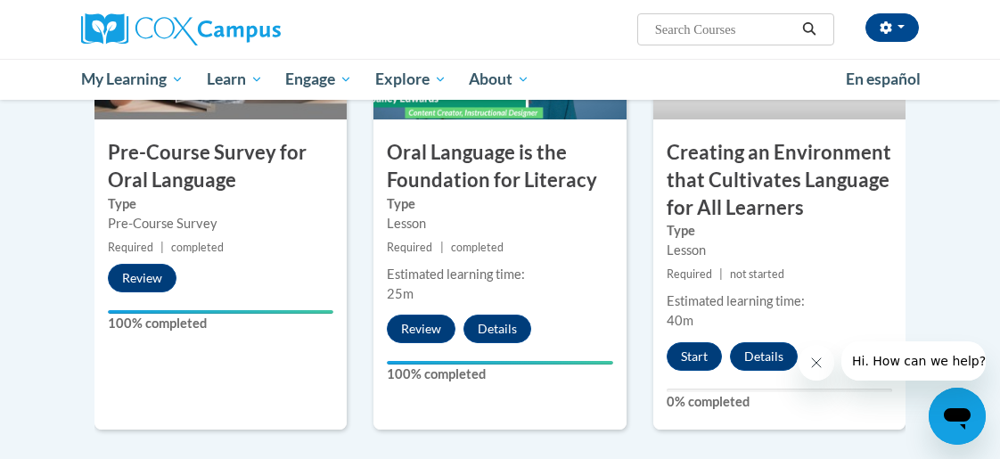
scroll to position [567, 0]
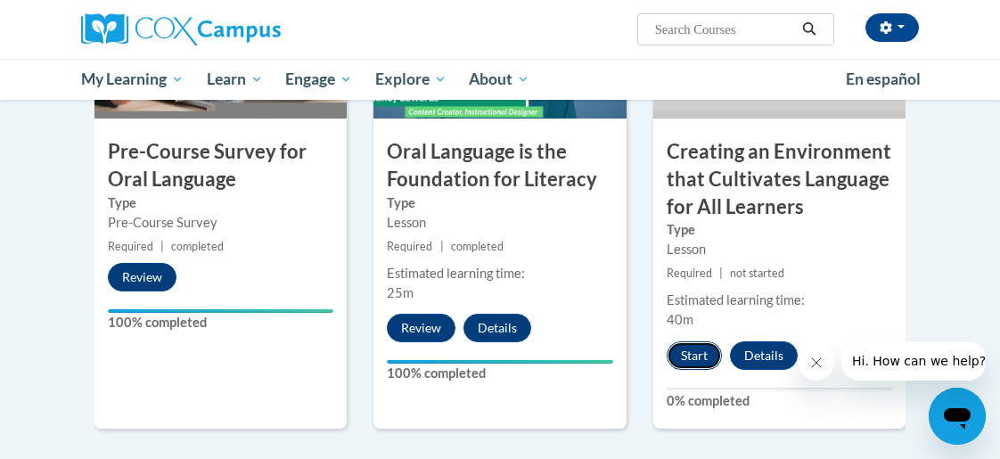
click at [704, 349] on button "Start" at bounding box center [694, 356] width 55 height 29
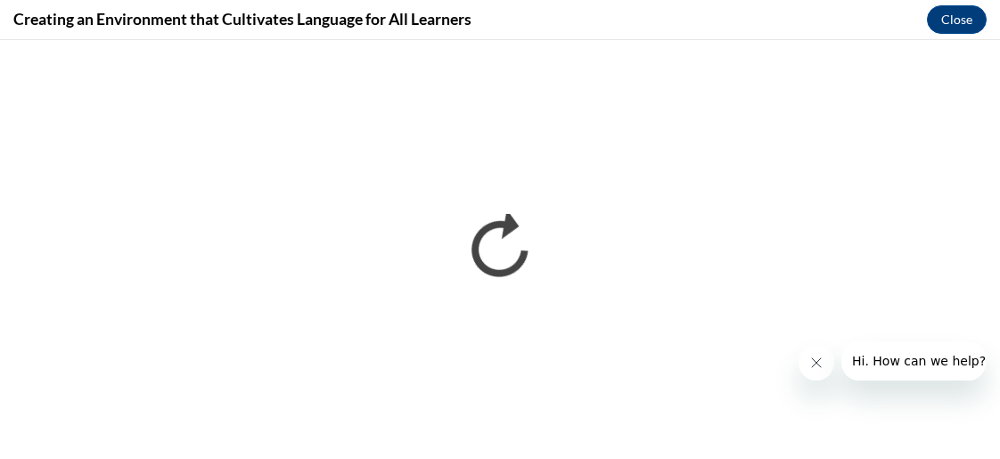
scroll to position [0, 0]
click at [806, 347] on div at bounding box center [892, 361] width 187 height 39
click at [815, 354] on button "Close message from company" at bounding box center [817, 363] width 36 height 36
